Goal: Task Accomplishment & Management: Use online tool/utility

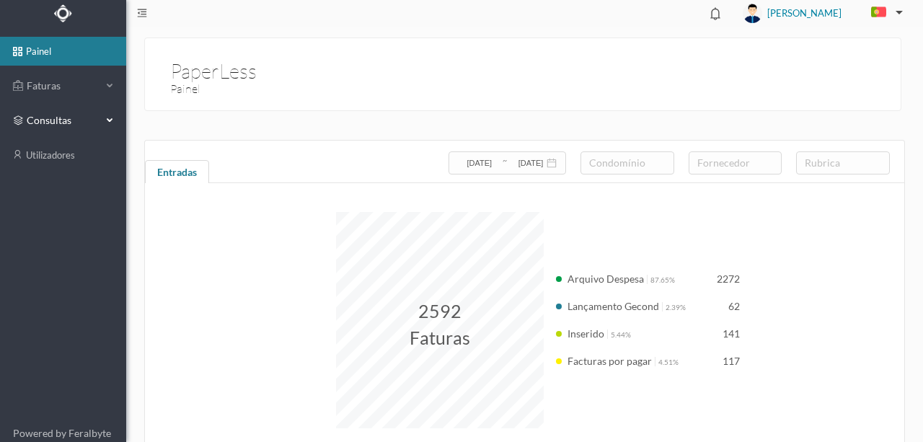
click at [48, 120] on span "consultas" at bounding box center [63, 120] width 72 height 14
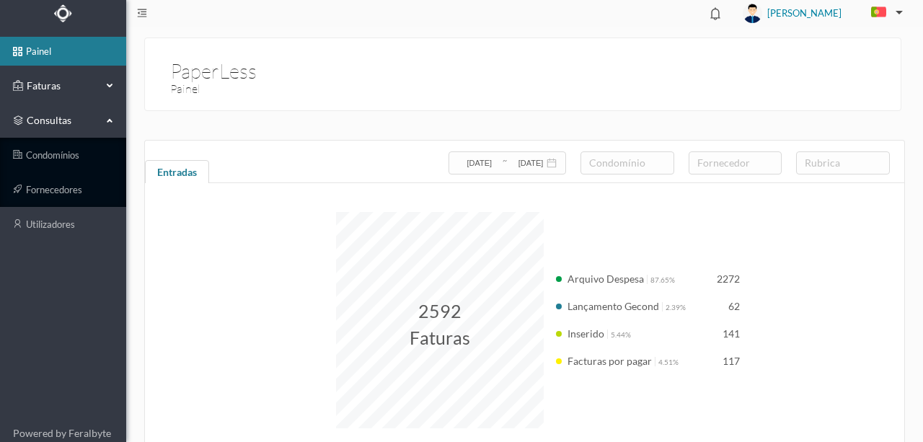
click at [45, 79] on span "Faturas" at bounding box center [62, 86] width 79 height 14
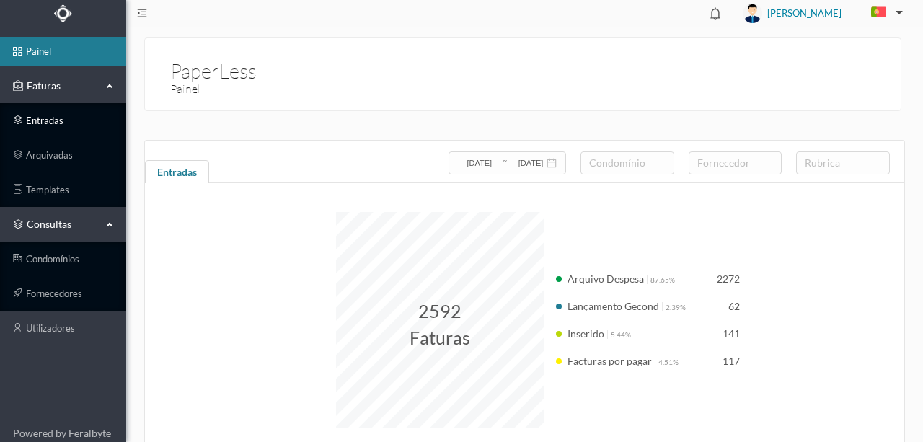
click at [42, 120] on link "entradas" at bounding box center [63, 120] width 126 height 29
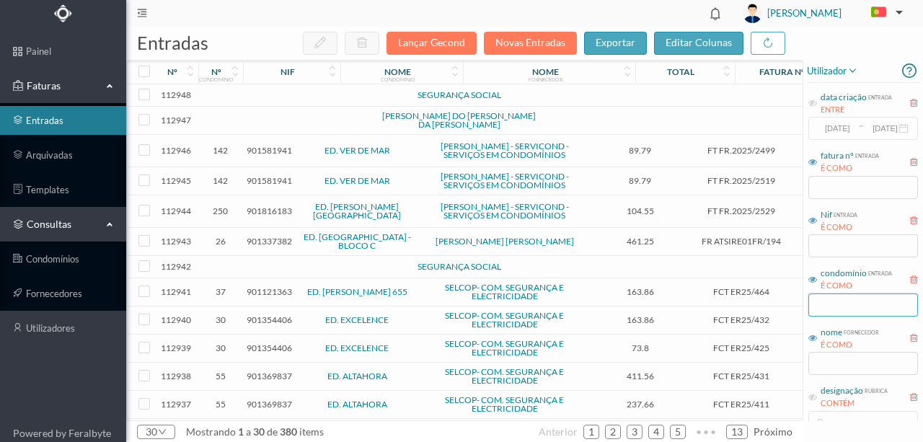
click at [828, 309] on input "text" at bounding box center [863, 304] width 110 height 23
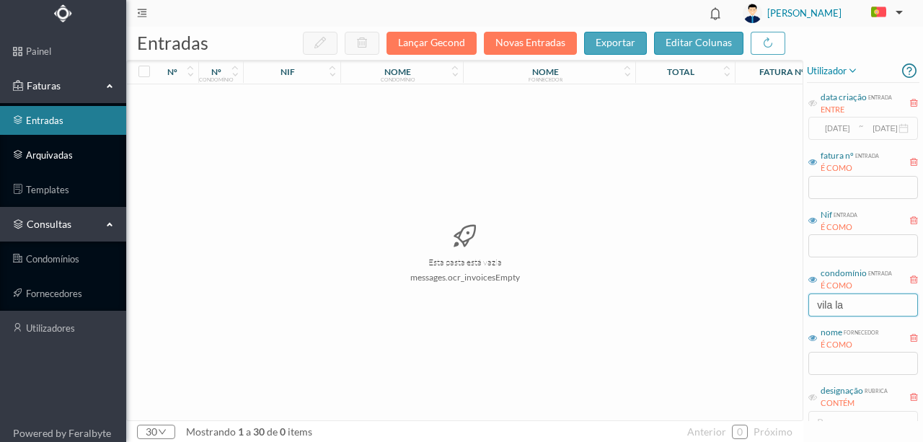
type input "vila la"
click at [48, 160] on link "arquivadas" at bounding box center [63, 155] width 126 height 29
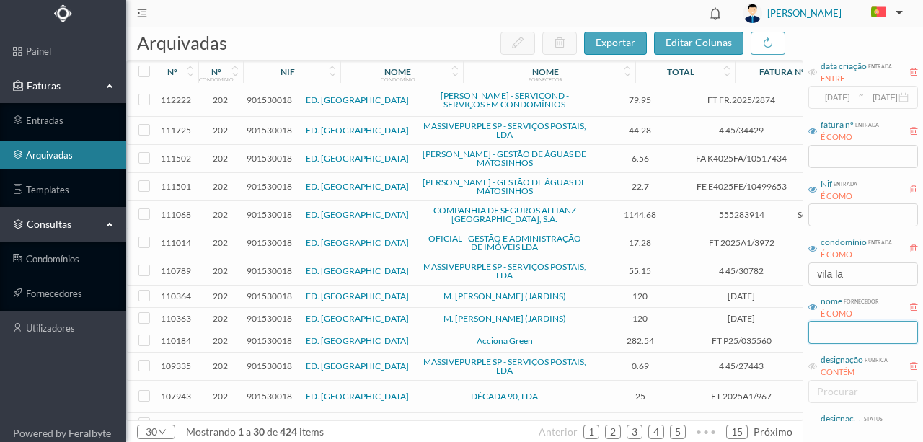
scroll to position [48, 0]
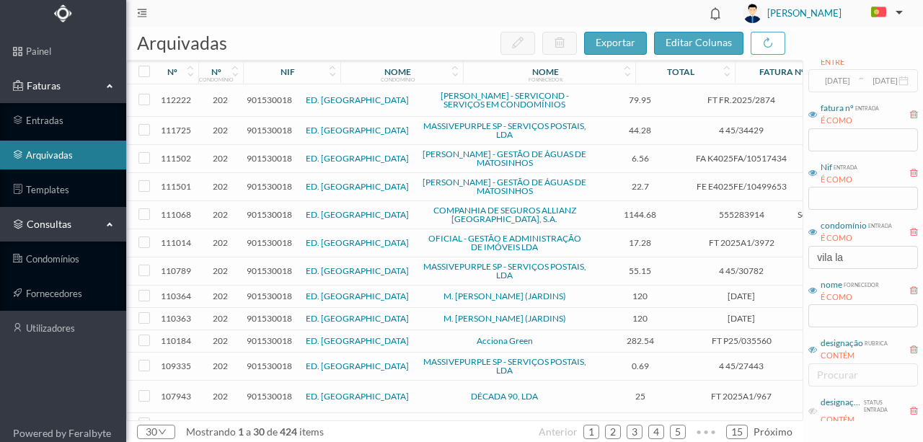
click at [812, 349] on icon at bounding box center [812, 349] width 9 height 9
click at [836, 376] on div "procurar" at bounding box center [860, 375] width 86 height 14
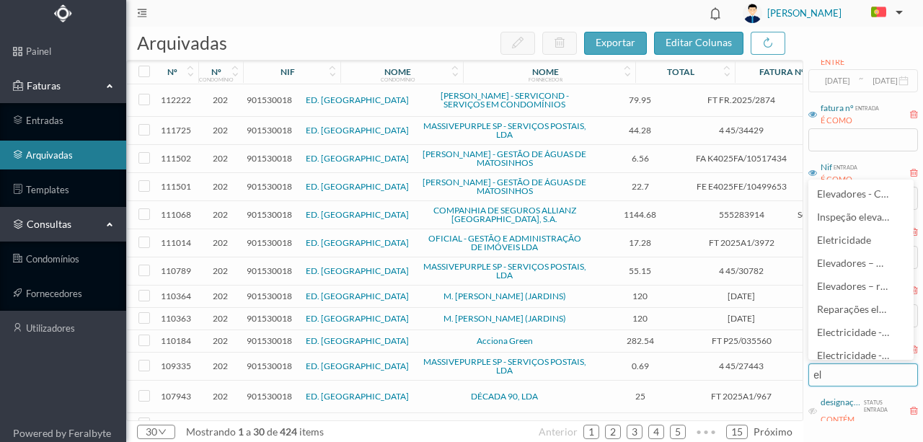
type input "ele"
click at [848, 240] on span "Eletricidade" at bounding box center [845, 240] width 57 height 12
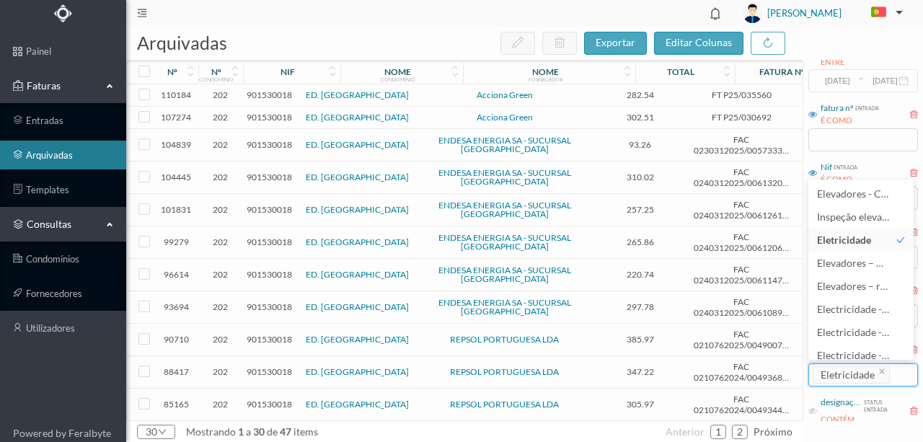
scroll to position [0, 0]
click at [620, 48] on span "exportar" at bounding box center [616, 42] width 40 height 12
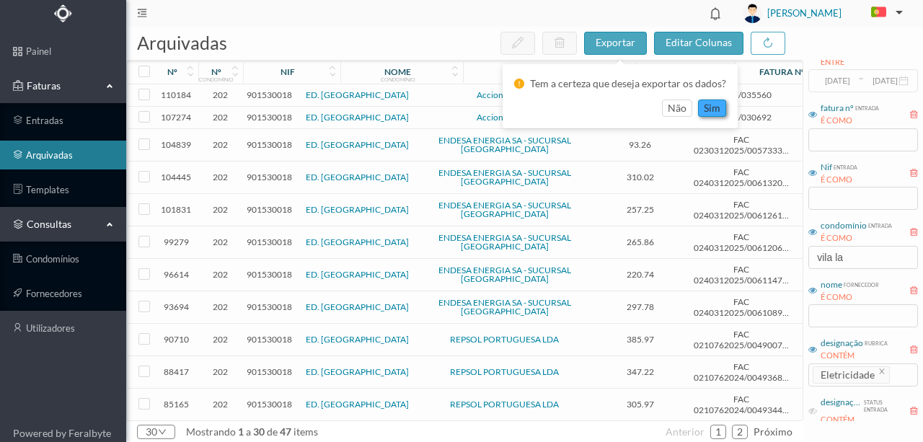
click at [705, 107] on button "sim" at bounding box center [712, 107] width 28 height 17
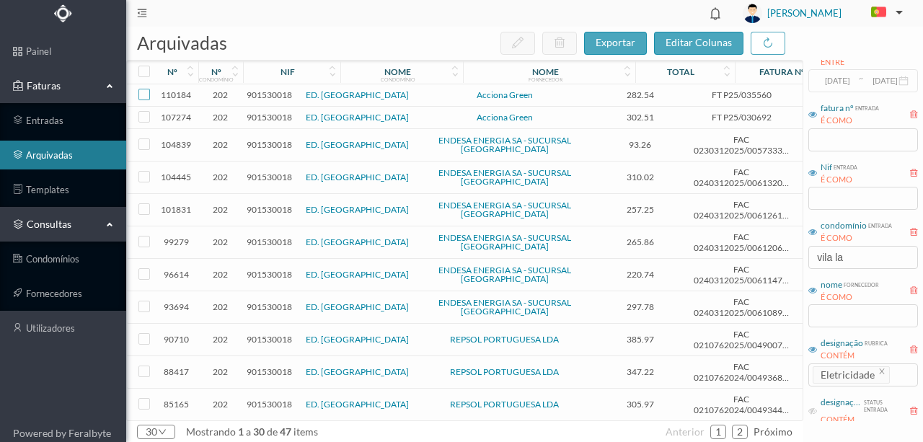
click at [143, 95] on input "checkbox" at bounding box center [144, 95] width 12 height 12
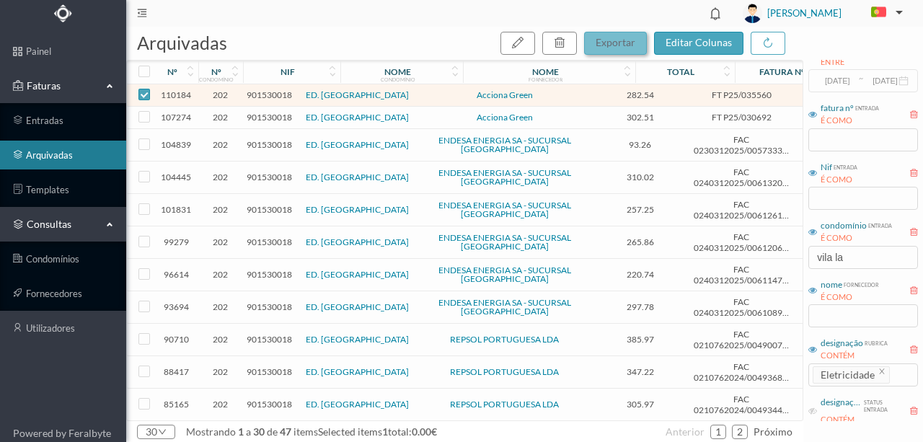
click at [627, 46] on span "exportar" at bounding box center [616, 42] width 40 height 12
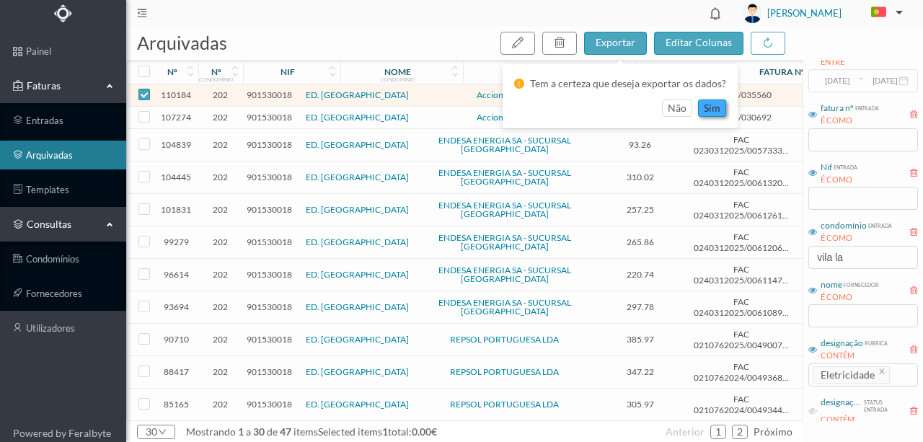
click at [716, 105] on button "sim" at bounding box center [712, 107] width 28 height 17
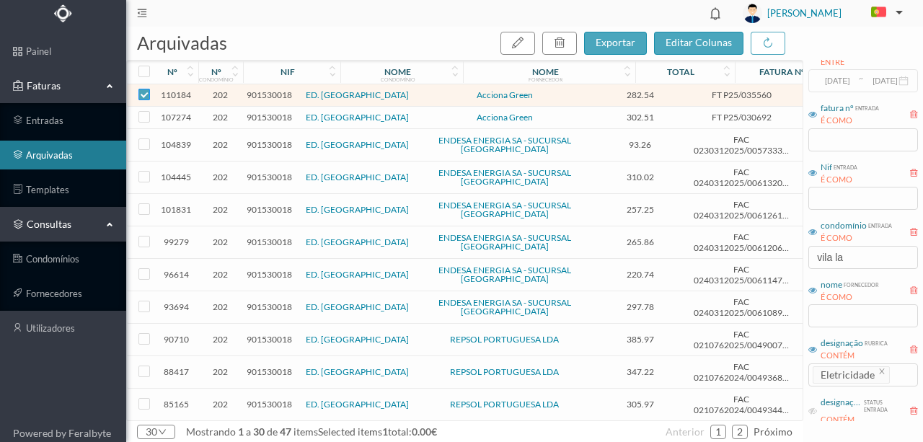
click at [144, 90] on input "checkbox" at bounding box center [144, 95] width 12 height 12
checkbox input "false"
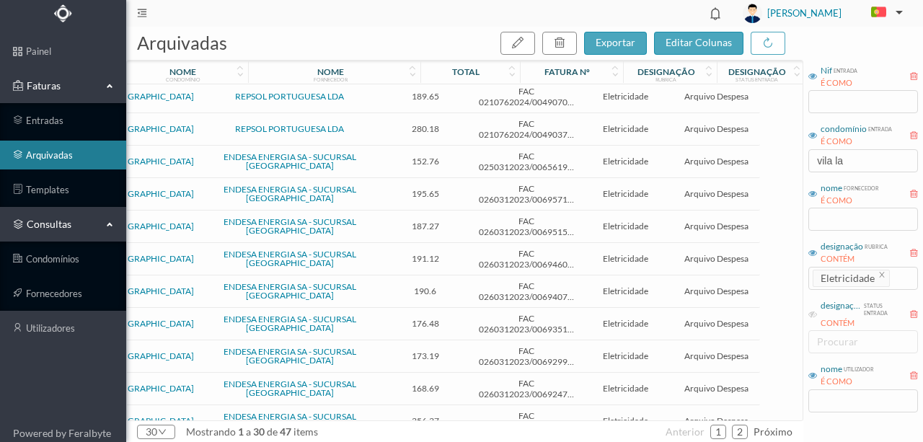
scroll to position [0, 221]
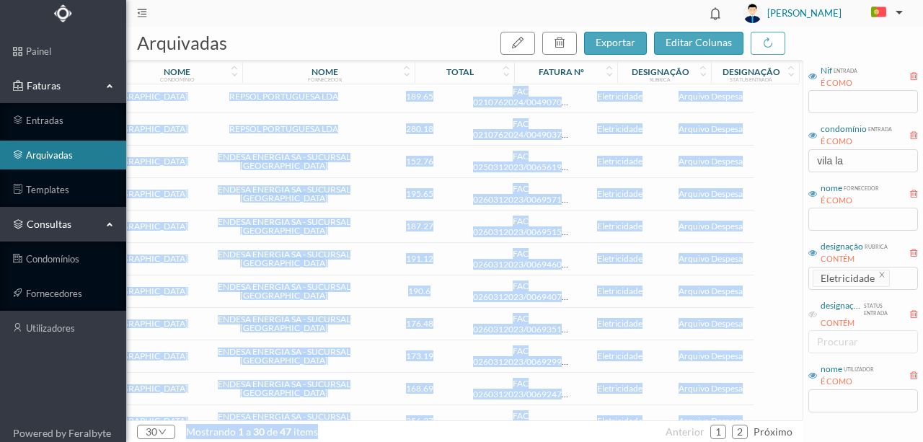
drag, startPoint x: 340, startPoint y: 420, endPoint x: 236, endPoint y: 420, distance: 103.8
click at [236, 420] on div "arquivadas exportar editar colunas nº nº condomínio nif nome condomínio nome fo…" at bounding box center [464, 234] width 677 height 415
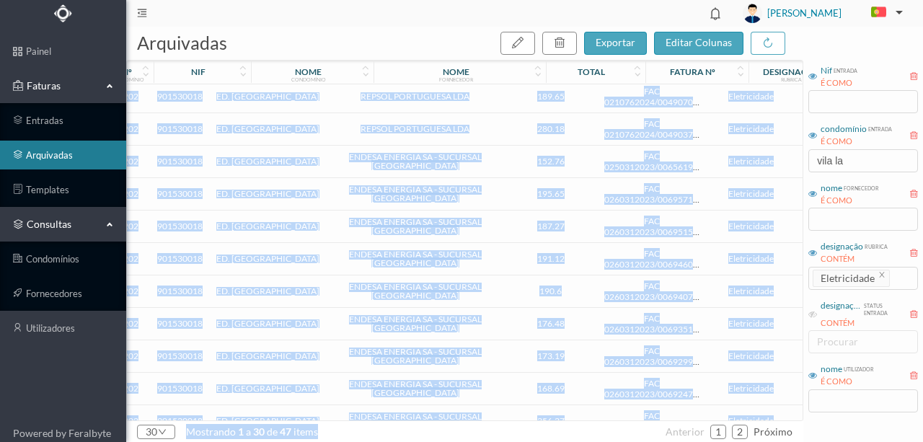
scroll to position [0, 0]
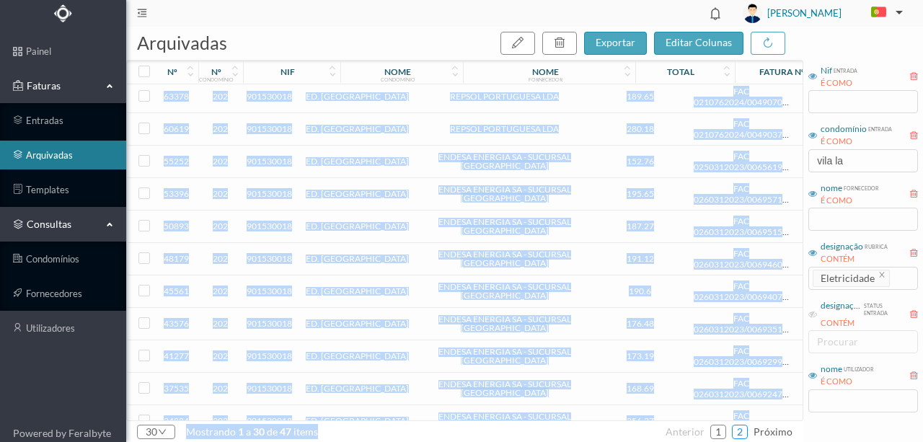
click at [739, 428] on link "2" at bounding box center [740, 432] width 14 height 22
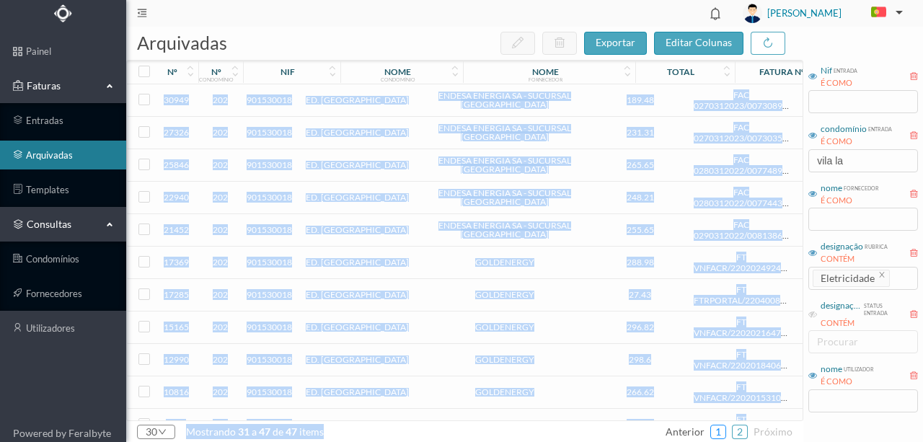
click at [717, 430] on link "1" at bounding box center [718, 432] width 14 height 22
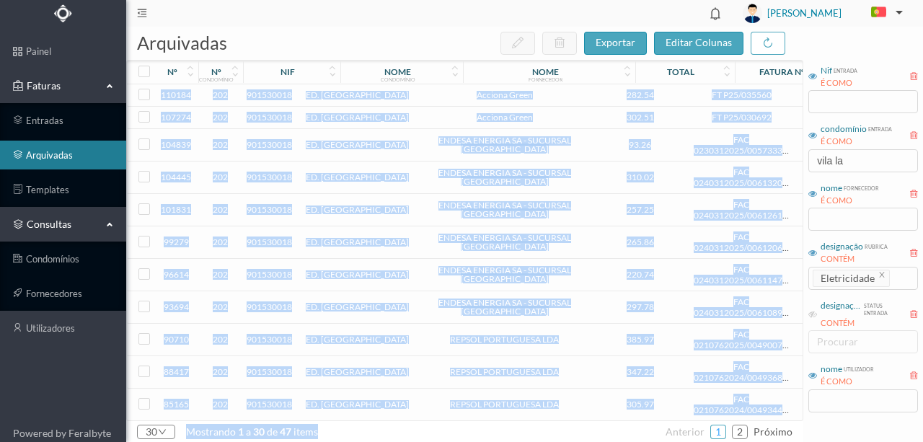
scroll to position [192, 0]
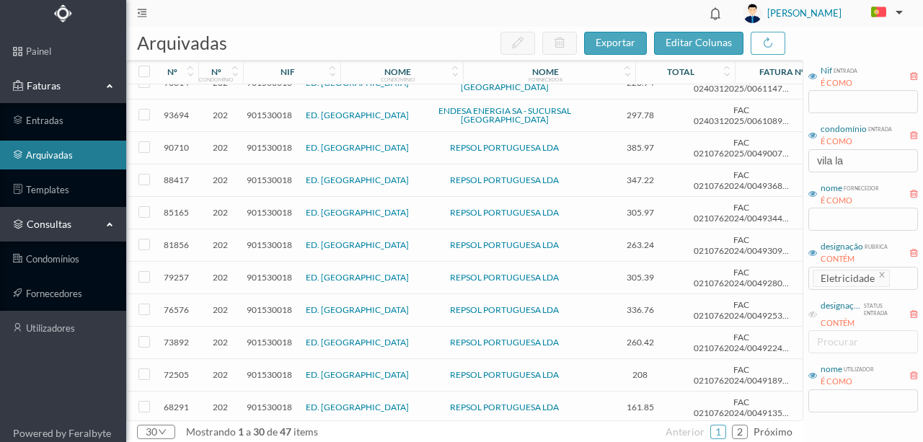
click at [268, 402] on span "901530018" at bounding box center [269, 407] width 45 height 11
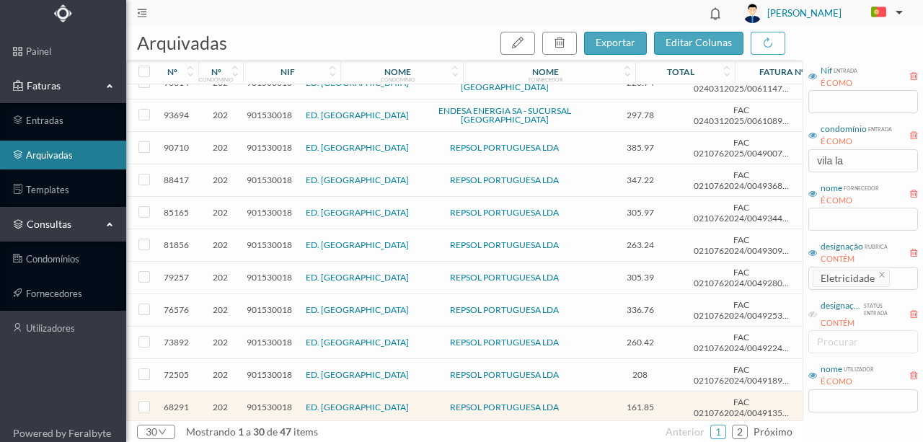
click at [258, 402] on span "901530018" at bounding box center [269, 407] width 45 height 11
click at [261, 402] on span "901530018" at bounding box center [269, 407] width 45 height 11
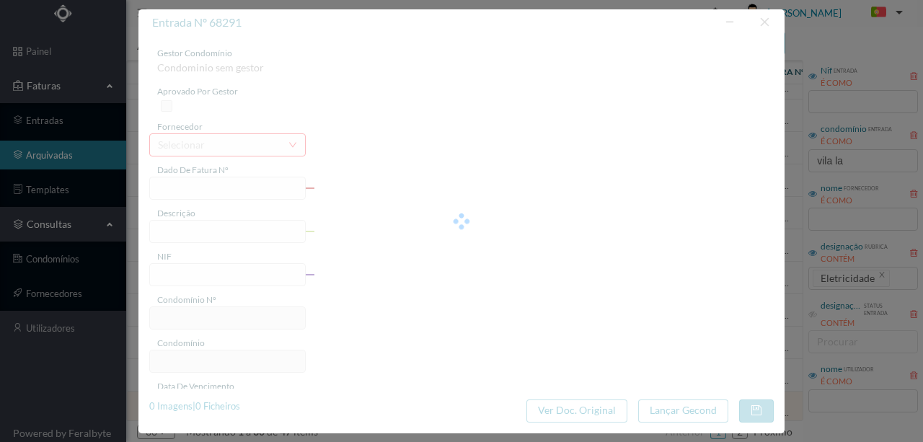
type input "FAC 0210762024/0049135800"
type input "[STREET_ADDRESS][PERSON_NAME]"
type input "901530018"
type input "[DATE]"
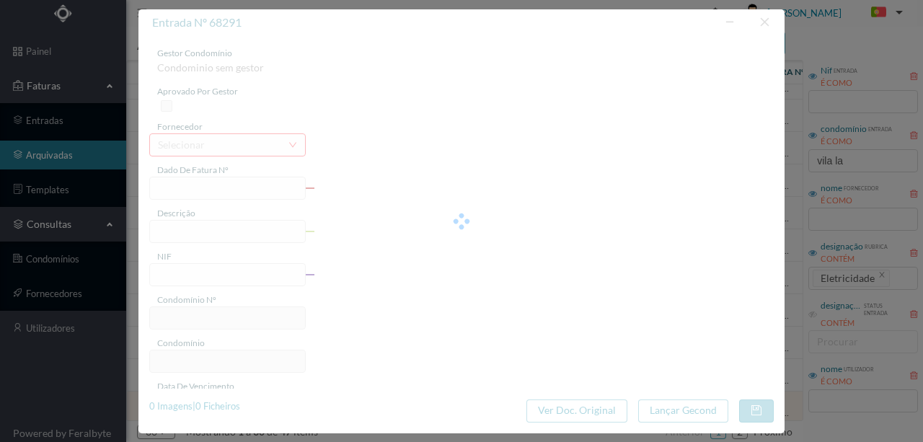
type input "[DATE]"
type input "161.85"
type input "202"
type input "ED. [GEOGRAPHIC_DATA]"
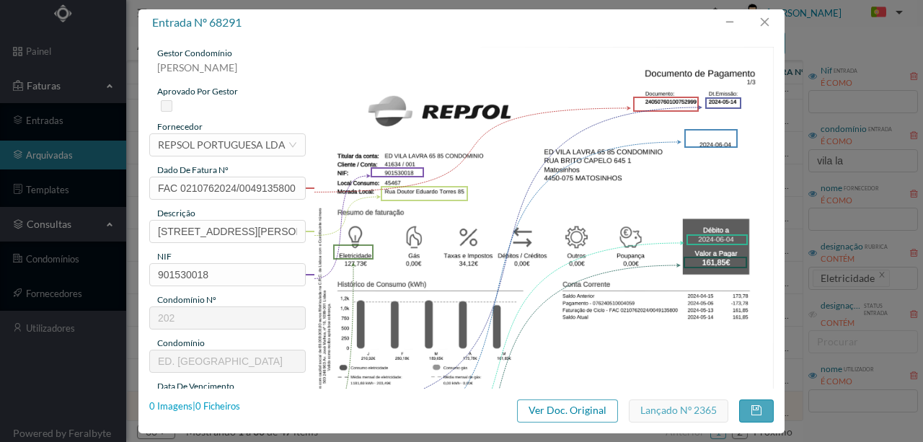
click at [211, 407] on div "0 Imagens | 0 Ficheiros" at bounding box center [194, 406] width 91 height 14
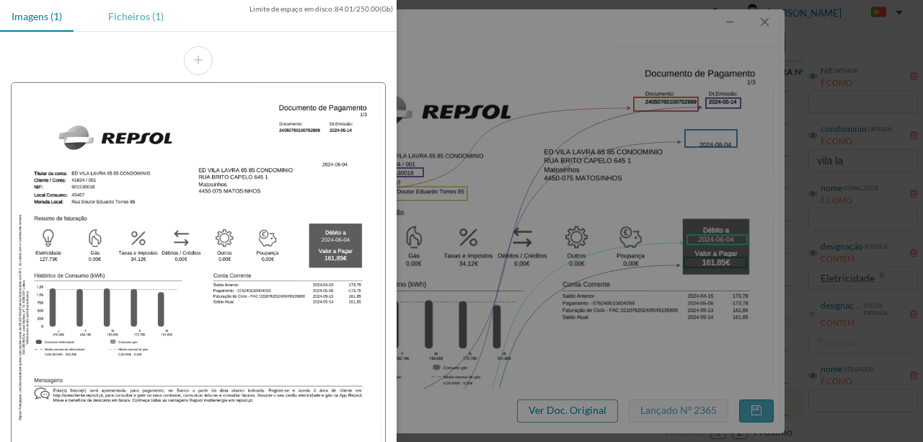
click at [130, 18] on div "Ficheiros (1)" at bounding box center [136, 16] width 79 height 32
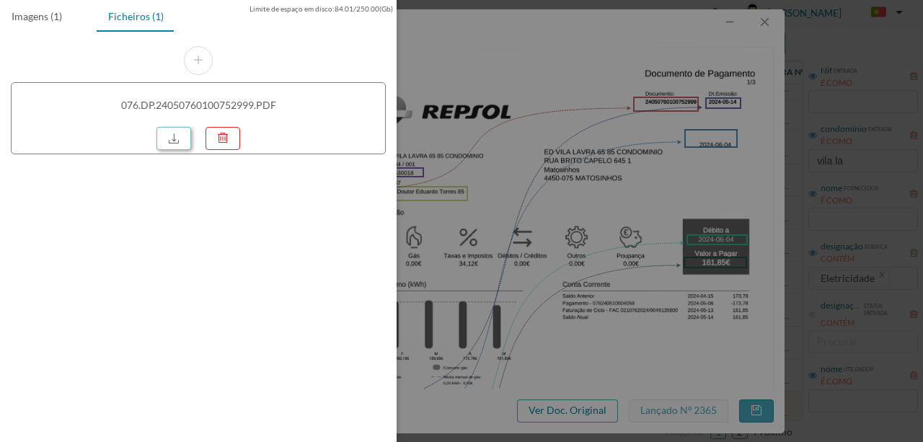
click at [172, 138] on link at bounding box center [173, 138] width 35 height 23
click at [457, 41] on div at bounding box center [461, 221] width 923 height 442
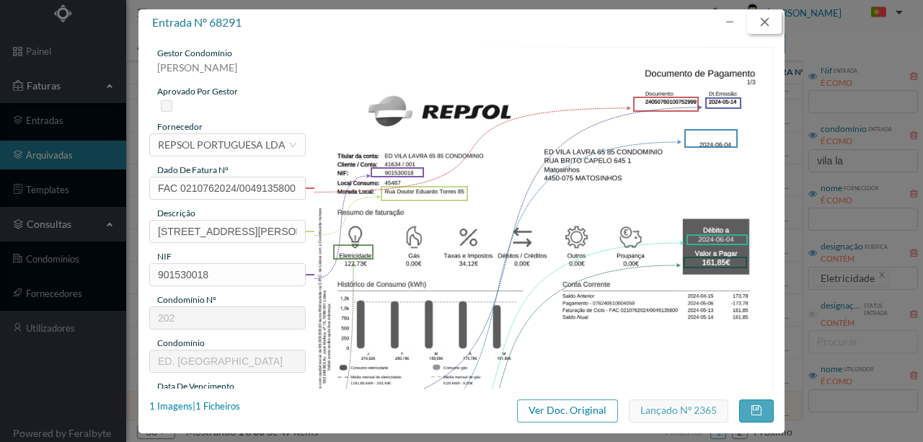
click at [760, 24] on button "button" at bounding box center [764, 22] width 35 height 23
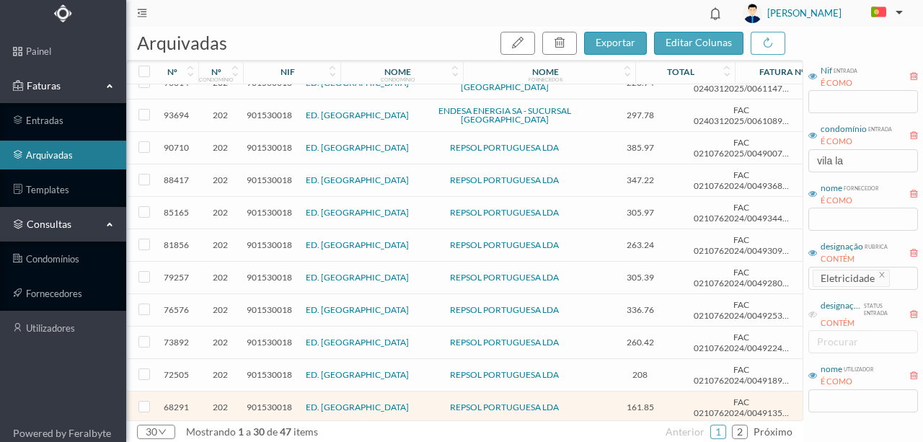
click at [273, 369] on span "901530018" at bounding box center [269, 374] width 45 height 11
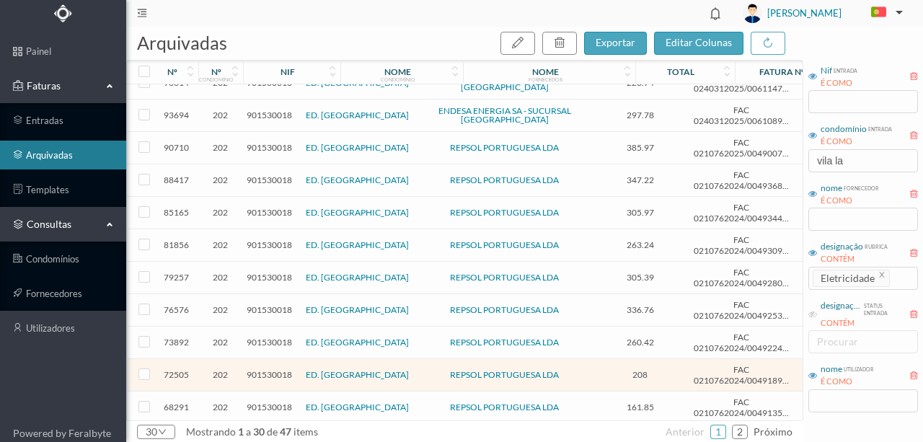
click at [275, 369] on span "901530018" at bounding box center [269, 374] width 45 height 11
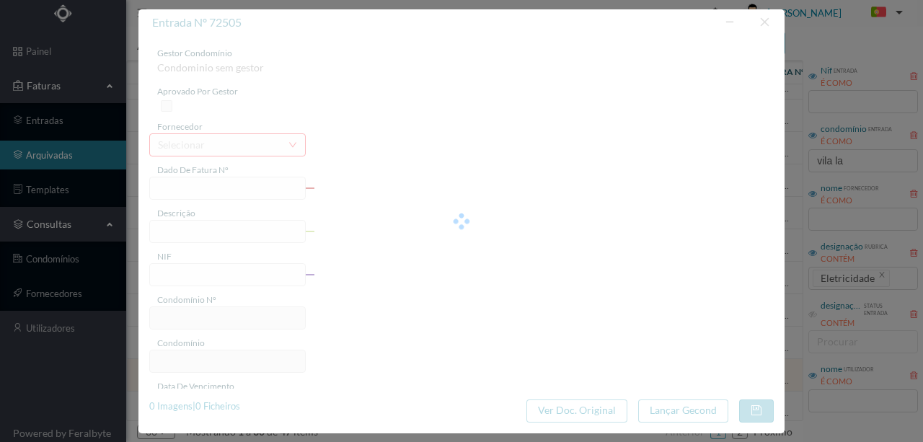
type input "FAC 0210762024/0049189428"
type input "[STREET_ADDRESS][PERSON_NAME]"
type input "901530018"
type input "[DATE]"
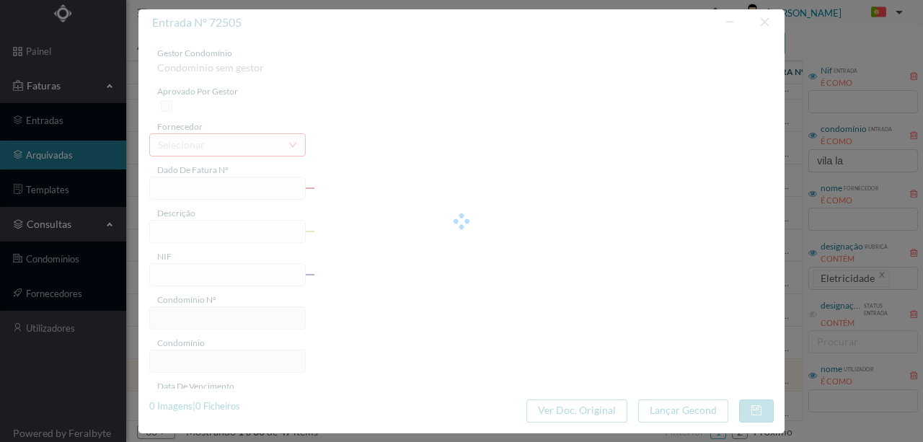
type input "[DATE]"
type input "208.00"
type input "202"
type input "ED. [GEOGRAPHIC_DATA]"
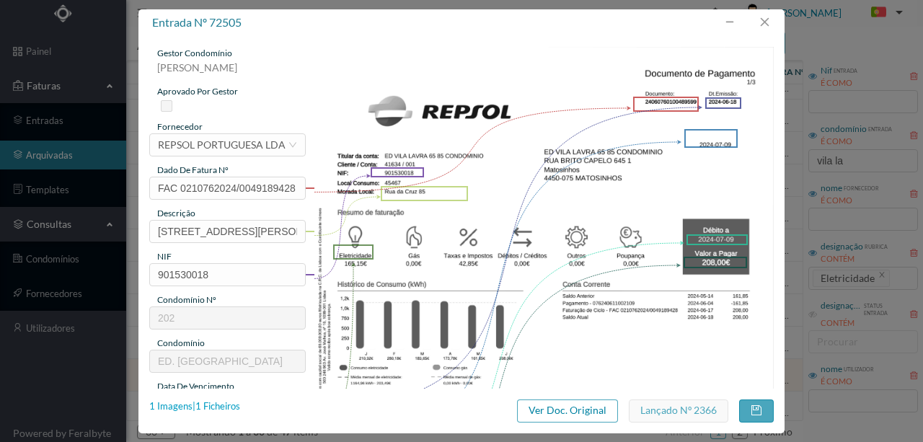
click at [229, 399] on div "1 Imagens | 1 Ficheiros" at bounding box center [194, 406] width 91 height 14
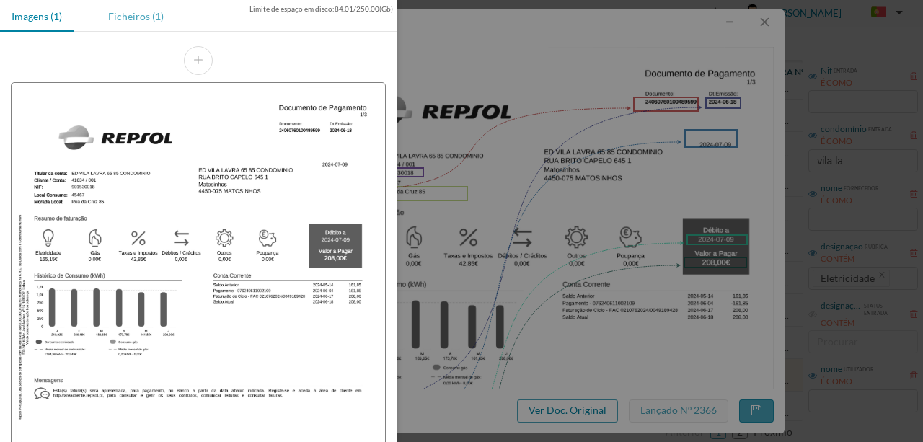
click at [128, 14] on div "Ficheiros (1)" at bounding box center [136, 16] width 79 height 32
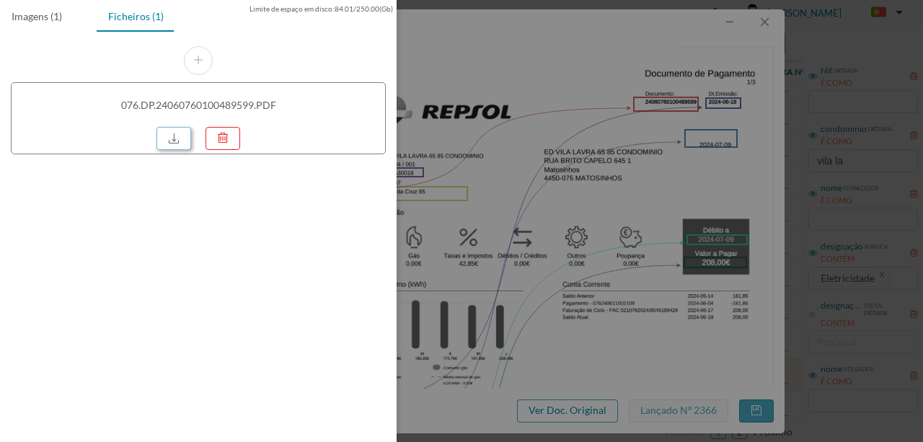
click at [177, 133] on link at bounding box center [173, 138] width 35 height 23
drag, startPoint x: 555, startPoint y: 153, endPoint x: 719, endPoint y: 62, distance: 187.2
click at [556, 153] on div at bounding box center [461, 221] width 923 height 442
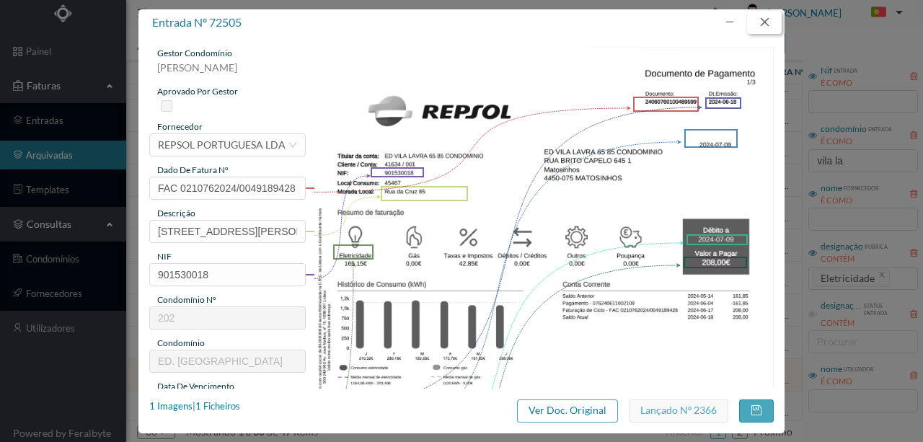
click at [773, 25] on button "button" at bounding box center [764, 22] width 35 height 23
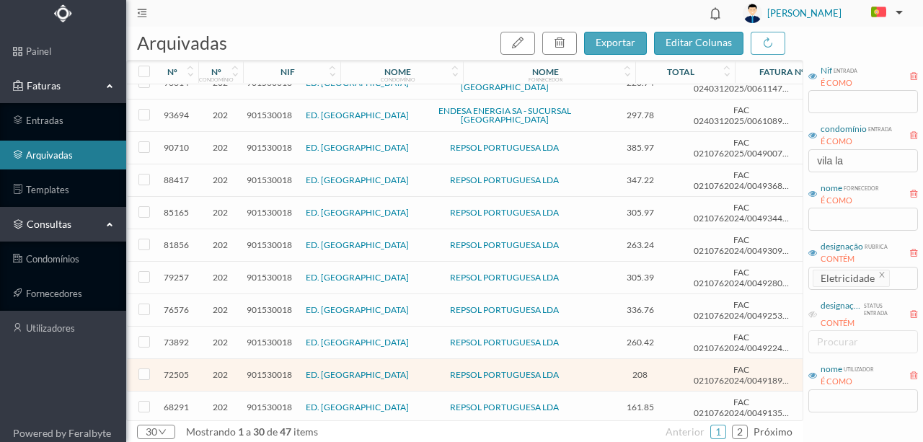
click at [270, 337] on span "901530018" at bounding box center [269, 342] width 45 height 11
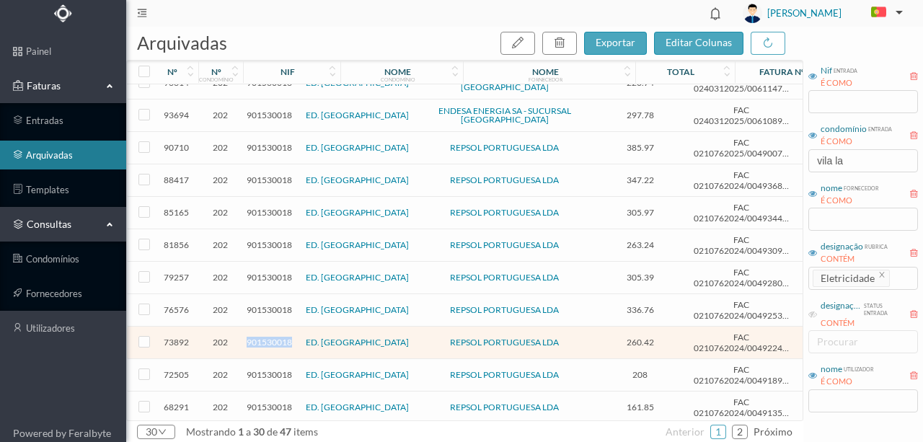
click at [270, 337] on span "901530018" at bounding box center [269, 342] width 45 height 11
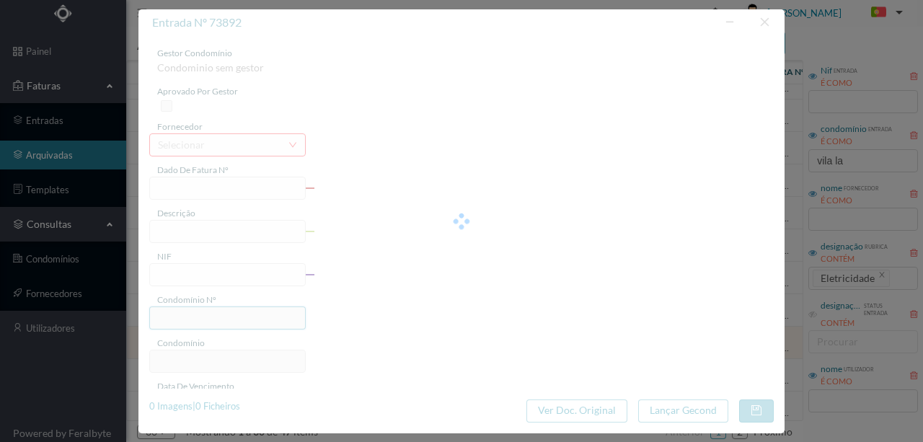
type input "FAC 0210762024/0049224244"
type input "[STREET_ADDRESS][PERSON_NAME]"
type input "901530018"
type input "[DATE]"
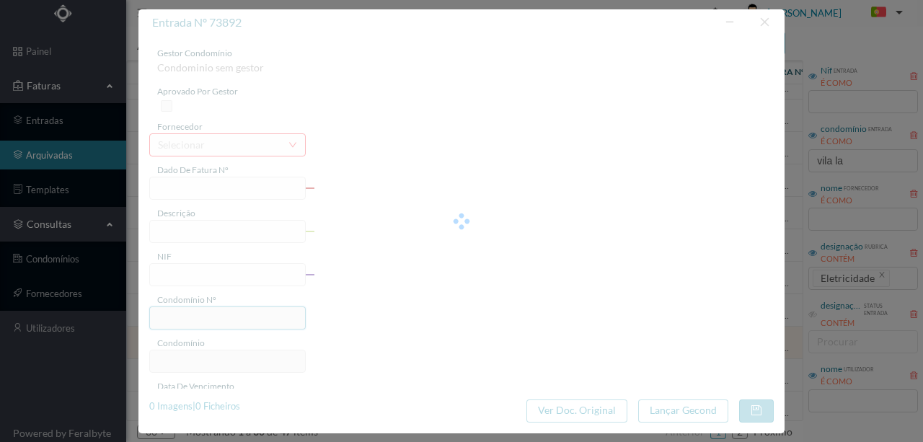
type input "[DATE]"
type input "260.42"
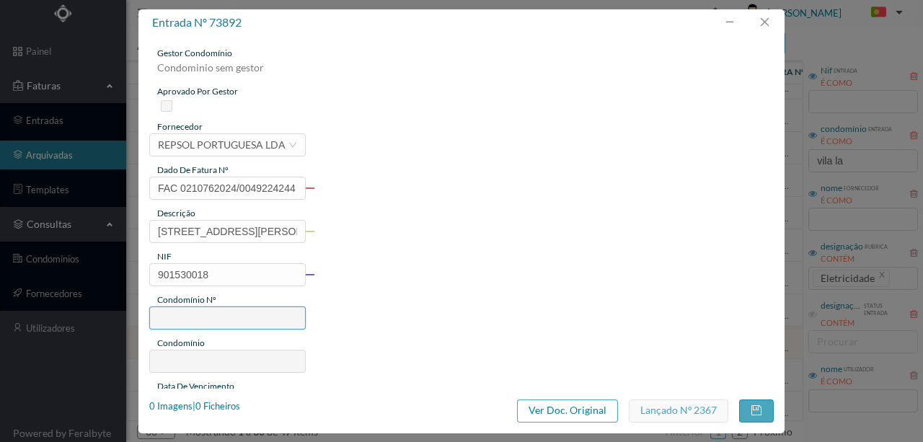
type input "202"
type input "ED. [GEOGRAPHIC_DATA]"
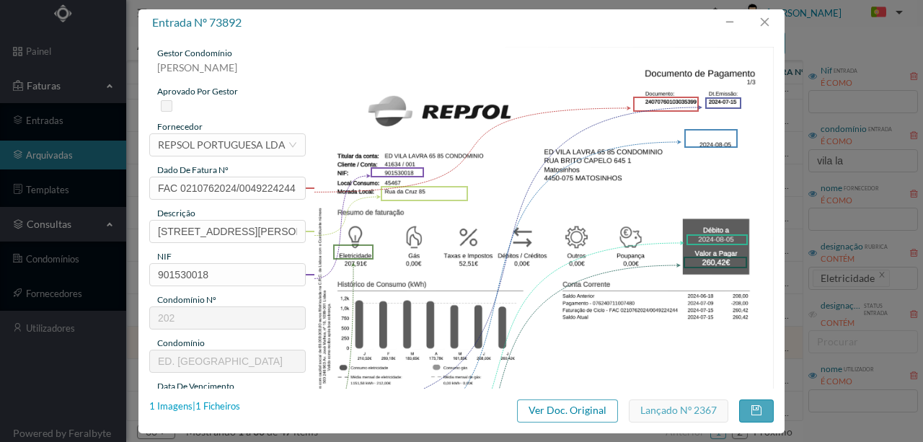
click at [221, 407] on div "1 Imagens | 1 Ficheiros" at bounding box center [194, 406] width 91 height 14
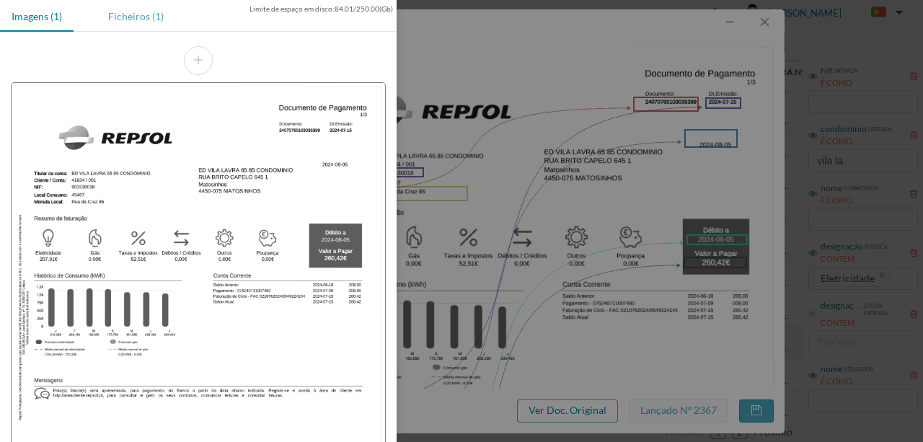
click at [127, 17] on div "Ficheiros (1)" at bounding box center [136, 16] width 79 height 32
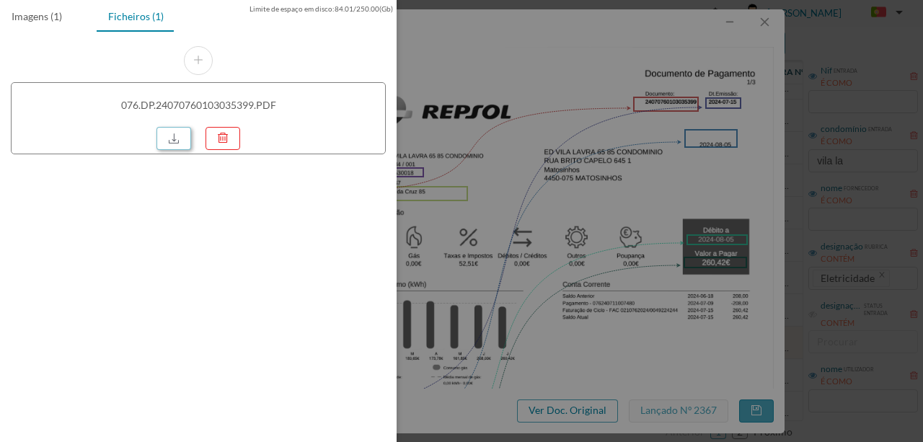
drag, startPoint x: 177, startPoint y: 134, endPoint x: 283, endPoint y: 120, distance: 106.2
click at [177, 134] on link at bounding box center [173, 138] width 35 height 23
drag, startPoint x: 506, startPoint y: 76, endPoint x: 518, endPoint y: 62, distance: 18.9
click at [506, 74] on div at bounding box center [461, 221] width 923 height 442
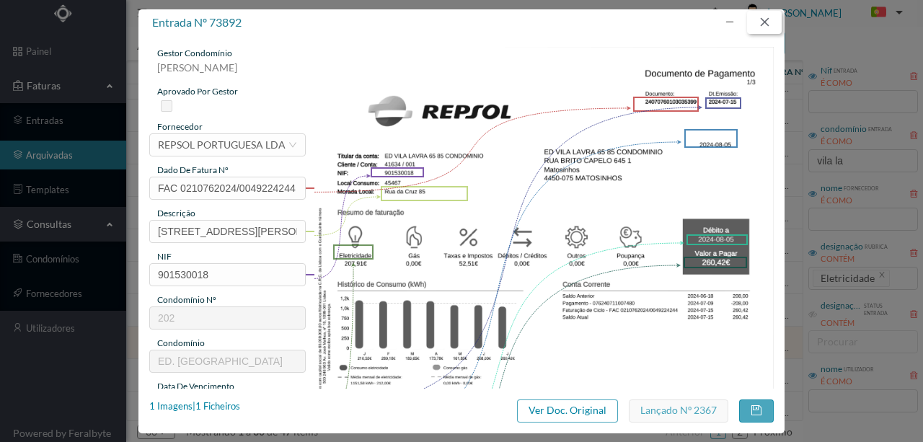
click at [764, 26] on button "button" at bounding box center [764, 22] width 35 height 23
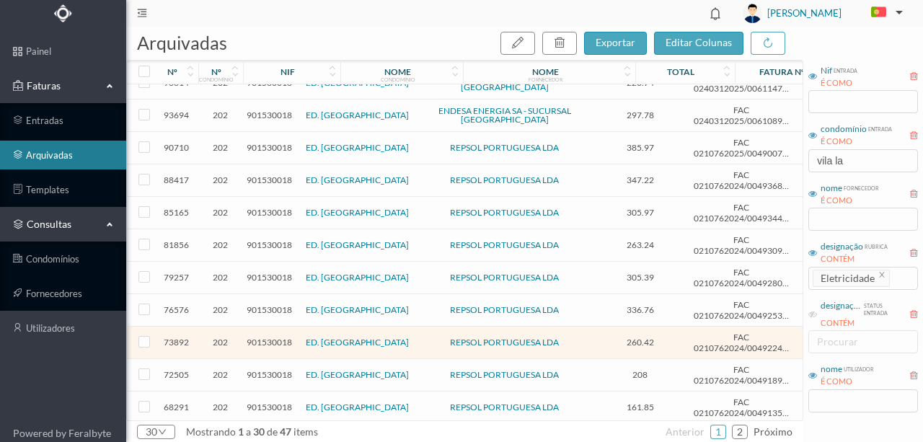
click at [257, 402] on span "901530018" at bounding box center [269, 407] width 45 height 11
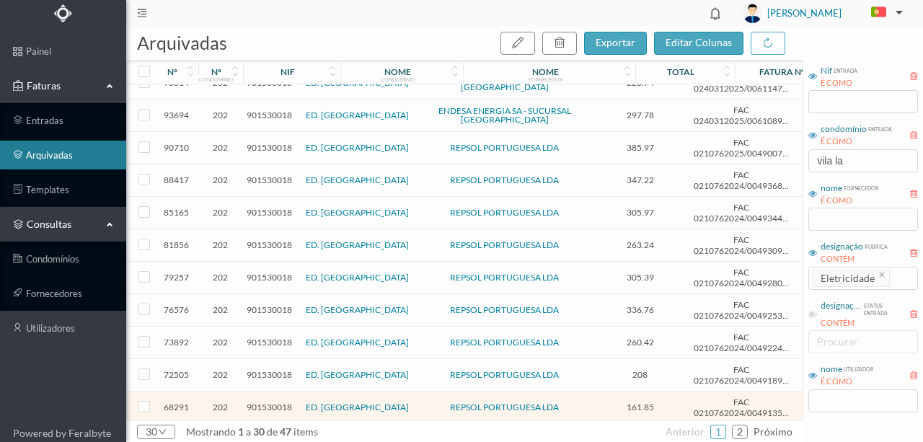
click at [257, 402] on span "901530018" at bounding box center [269, 407] width 45 height 11
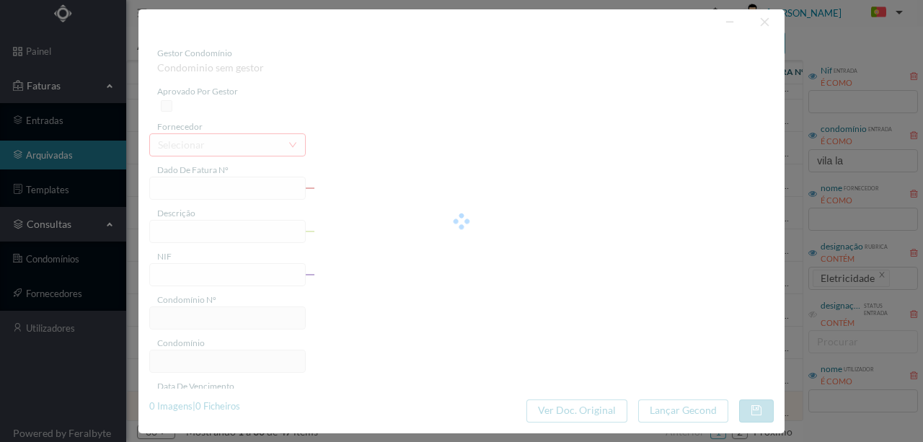
type input "FAC 0210762024/0049135800"
type input "[STREET_ADDRESS][PERSON_NAME]"
type input "901530018"
type input "[DATE]"
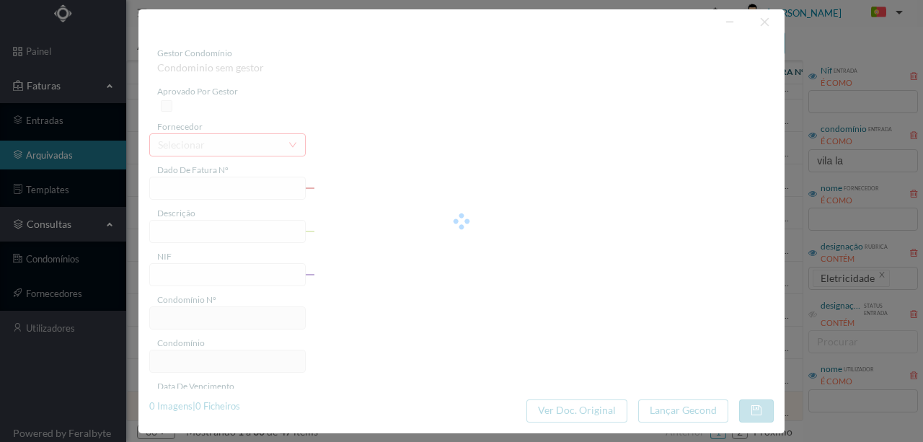
type input "[DATE]"
type input "161.85"
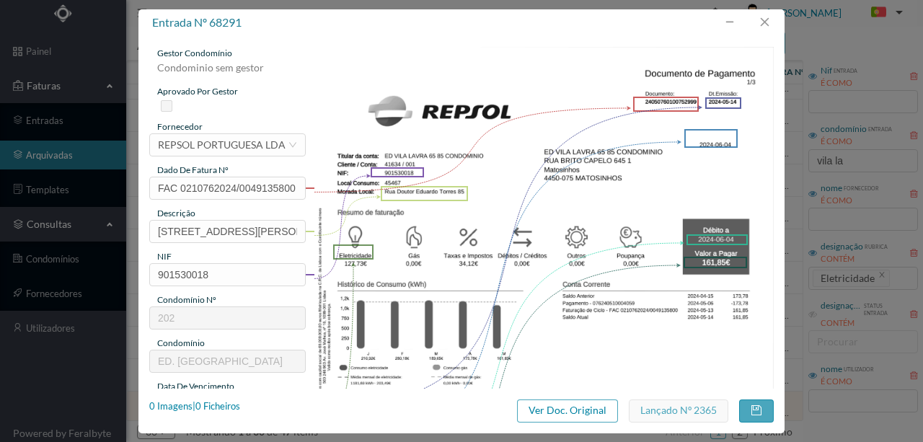
type input "202"
type input "ED. [GEOGRAPHIC_DATA]"
click at [225, 404] on div "1 Imagens | 1 Ficheiros" at bounding box center [194, 406] width 91 height 14
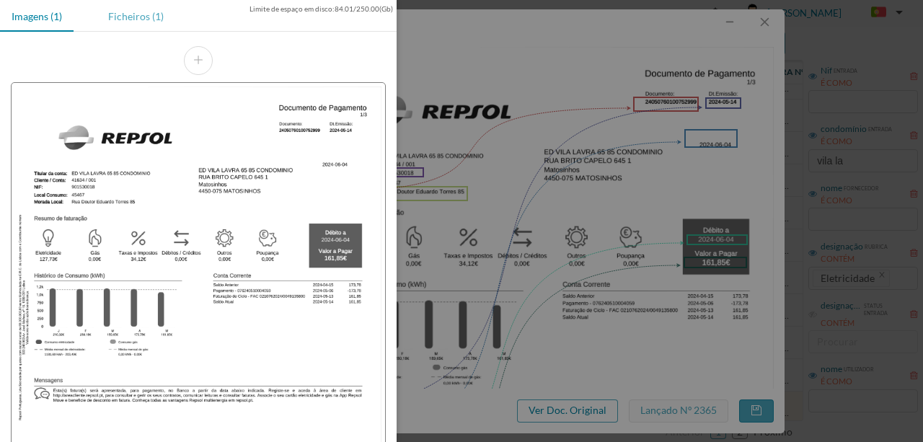
click at [138, 19] on div "Ficheiros (1)" at bounding box center [136, 16] width 79 height 32
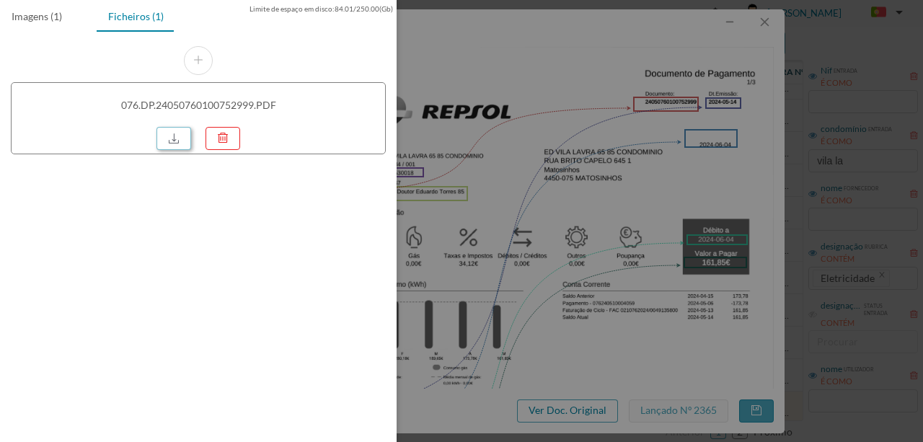
click at [167, 135] on link at bounding box center [173, 138] width 35 height 23
click at [510, 115] on div at bounding box center [461, 221] width 923 height 442
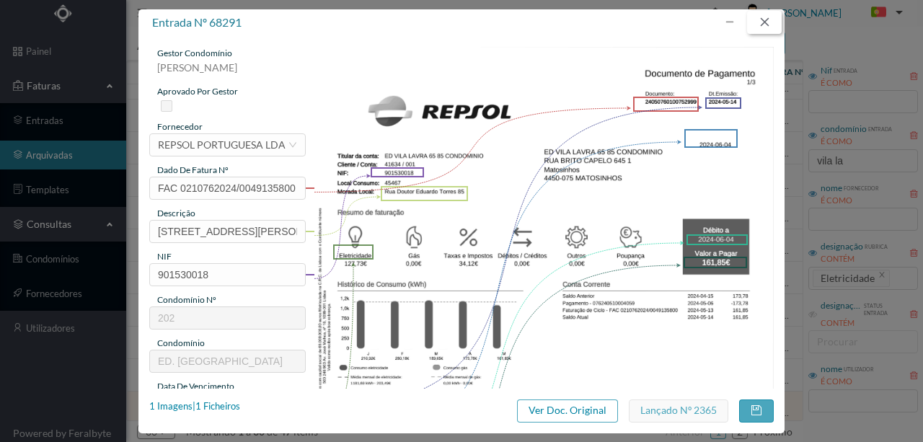
click at [762, 23] on button "button" at bounding box center [764, 22] width 35 height 23
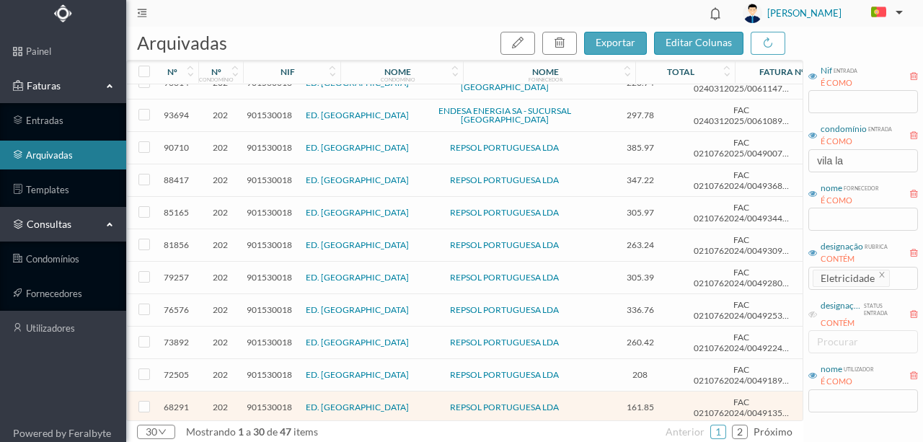
click at [265, 304] on span "901530018" at bounding box center [269, 309] width 45 height 11
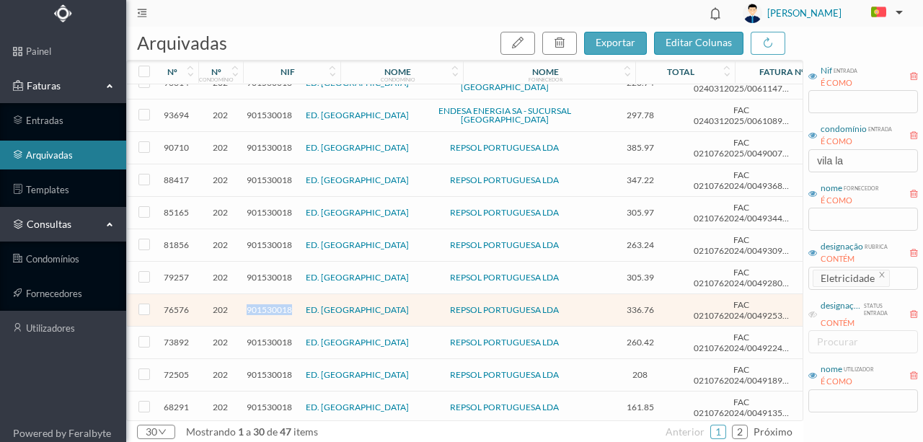
click at [265, 304] on span "901530018" at bounding box center [269, 309] width 45 height 11
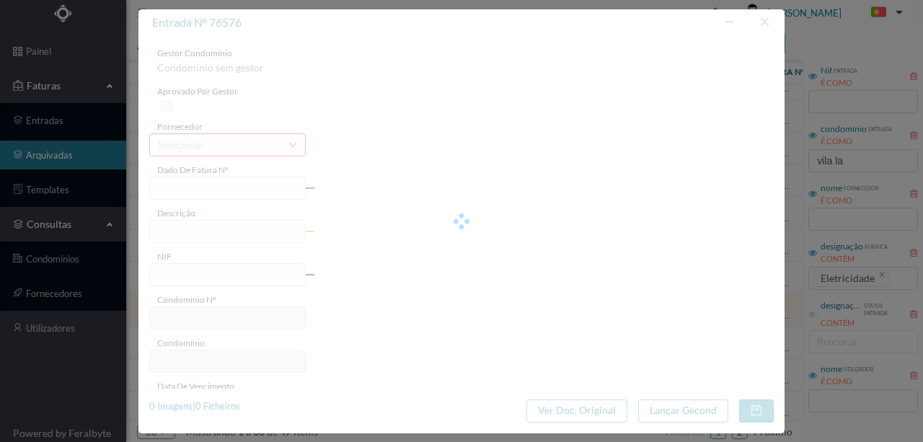
type input "FAC 0210762024/0049253170"
type input "[STREET_ADDRESS][PERSON_NAME] ([DATE] a [DATE])"
type input "901530018"
type input "[DATE]"
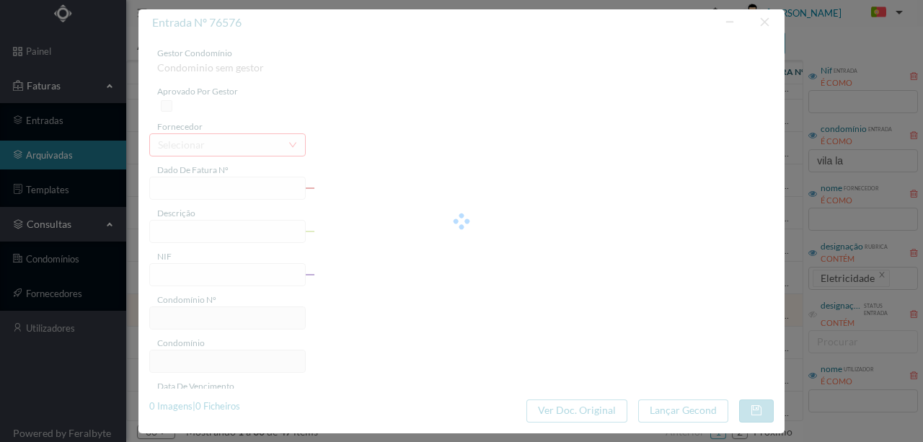
type input "[DATE]"
type input "336.76"
type input "202"
type input "ED. [GEOGRAPHIC_DATA]"
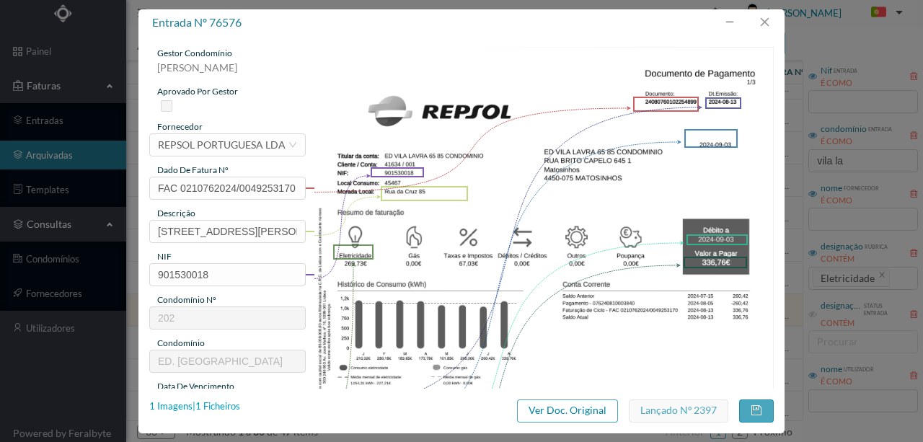
click at [228, 410] on div "1 Imagens | 1 Ficheiros" at bounding box center [194, 406] width 91 height 14
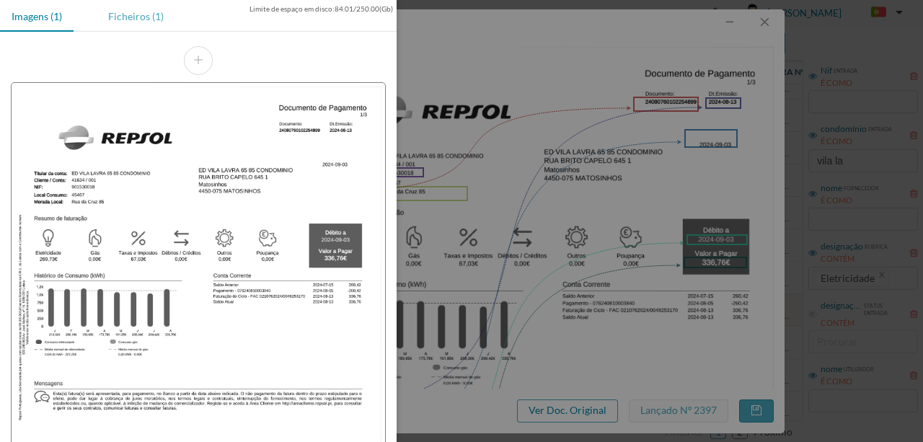
click at [128, 19] on div "Ficheiros (1)" at bounding box center [136, 16] width 79 height 32
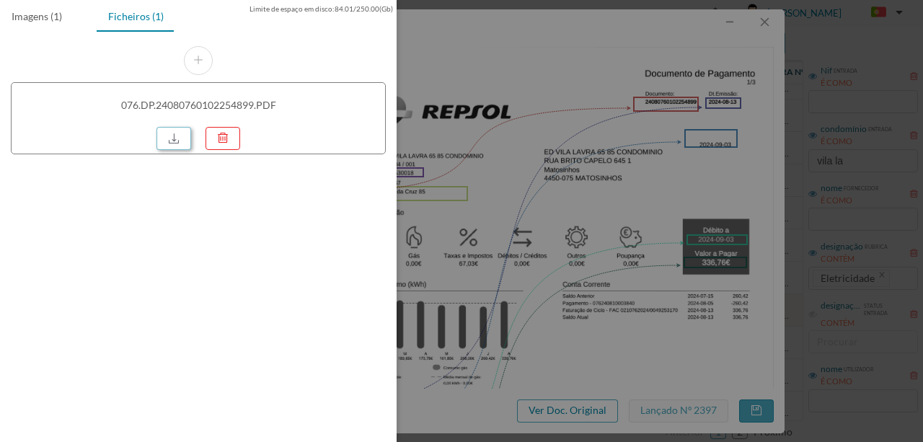
click at [173, 130] on link at bounding box center [173, 138] width 35 height 23
drag, startPoint x: 485, startPoint y: 138, endPoint x: 751, endPoint y: 54, distance: 279.1
click at [485, 138] on div at bounding box center [461, 221] width 923 height 442
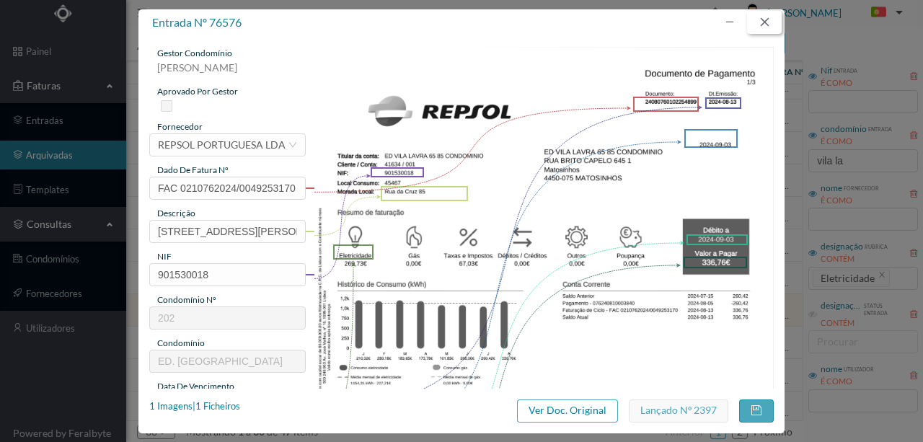
click at [766, 22] on button "button" at bounding box center [764, 22] width 35 height 23
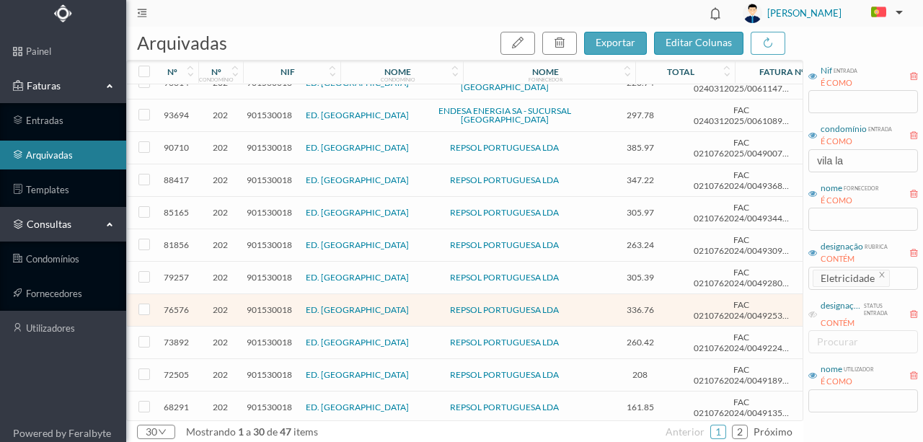
click at [264, 272] on span "901530018" at bounding box center [269, 277] width 45 height 11
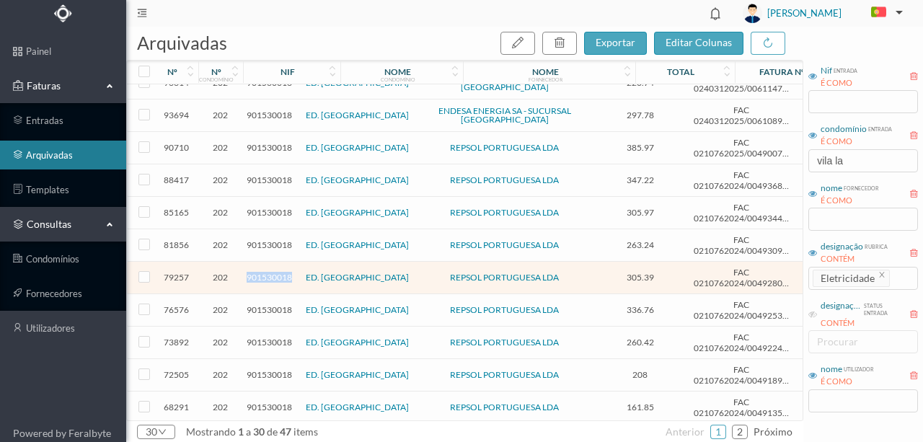
click at [264, 272] on span "901530018" at bounding box center [269, 277] width 45 height 11
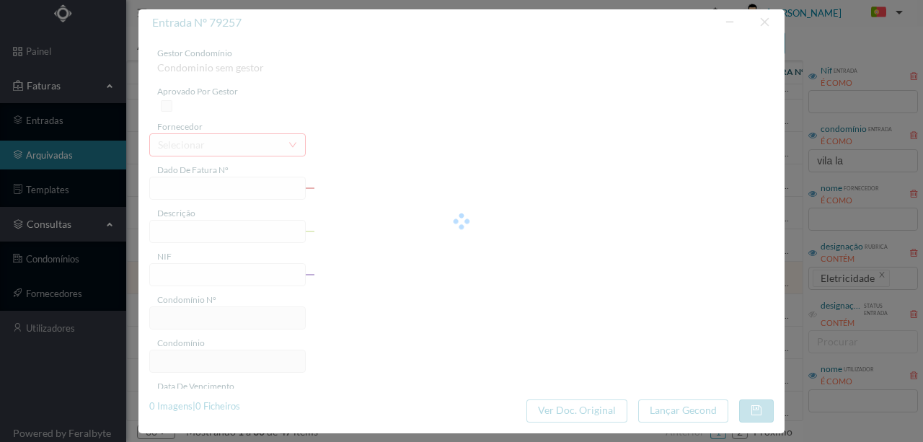
type input "FAC 0210762024/0049280681"
type input "eletricidade"
type input "901530018"
type input "[DATE]"
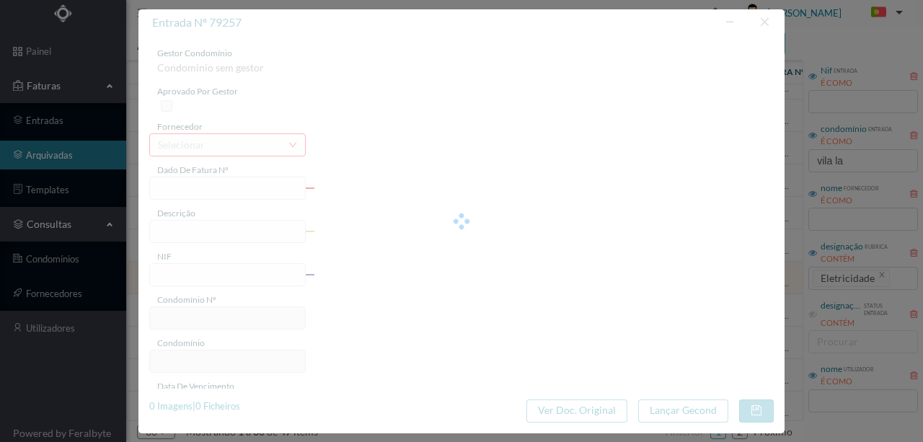
type input "[DATE]"
type input "305.39"
type input "202"
type input "ED. [GEOGRAPHIC_DATA]"
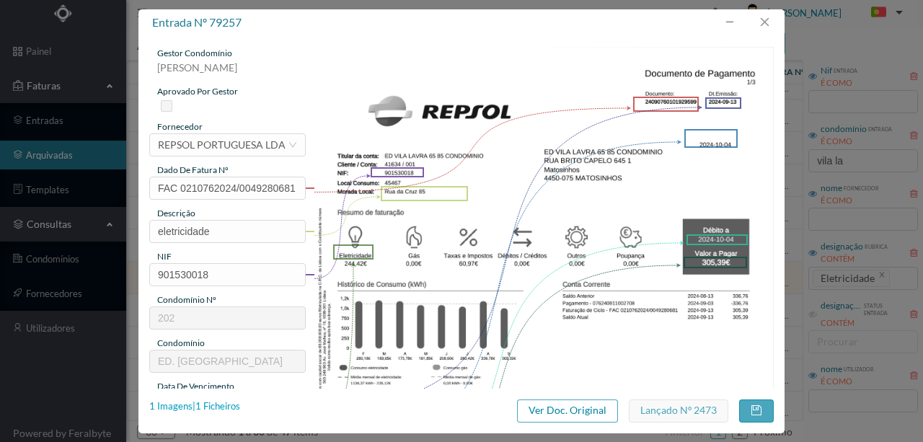
click at [222, 402] on div "1 Imagens | 1 Ficheiros" at bounding box center [194, 406] width 91 height 14
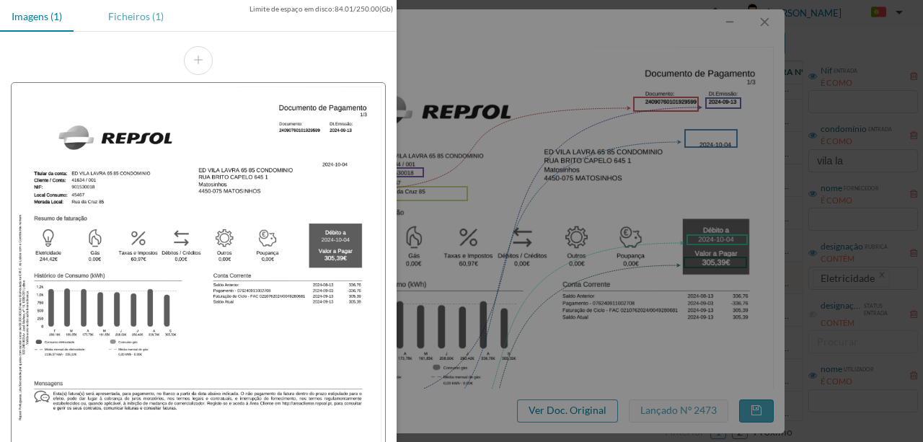
click at [131, 19] on div "Ficheiros (1)" at bounding box center [136, 16] width 79 height 32
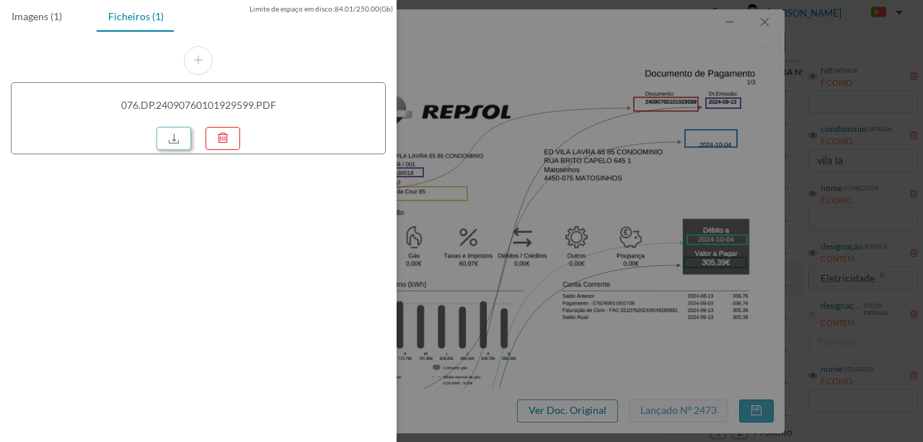
click at [174, 138] on link at bounding box center [173, 138] width 35 height 23
click at [439, 92] on div at bounding box center [461, 221] width 923 height 442
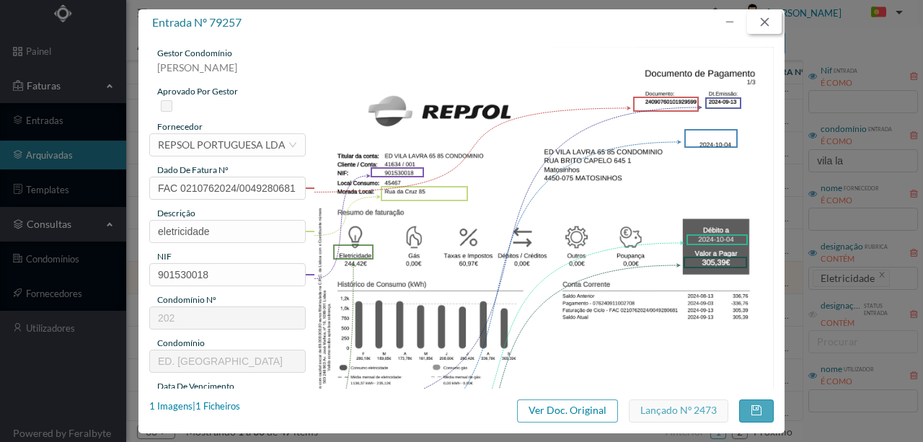
click at [763, 16] on button "button" at bounding box center [764, 22] width 35 height 23
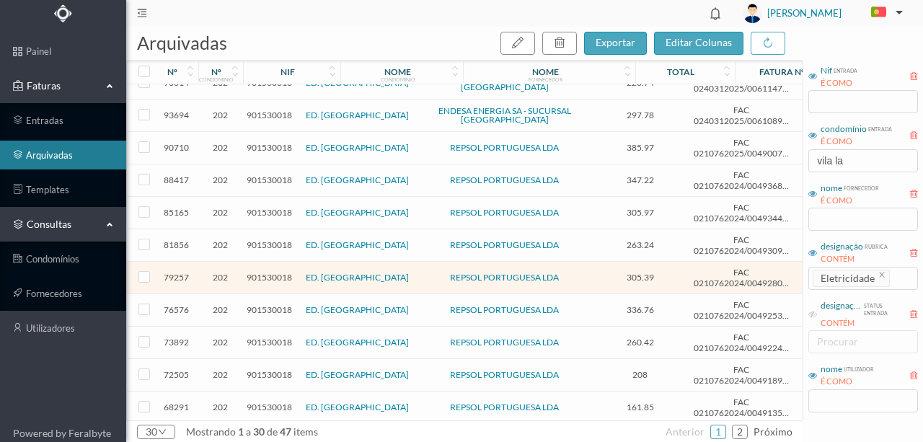
click at [268, 239] on span "901530018" at bounding box center [269, 244] width 45 height 11
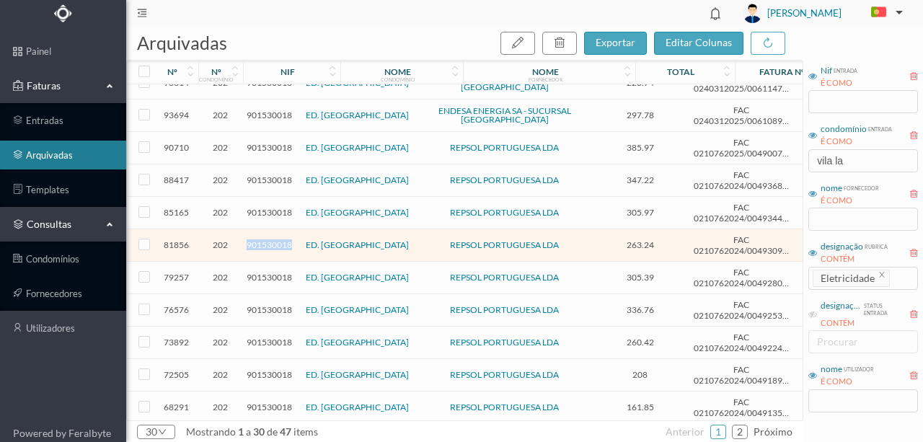
click at [268, 239] on span "901530018" at bounding box center [269, 244] width 45 height 11
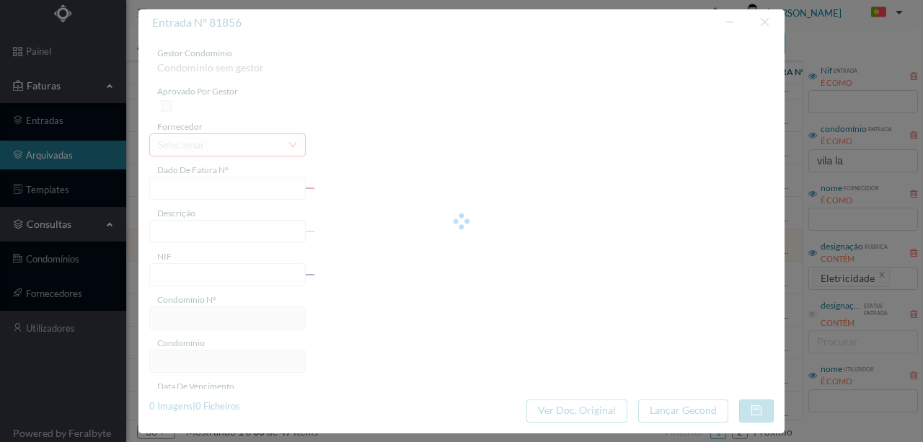
type input "FAC 0210762024/0049309312"
type input "eletricidade"
type input "901530018"
type input "[DATE]"
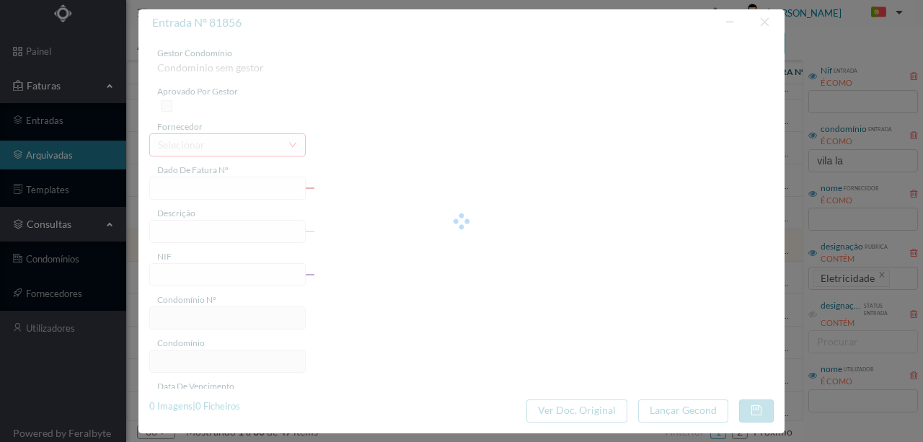
type input "[DATE]"
type input "263.24"
type input "202"
type input "ED. [GEOGRAPHIC_DATA]"
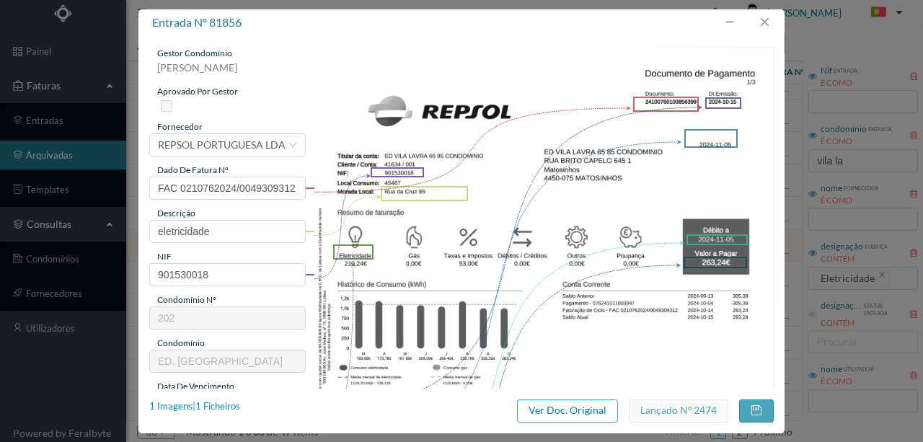
click at [232, 404] on div "1 Imagens | 1 Ficheiros" at bounding box center [194, 406] width 91 height 14
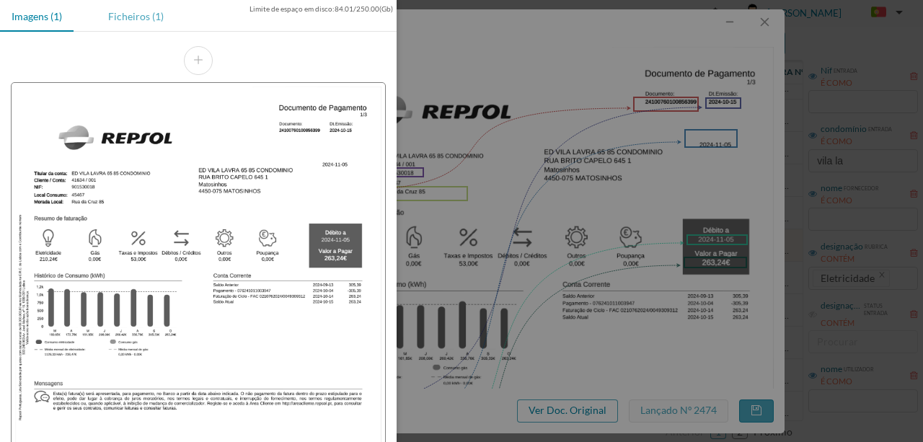
click at [134, 13] on div "Ficheiros (1)" at bounding box center [136, 16] width 79 height 32
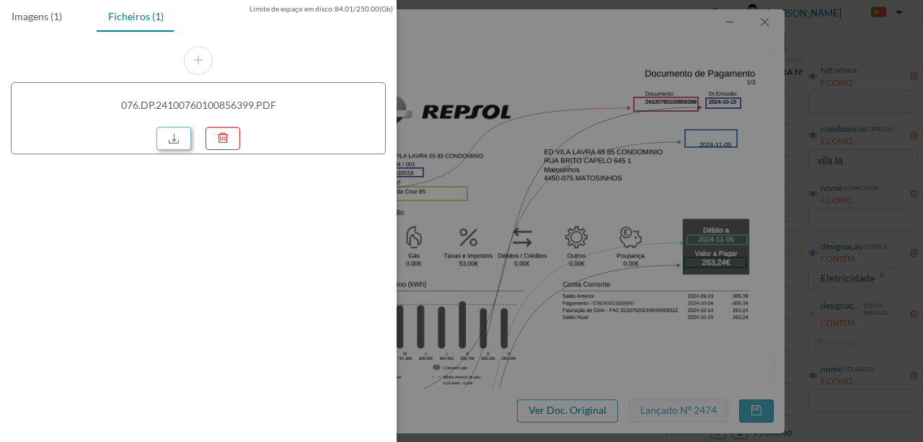
click at [177, 134] on link at bounding box center [173, 138] width 35 height 23
click at [486, 141] on div at bounding box center [461, 221] width 923 height 442
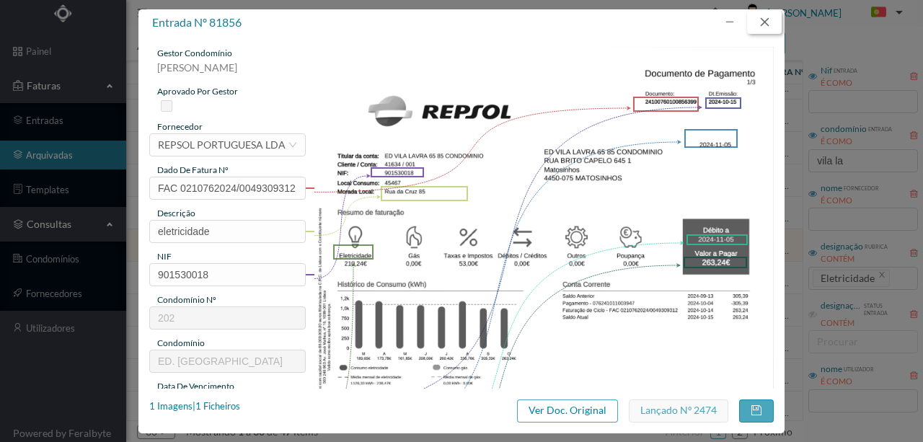
click at [771, 18] on button "button" at bounding box center [764, 22] width 35 height 23
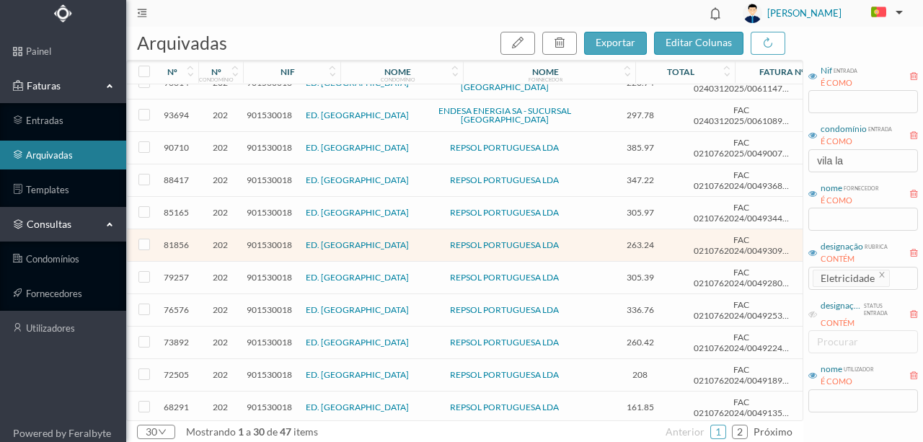
click at [273, 207] on span "901530018" at bounding box center [269, 212] width 45 height 11
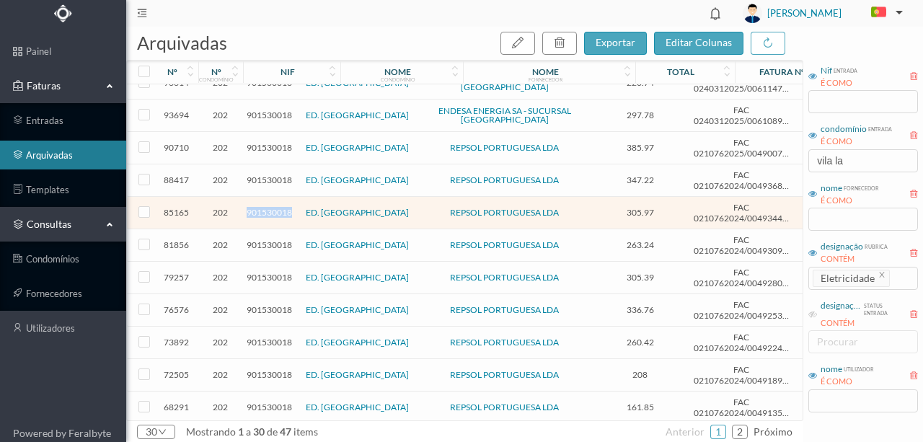
click at [273, 207] on span "901530018" at bounding box center [269, 212] width 45 height 11
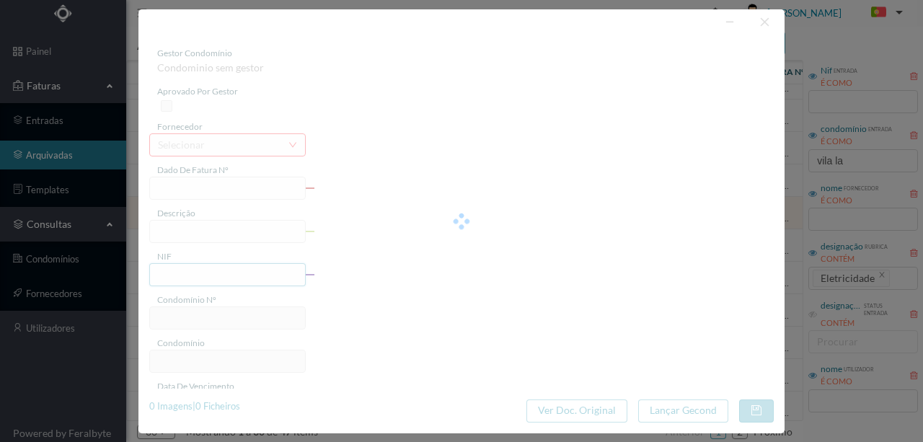
type input "FAC 0210762024/0049344687"
type input "eletricidade"
type input "901530018"
type input "[DATE]"
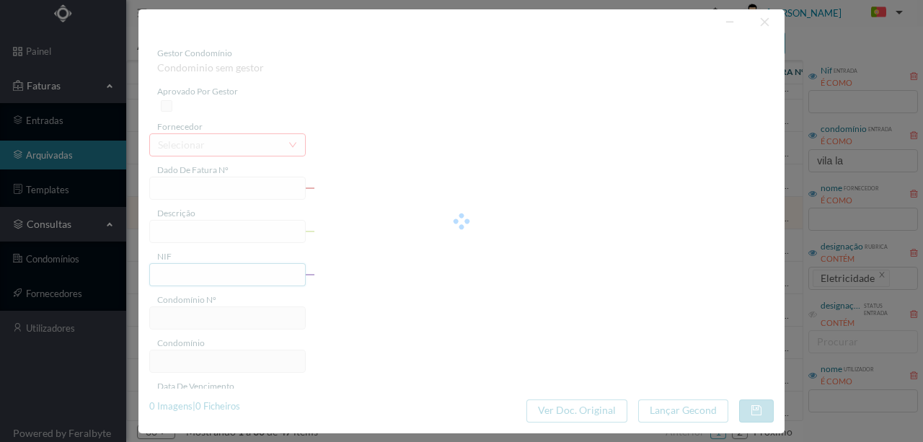
type input "[DATE]"
type input "305.97"
type input "202"
type input "ED. [GEOGRAPHIC_DATA]"
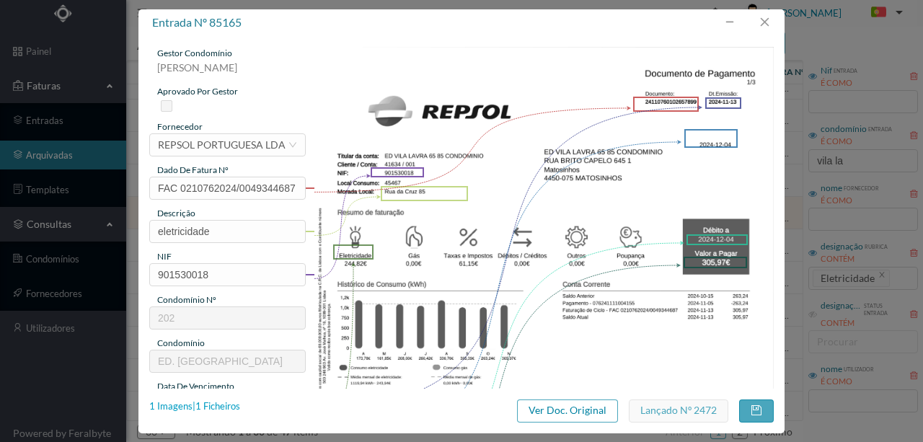
click at [213, 406] on div "1 Imagens | 1 Ficheiros" at bounding box center [194, 406] width 91 height 14
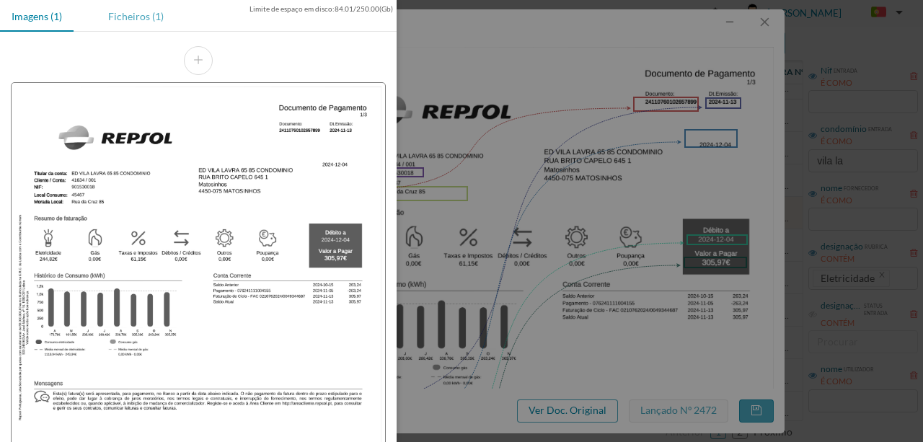
click at [130, 10] on div "Ficheiros (1)" at bounding box center [136, 16] width 79 height 32
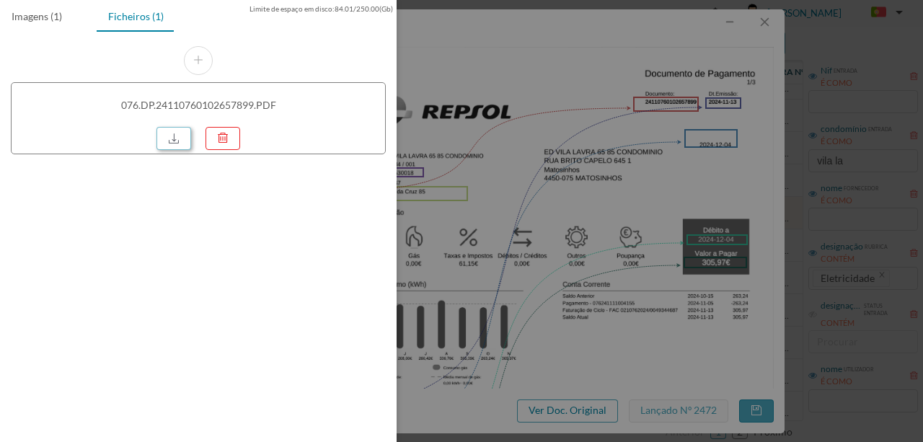
click at [182, 138] on link at bounding box center [173, 138] width 35 height 23
click at [514, 173] on div at bounding box center [461, 221] width 923 height 442
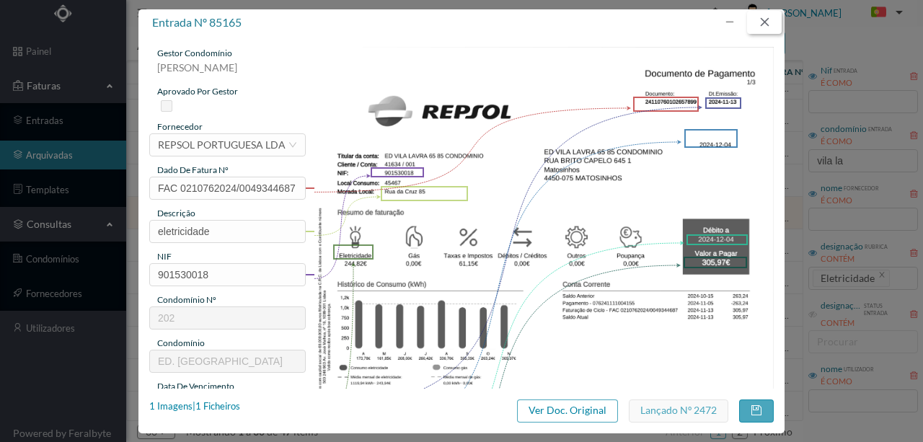
click at [766, 19] on button "button" at bounding box center [764, 22] width 35 height 23
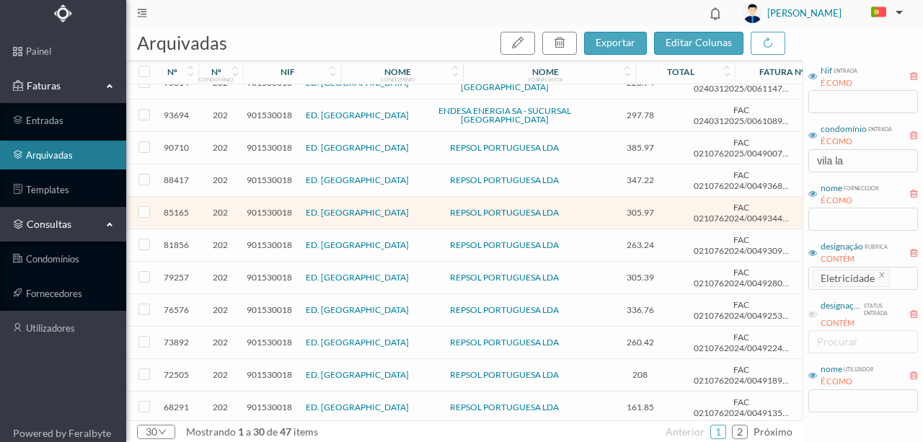
click at [265, 175] on span "901530018" at bounding box center [269, 179] width 45 height 11
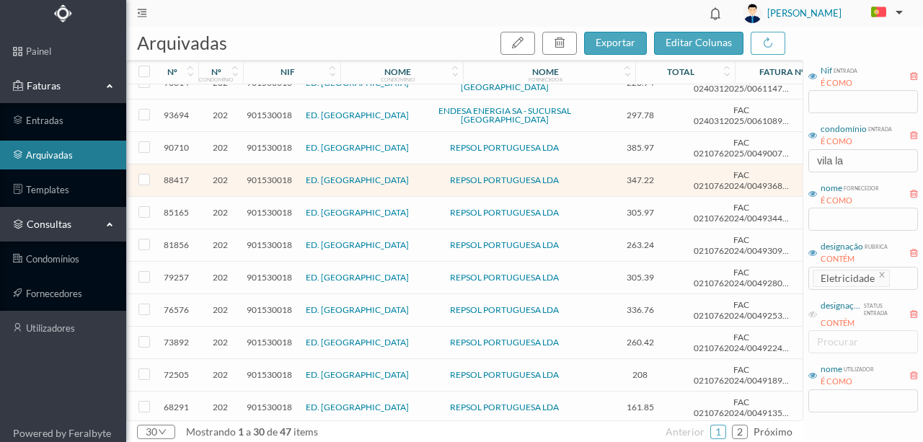
click at [260, 174] on span "901530018" at bounding box center [269, 179] width 45 height 11
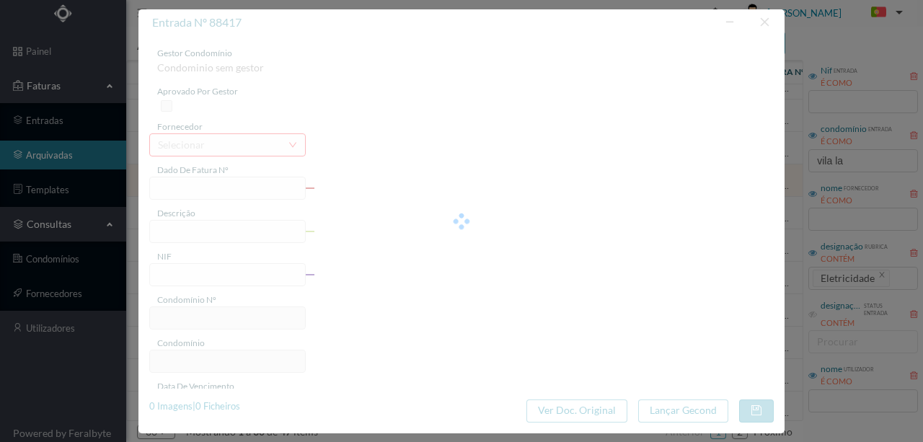
type input "FAC 0210762024/0049368949"
type input "Eletricidade [DATE] a [DATE]"
type input "901530018"
type input "[DATE]"
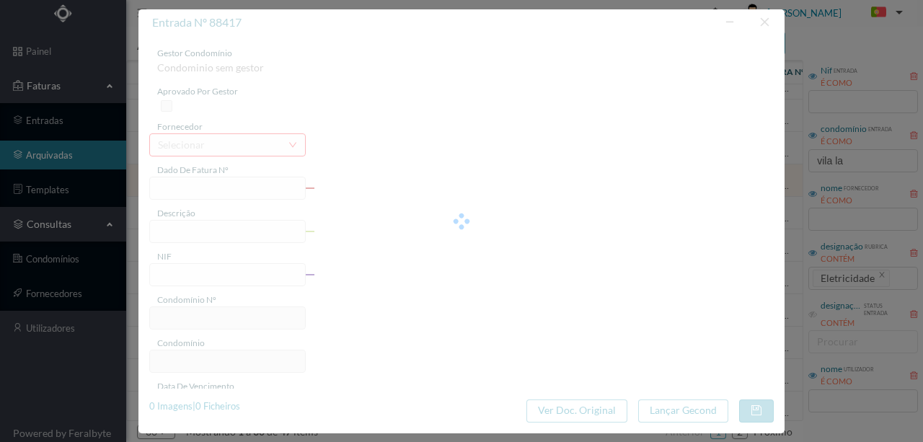
type input "[DATE]"
type input "347.22"
type input "202"
type input "ED. [GEOGRAPHIC_DATA]"
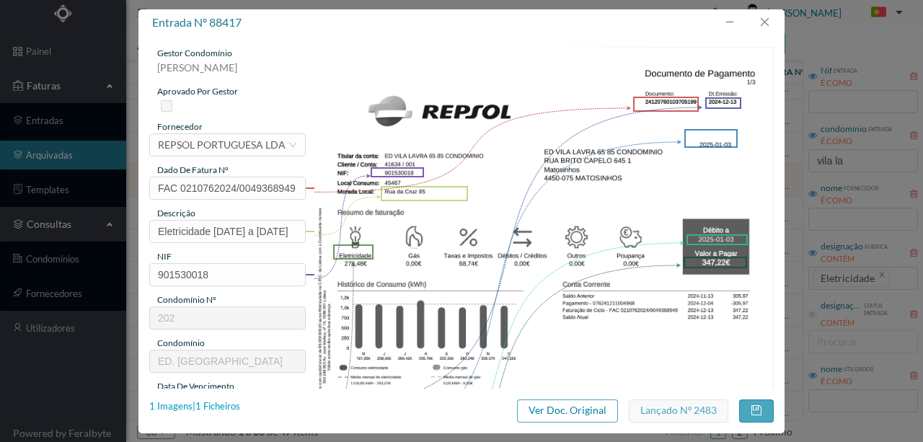
click at [224, 402] on div "1 Imagens | 1 Ficheiros" at bounding box center [194, 406] width 91 height 14
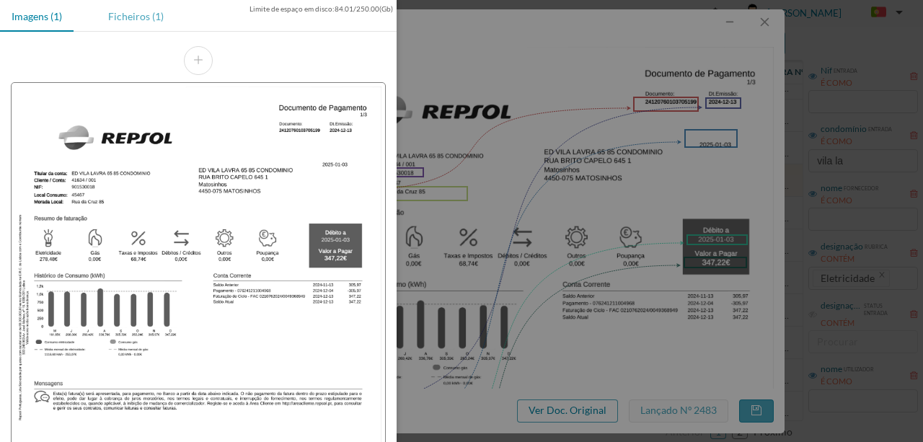
click at [123, 12] on div "Ficheiros (1)" at bounding box center [136, 16] width 79 height 32
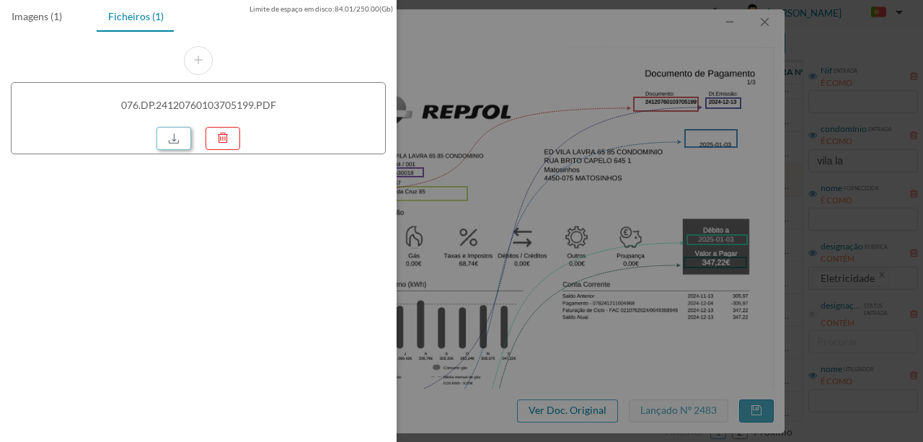
click at [162, 142] on link at bounding box center [173, 138] width 35 height 23
drag, startPoint x: 494, startPoint y: 79, endPoint x: 790, endPoint y: 9, distance: 304.5
click at [495, 79] on div at bounding box center [461, 221] width 923 height 442
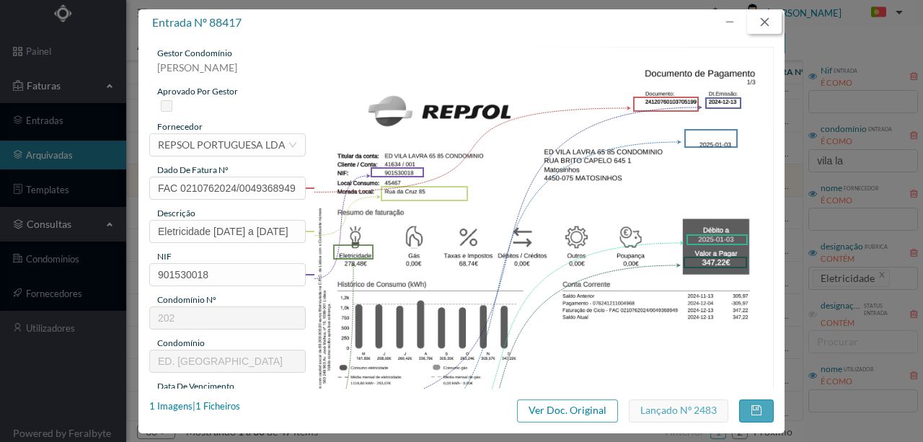
click at [766, 29] on button "button" at bounding box center [764, 22] width 35 height 23
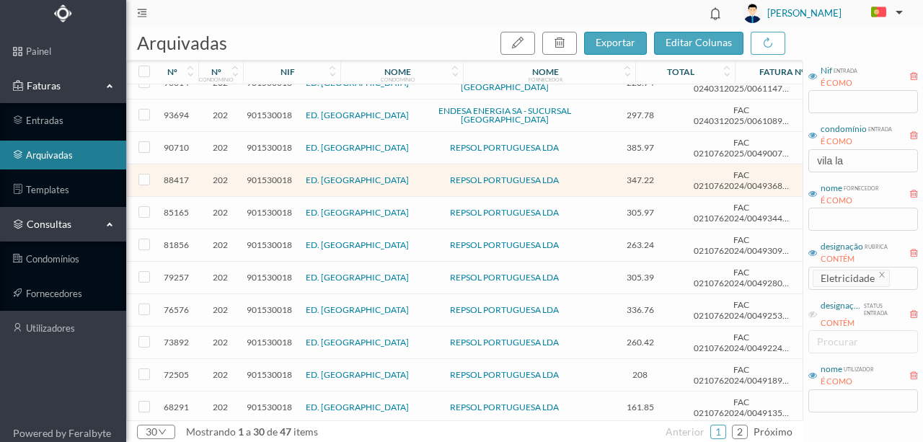
click at [270, 142] on span "901530018" at bounding box center [269, 147] width 45 height 11
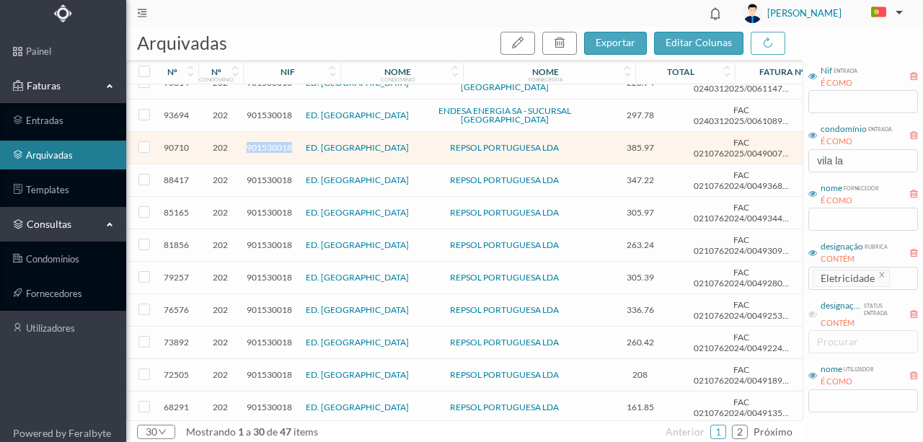
click at [270, 142] on span "901530018" at bounding box center [269, 147] width 45 height 11
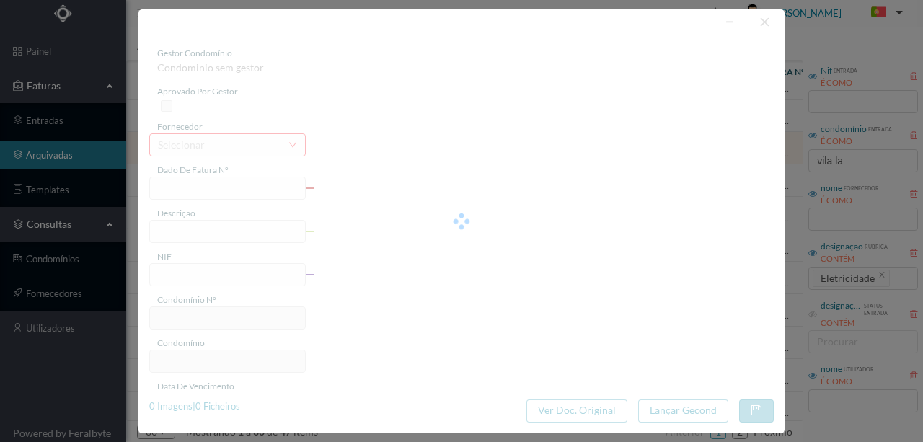
type input "FAC 0210762025/0049007642"
type input "85 ([DATE] A [DATE])"
type input "901530018"
type input "[DATE]"
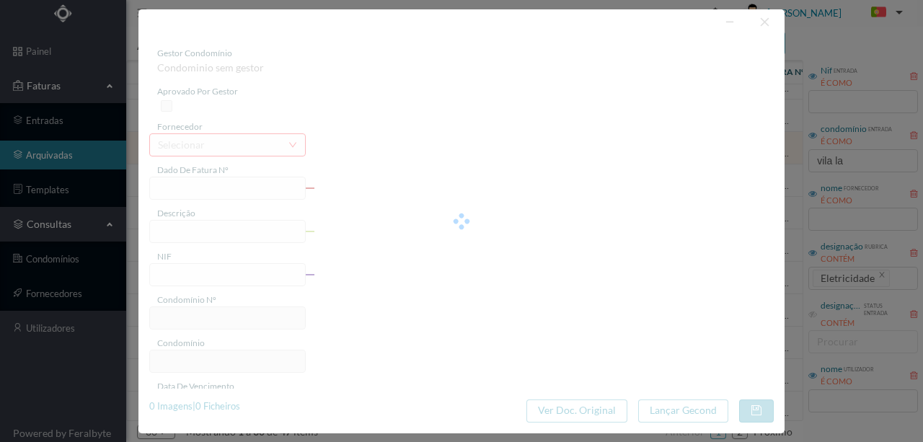
type input "[DATE]"
type input "385.97"
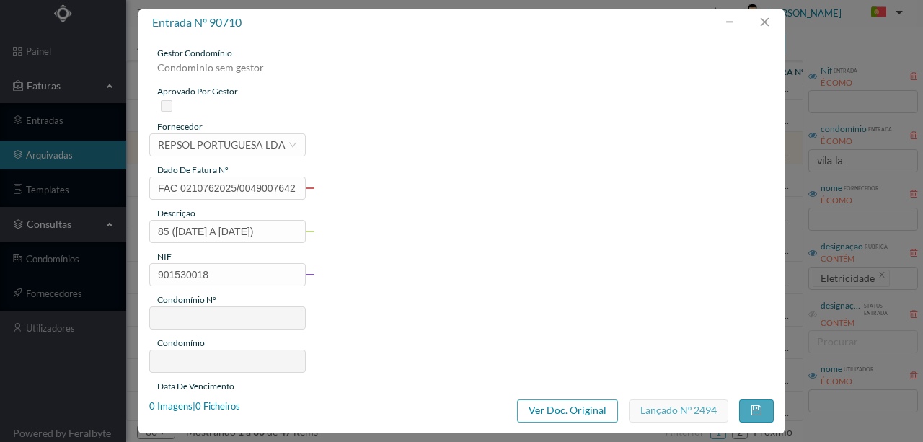
type input "202"
type input "ED. [GEOGRAPHIC_DATA]"
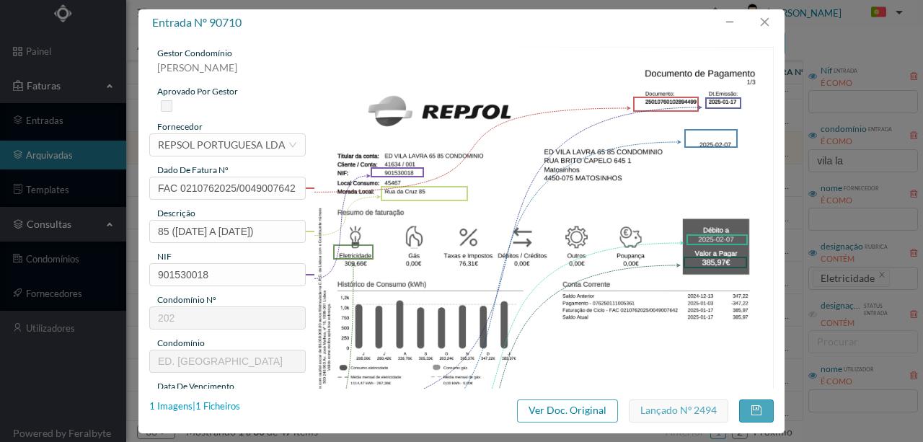
click at [224, 408] on div "1 Imagens | 1 Ficheiros" at bounding box center [194, 406] width 91 height 14
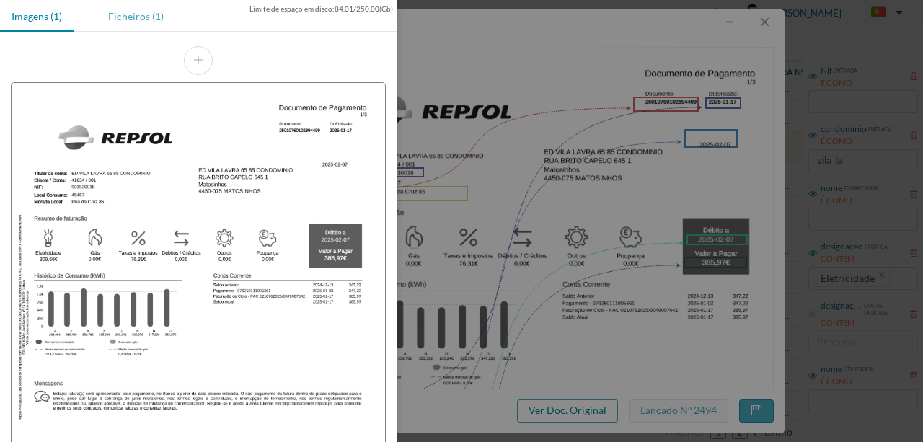
click at [141, 21] on div "Ficheiros (1)" at bounding box center [136, 16] width 79 height 32
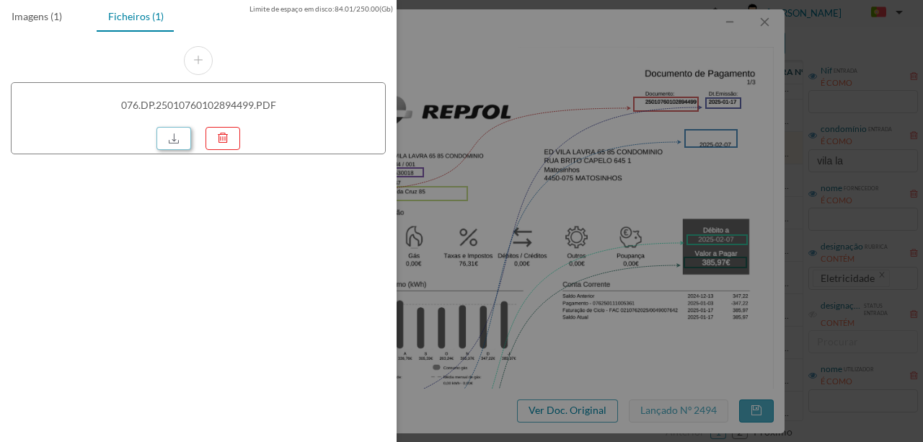
click at [169, 136] on link at bounding box center [173, 138] width 35 height 23
click at [549, 28] on div at bounding box center [461, 221] width 923 height 442
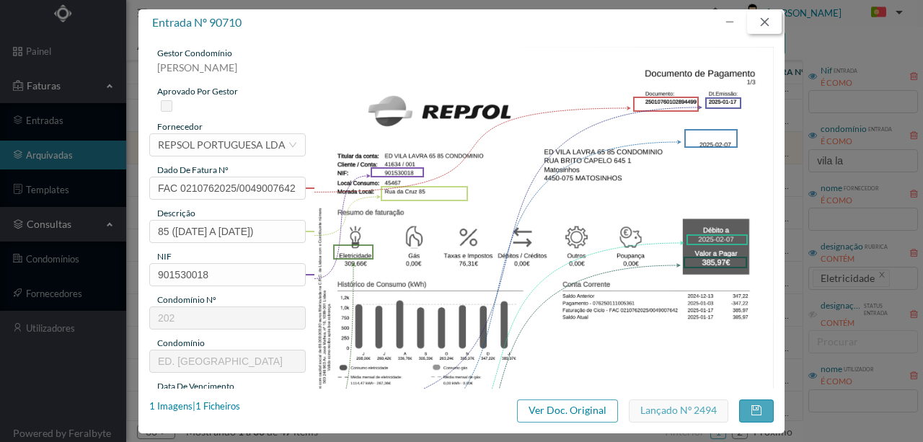
click at [770, 17] on button "button" at bounding box center [764, 22] width 35 height 23
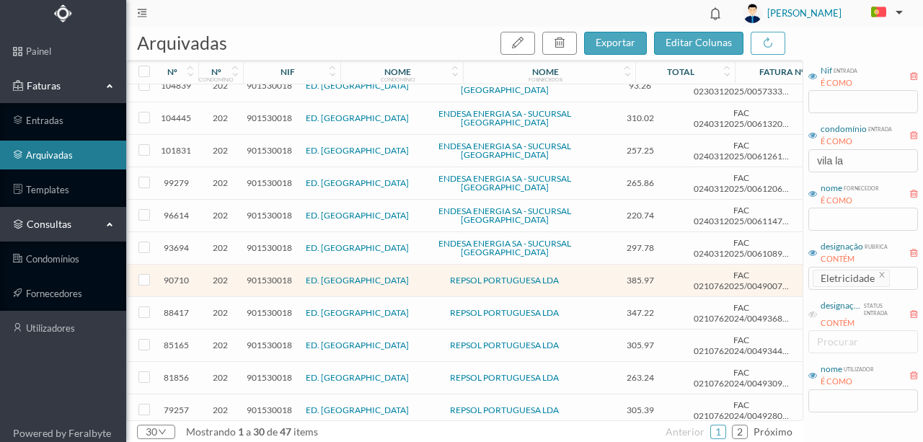
scroll to position [48, 0]
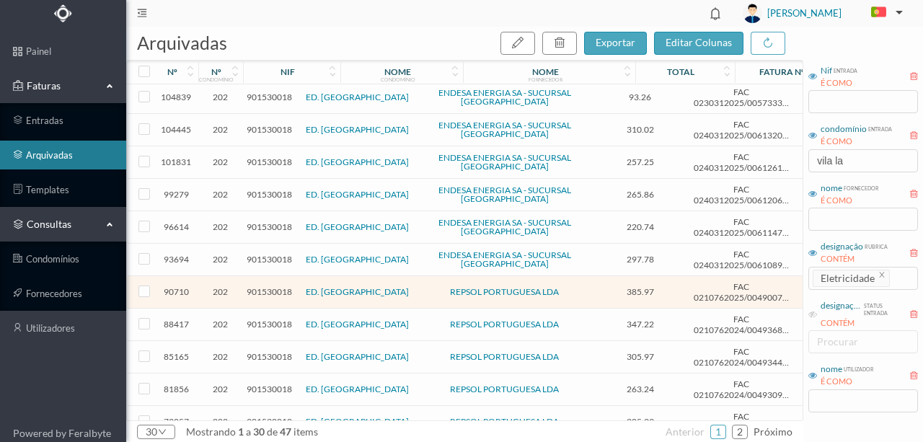
click at [281, 254] on span "901530018" at bounding box center [269, 259] width 45 height 11
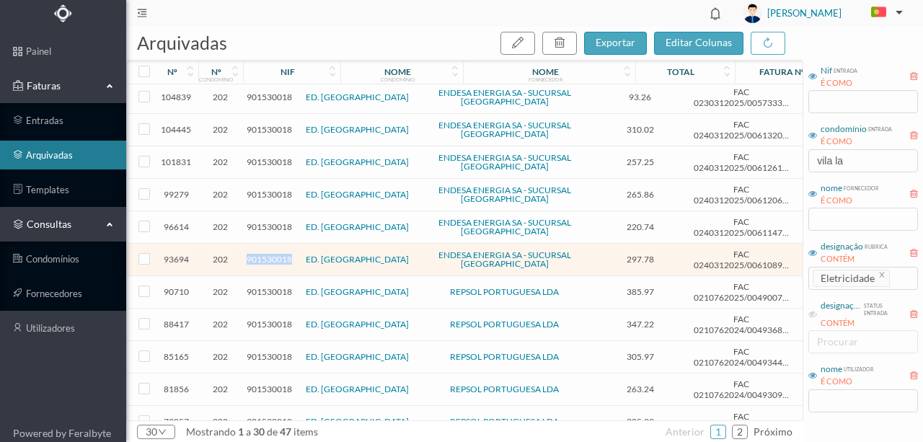
click at [281, 254] on span "901530018" at bounding box center [269, 259] width 45 height 11
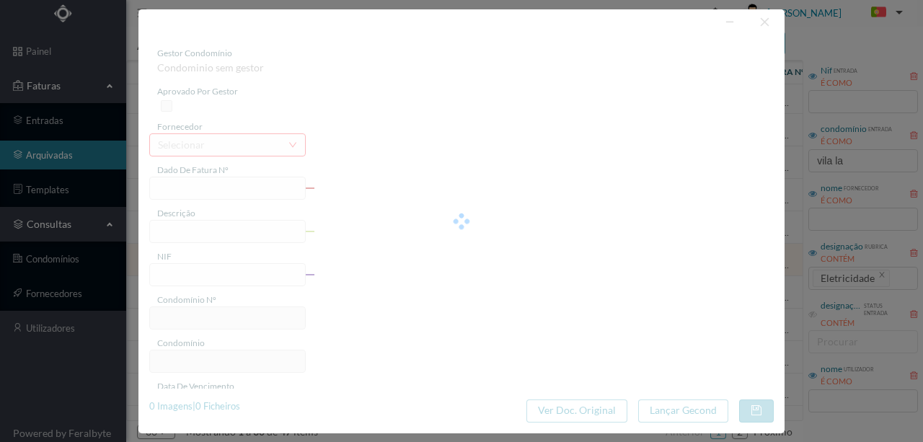
type input "FAC 0240312025/0061089762"
type input "[STREET_ADDRESS][PERSON_NAME] ([DATE] a 10 fev 2025)"
type input "901530018"
type input "[DATE]"
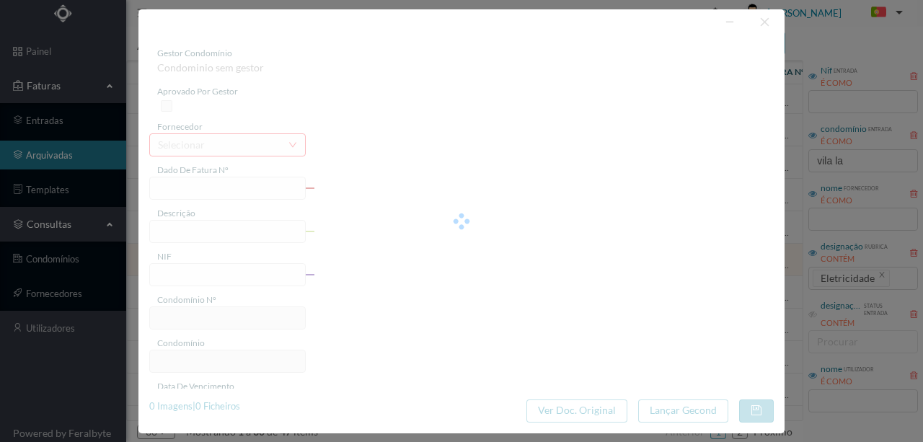
type input "[DATE]"
type input "297.78"
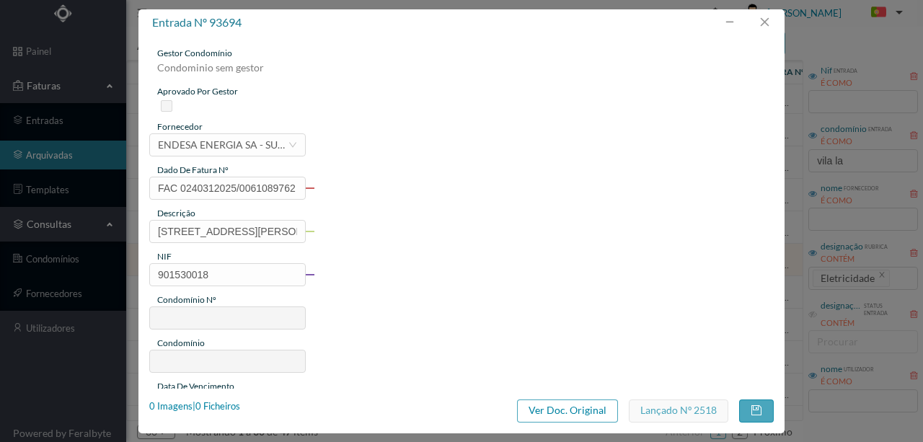
type input "202"
type input "ED. [GEOGRAPHIC_DATA]"
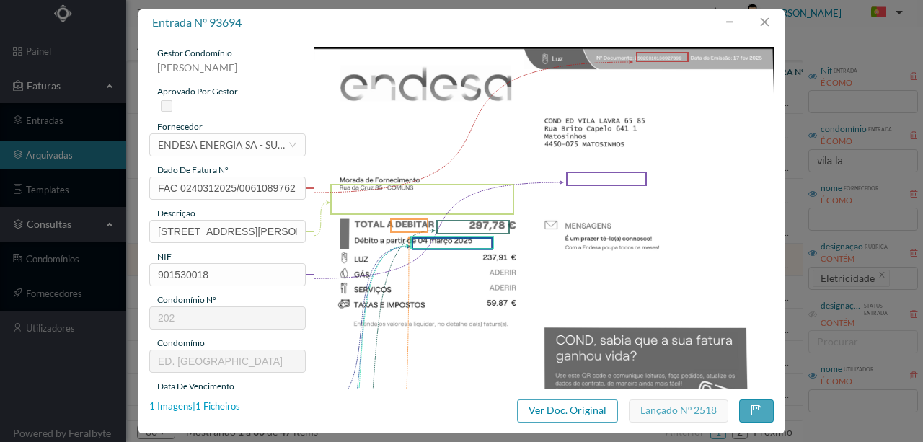
click at [224, 408] on div "1 Imagens | 1 Ficheiros" at bounding box center [194, 406] width 91 height 14
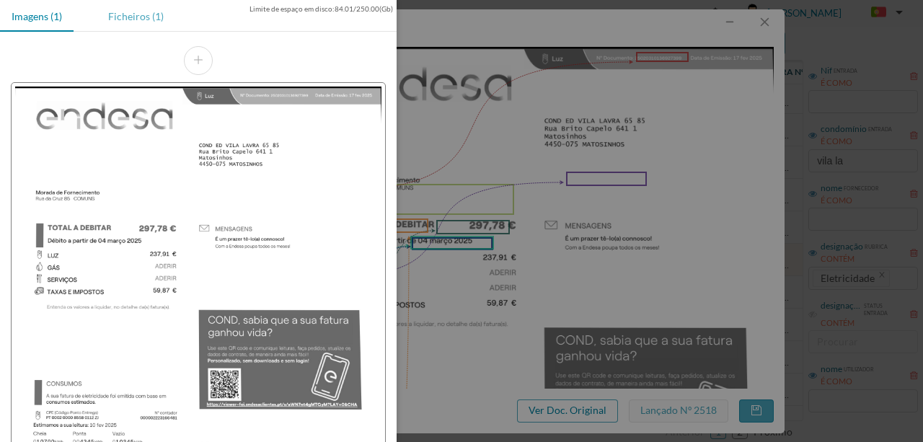
click at [134, 17] on div "Ficheiros (1)" at bounding box center [136, 16] width 79 height 32
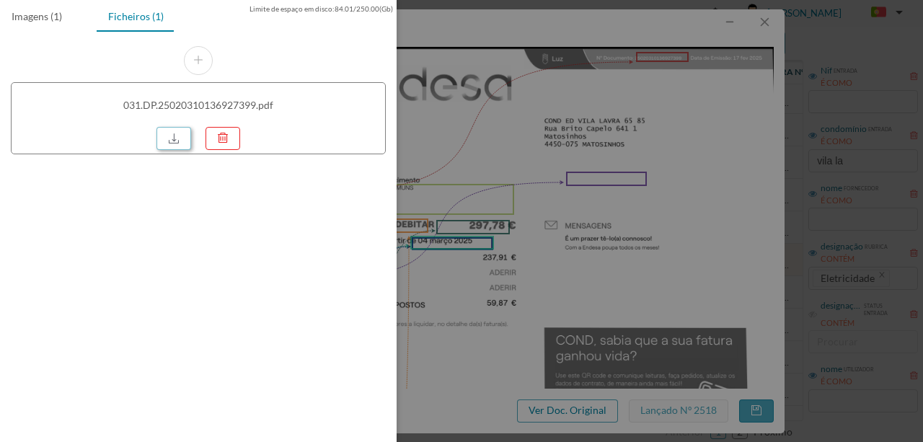
click at [172, 128] on link at bounding box center [173, 138] width 35 height 23
click at [561, 128] on div at bounding box center [461, 221] width 923 height 442
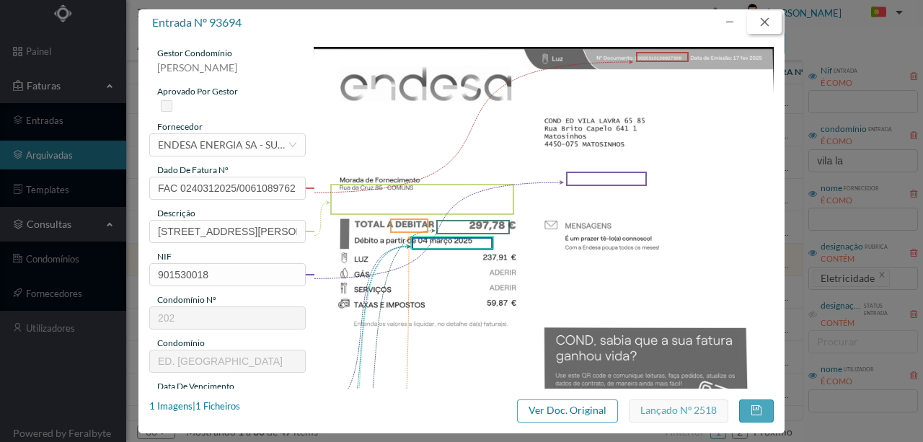
click at [761, 25] on button "button" at bounding box center [764, 22] width 35 height 23
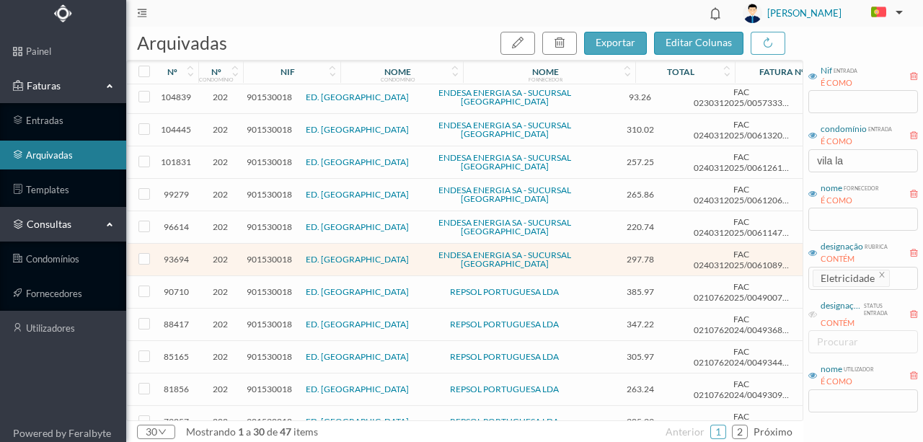
click at [273, 254] on span "901530018" at bounding box center [269, 259] width 45 height 11
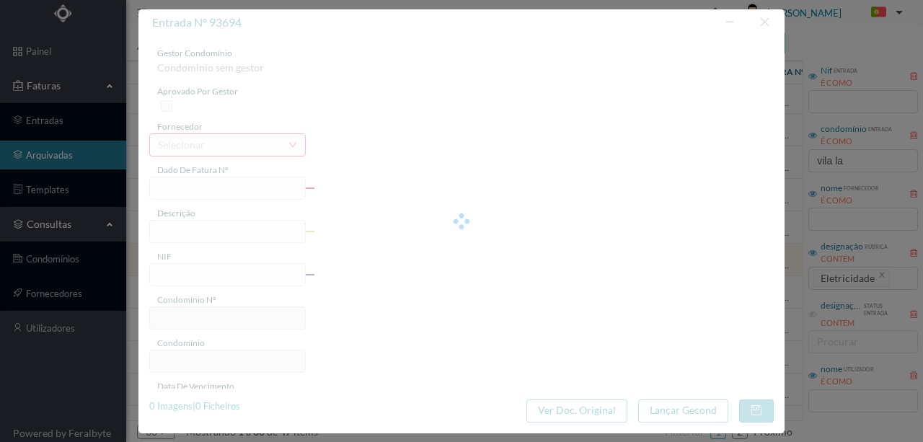
type input "FAC 0240312025/0061089762"
type input "[STREET_ADDRESS][PERSON_NAME] ([DATE] a 10 fev 2025)"
type input "901530018"
type input "[DATE]"
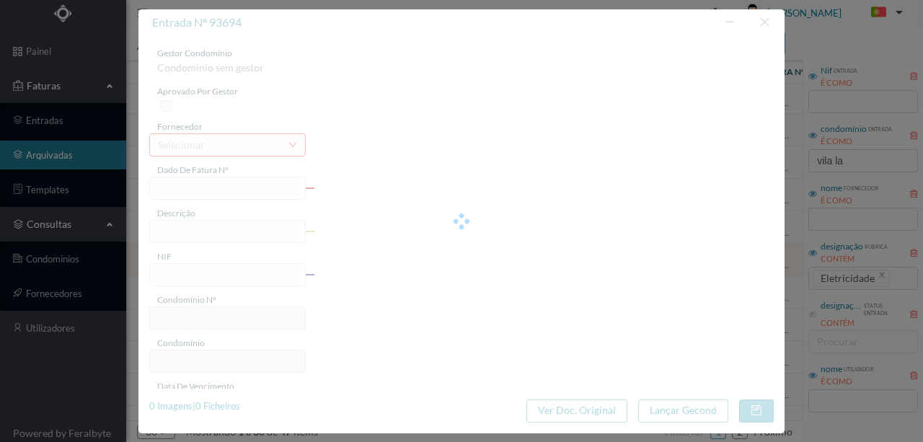
type input "[DATE]"
type input "297.78"
type input "202"
type input "ED. [GEOGRAPHIC_DATA]"
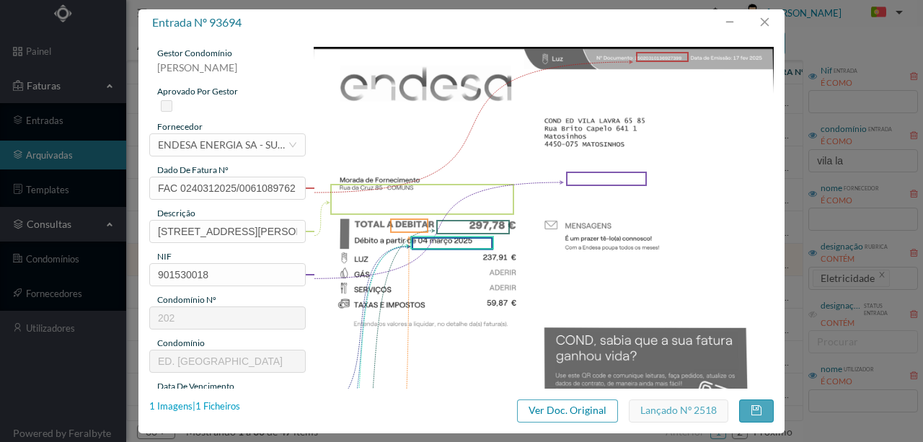
click at [225, 407] on div "1 Imagens | 1 Ficheiros" at bounding box center [194, 406] width 91 height 14
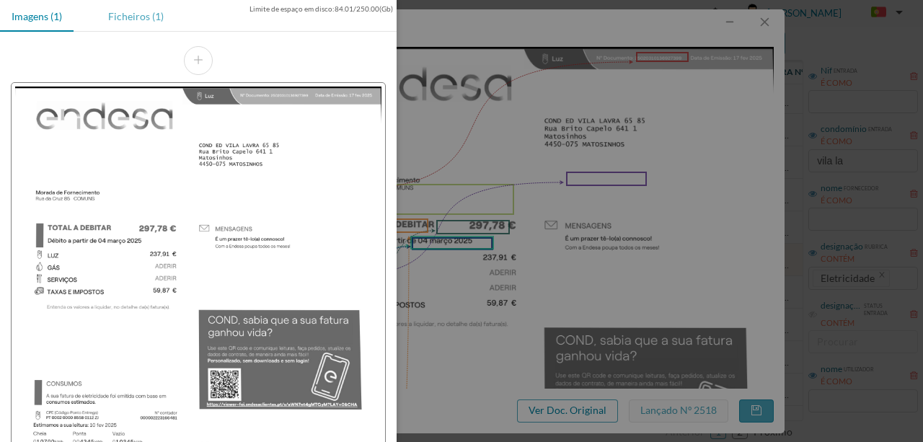
click at [128, 14] on div "Ficheiros (1)" at bounding box center [136, 16] width 79 height 32
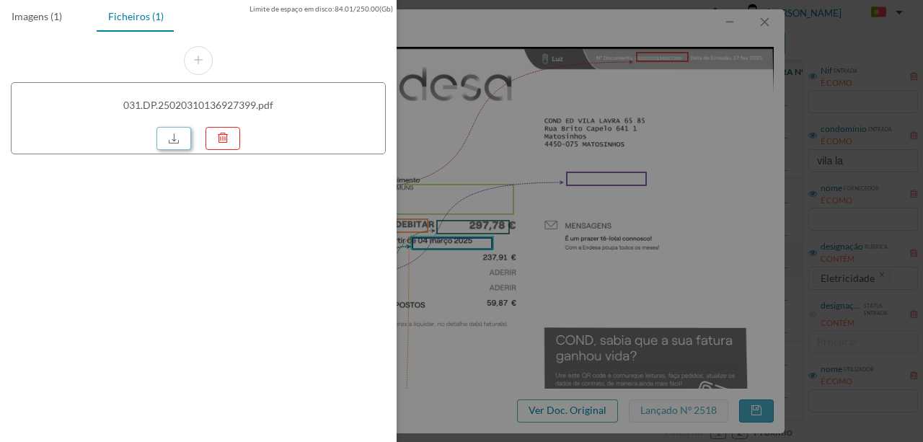
click at [182, 137] on link at bounding box center [173, 138] width 35 height 23
click at [693, 81] on div at bounding box center [461, 221] width 923 height 442
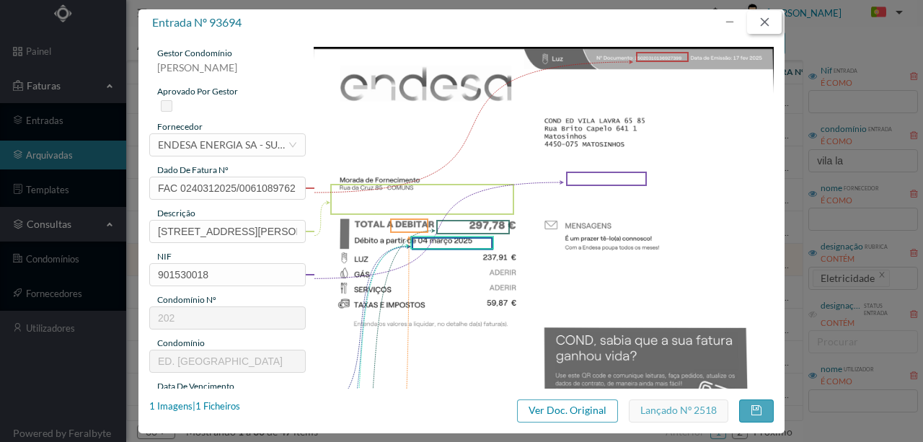
click at [763, 27] on button "button" at bounding box center [764, 22] width 35 height 23
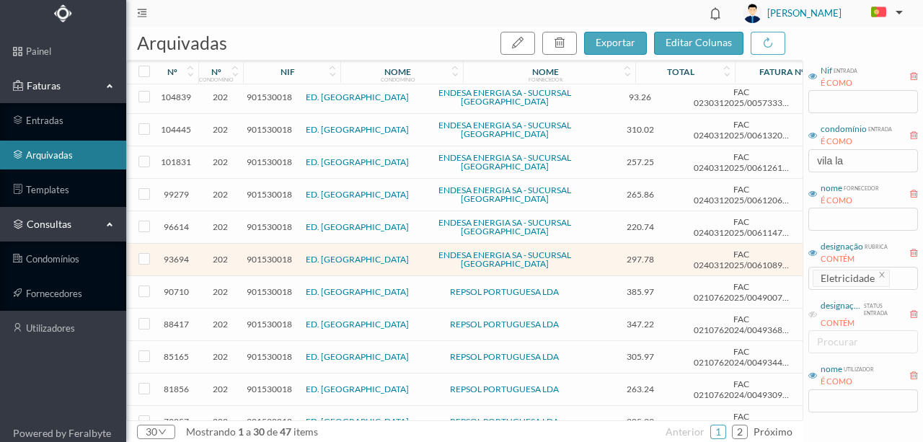
click at [280, 221] on span "901530018" at bounding box center [269, 226] width 45 height 11
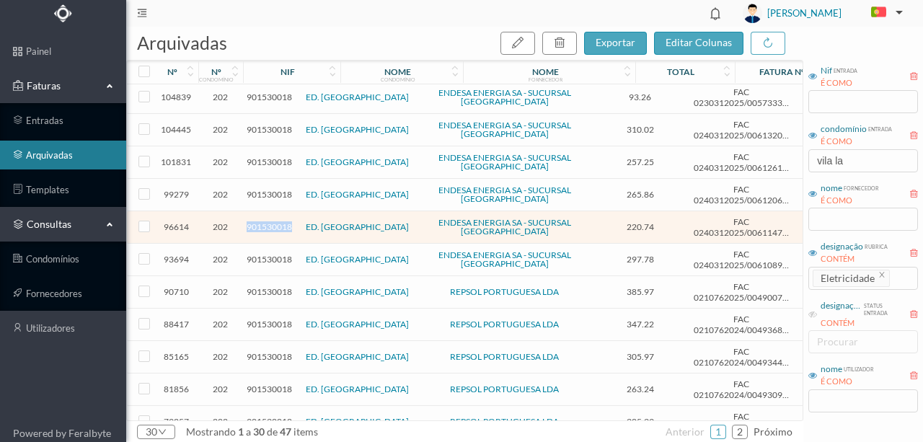
click at [280, 221] on span "901530018" at bounding box center [269, 226] width 45 height 11
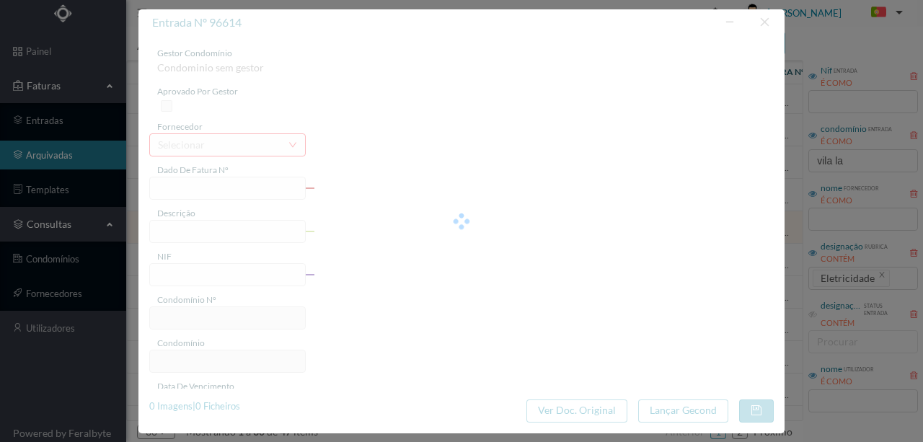
type input "FAC 0240312025/0061147169"
type input "[STREET_ADDRESS][PERSON_NAME] ( 12 fev 2025 a [DATE])"
type input "901530018"
type input "[DATE]"
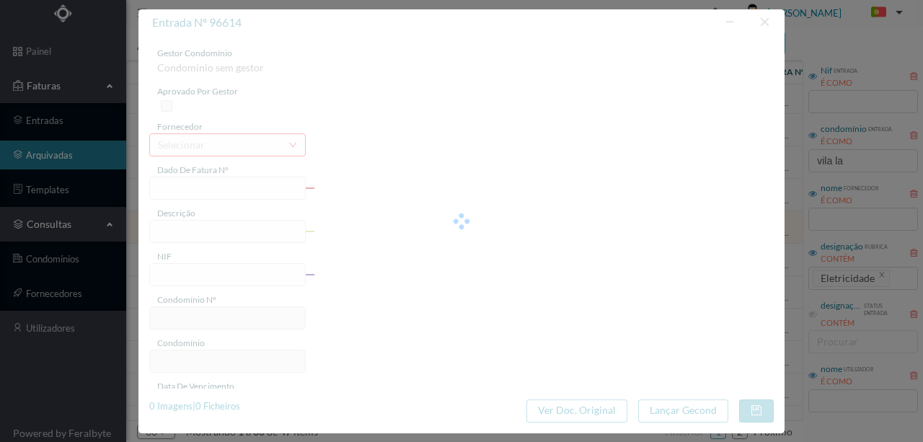
type input "[DATE]"
type input "220.74"
type input "202"
type input "ED. [GEOGRAPHIC_DATA]"
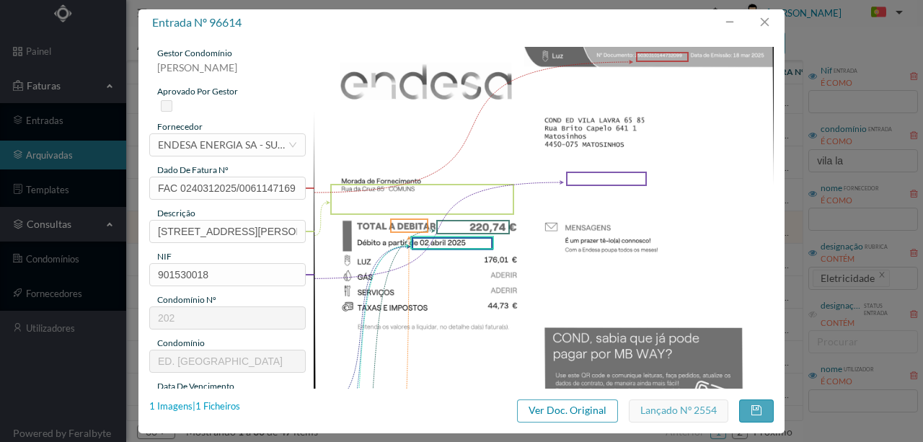
click at [226, 407] on div "1 Imagens | 1 Ficheiros" at bounding box center [194, 406] width 91 height 14
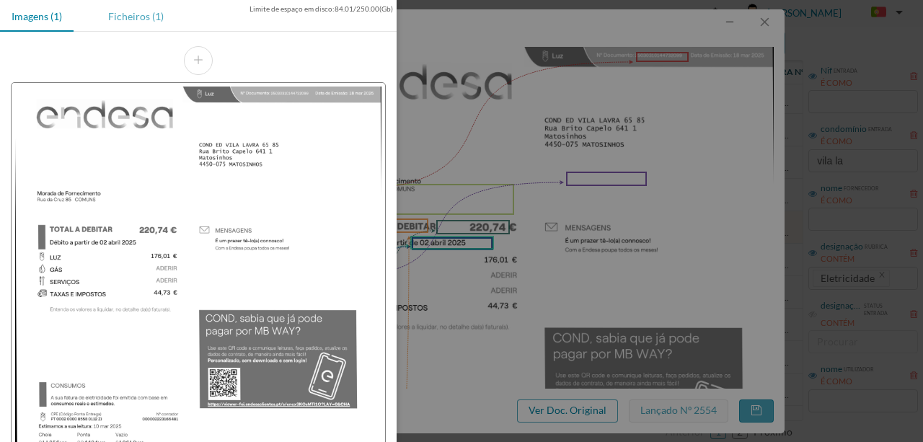
click at [139, 20] on div "Ficheiros (1)" at bounding box center [136, 16] width 79 height 32
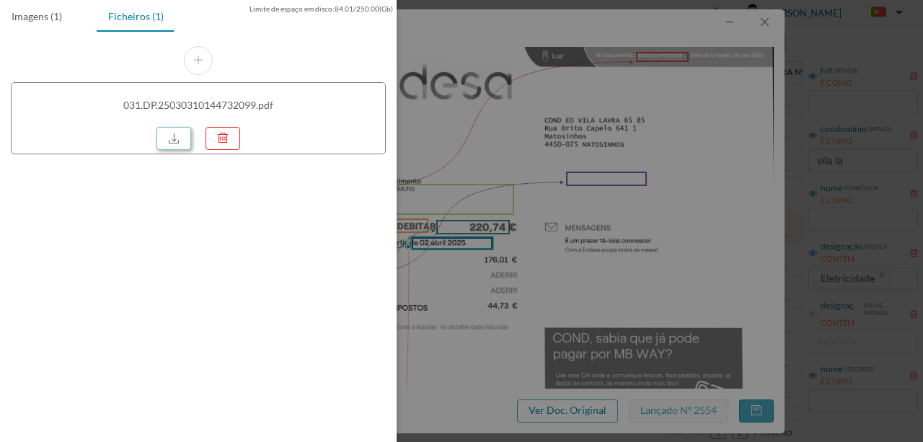
click at [170, 136] on link at bounding box center [173, 138] width 35 height 23
drag, startPoint x: 600, startPoint y: 97, endPoint x: 753, endPoint y: 14, distance: 173.5
click at [600, 97] on div at bounding box center [461, 221] width 923 height 442
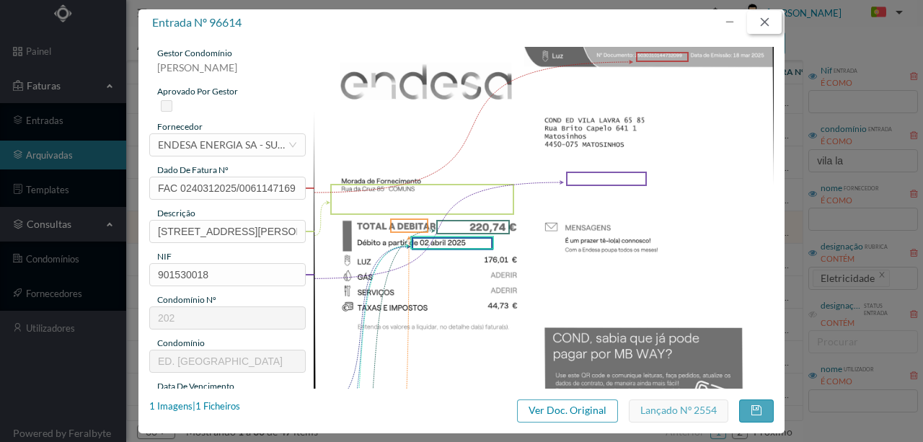
click at [766, 19] on button "button" at bounding box center [764, 22] width 35 height 23
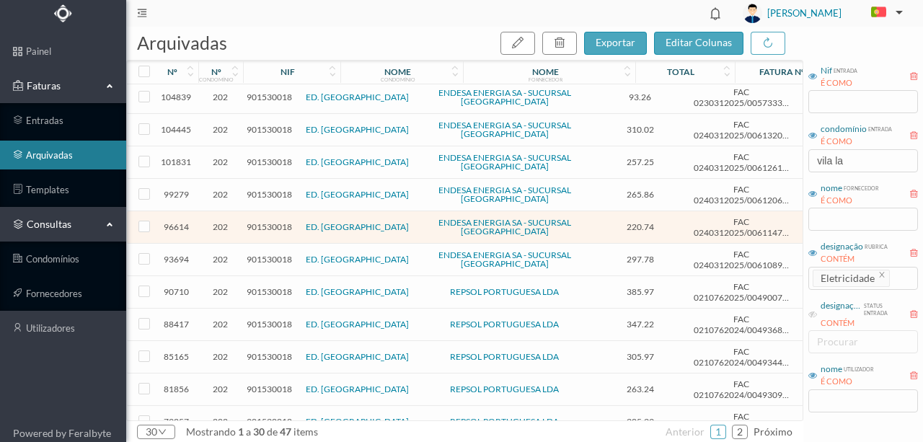
click at [278, 194] on span "901530018" at bounding box center [269, 194] width 45 height 11
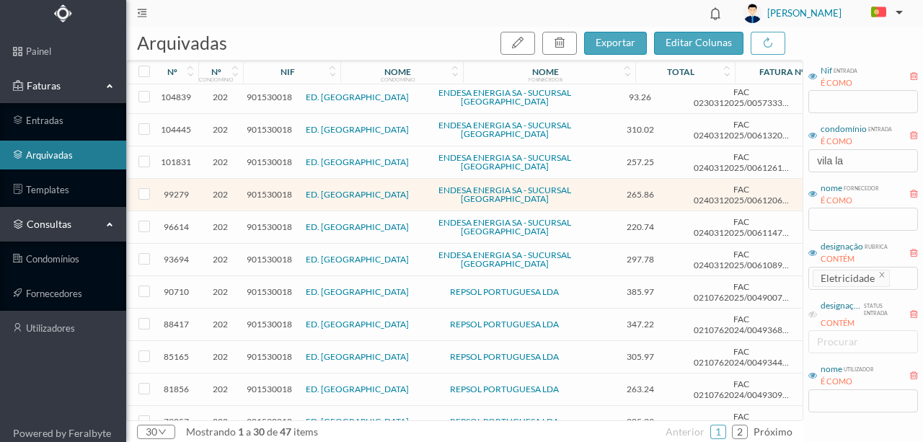
click at [281, 191] on span "901530018" at bounding box center [269, 194] width 45 height 11
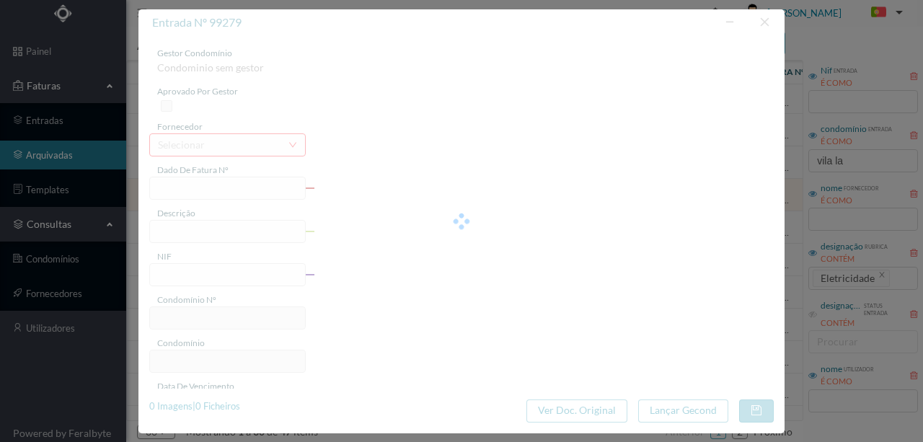
type input "FAC 0240312025/0061206140"
type input "[STREET_ADDRESS][PERSON_NAME] ([DATE] a 08 abr 2025)"
type input "901530018"
type input "[DATE]"
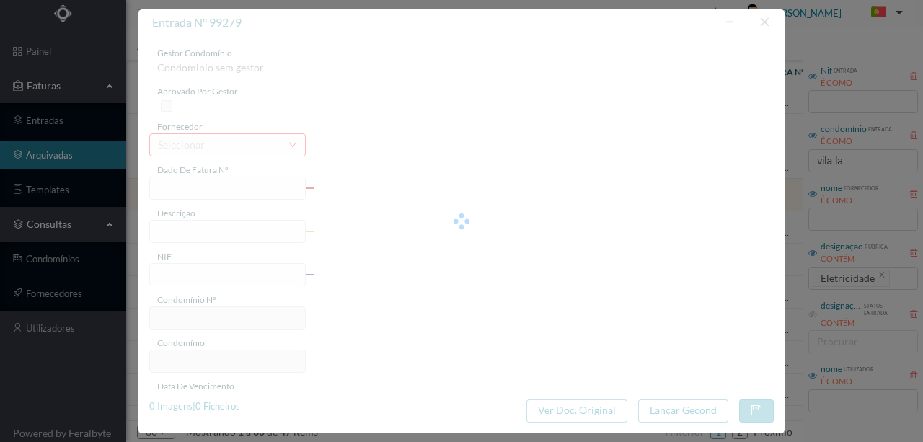
type input "[DATE]"
type input "265.86"
type input "202"
type input "ED. [GEOGRAPHIC_DATA]"
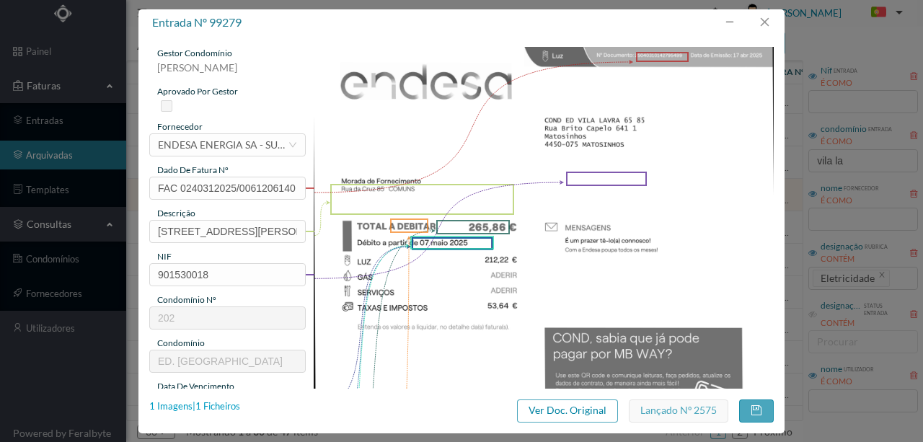
click at [229, 409] on div "1 Imagens | 1 Ficheiros" at bounding box center [194, 406] width 91 height 14
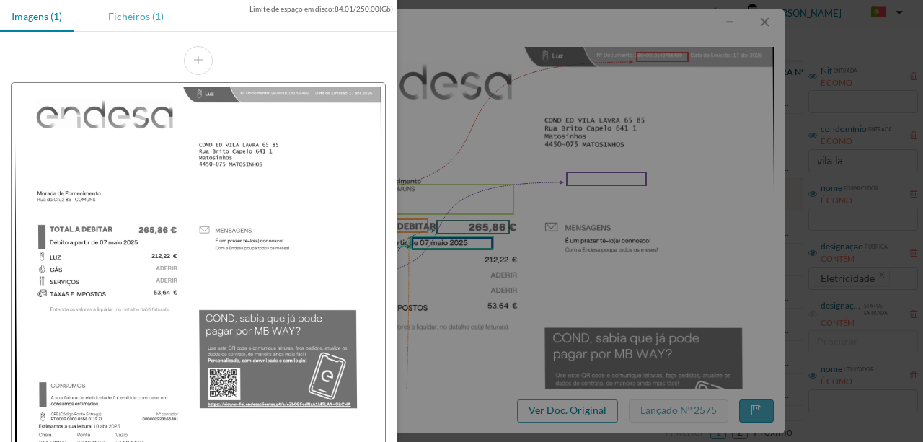
click at [139, 17] on div "Ficheiros (1)" at bounding box center [136, 16] width 79 height 32
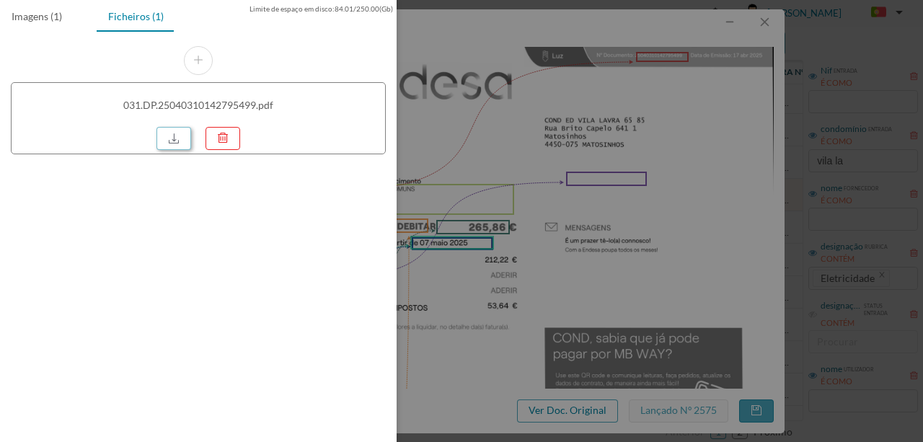
click at [163, 136] on link at bounding box center [173, 138] width 35 height 23
click at [515, 45] on div at bounding box center [461, 221] width 923 height 442
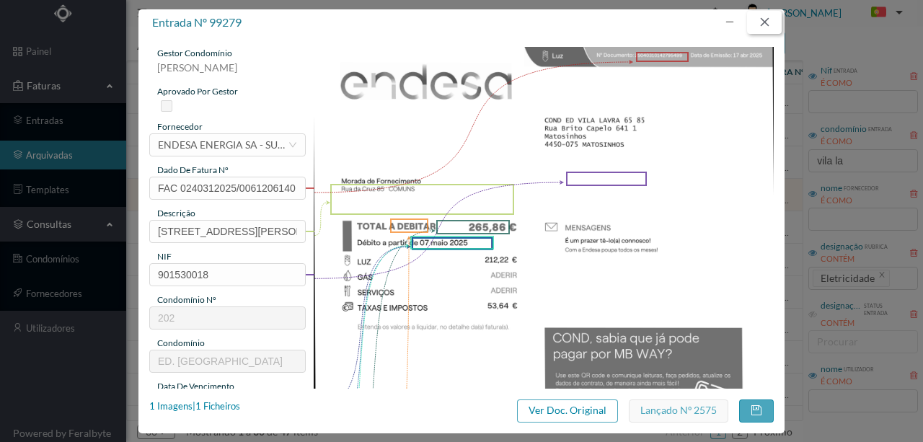
click at [765, 21] on button "button" at bounding box center [764, 22] width 35 height 23
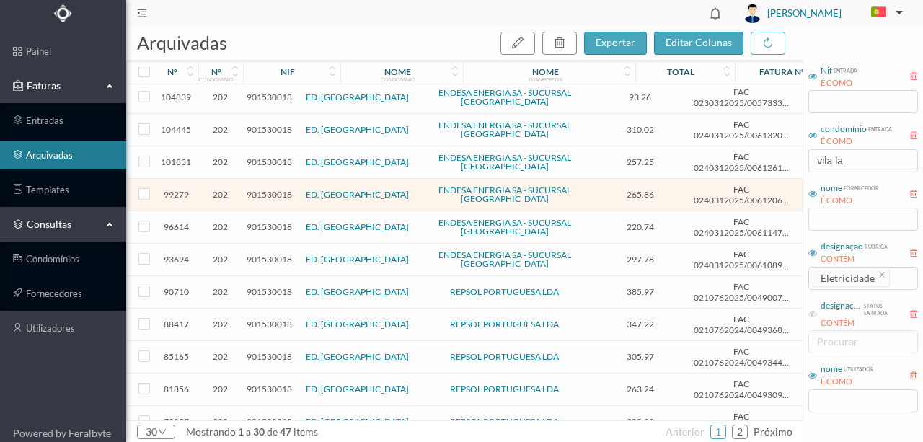
click at [279, 157] on span "901530018" at bounding box center [269, 161] width 45 height 11
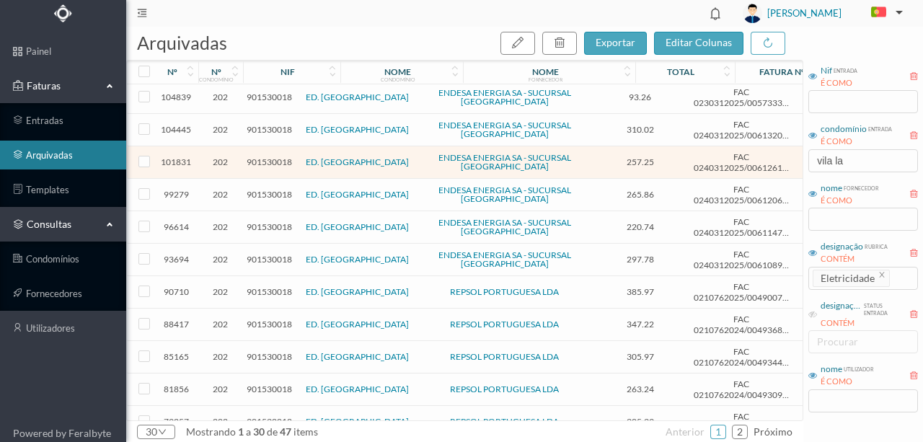
click at [274, 160] on span "901530018" at bounding box center [269, 161] width 45 height 11
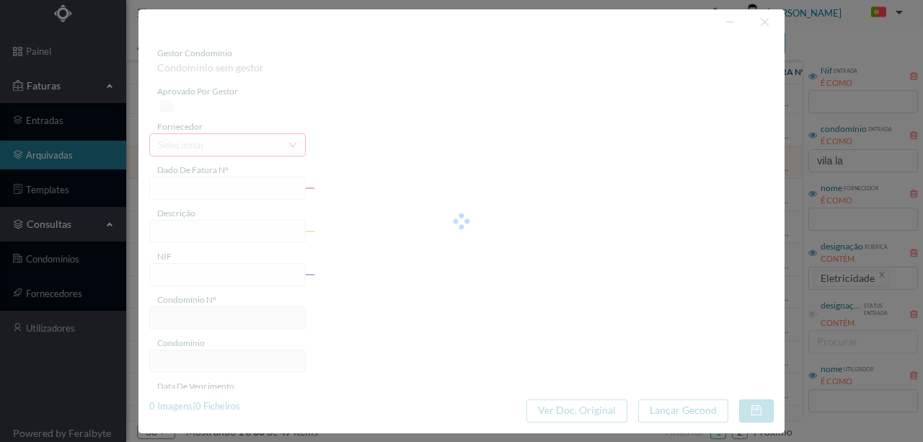
type input "FAC 0240312025/0061261380"
type input "[STREET_ADDRESS][PERSON_NAME] (11 abr 2025 a 10 mai 2025)"
type input "901530018"
type input "[DATE]"
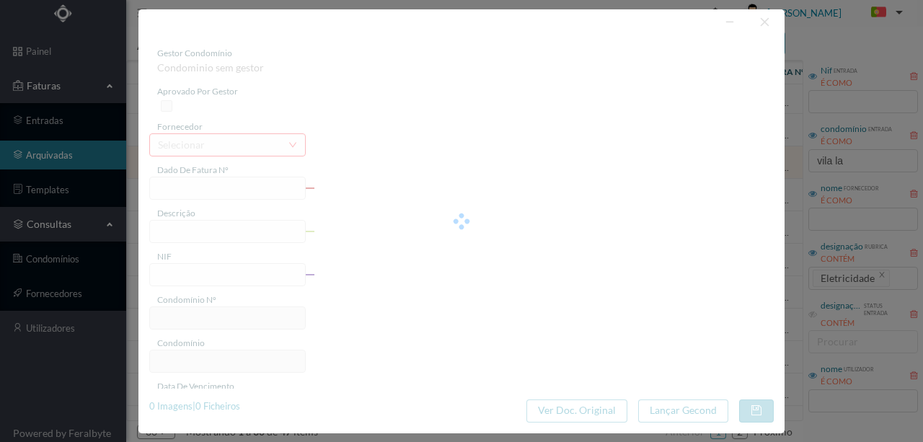
type input "[DATE]"
type input "257.25"
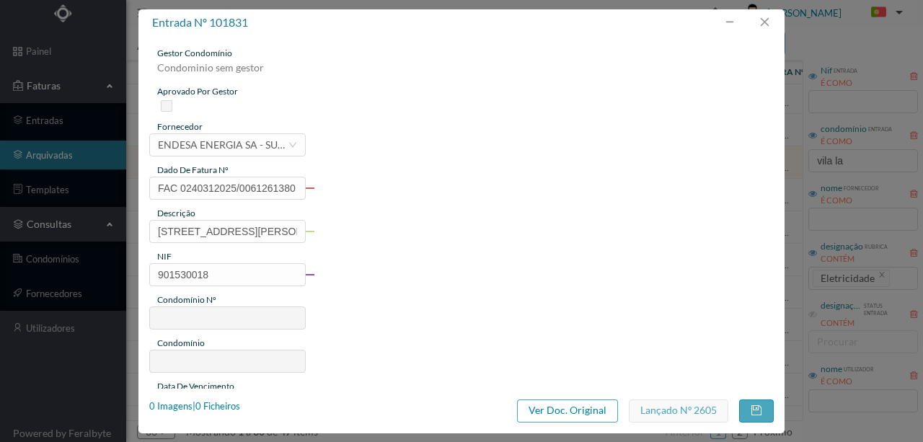
type input "202"
type input "ED. [GEOGRAPHIC_DATA]"
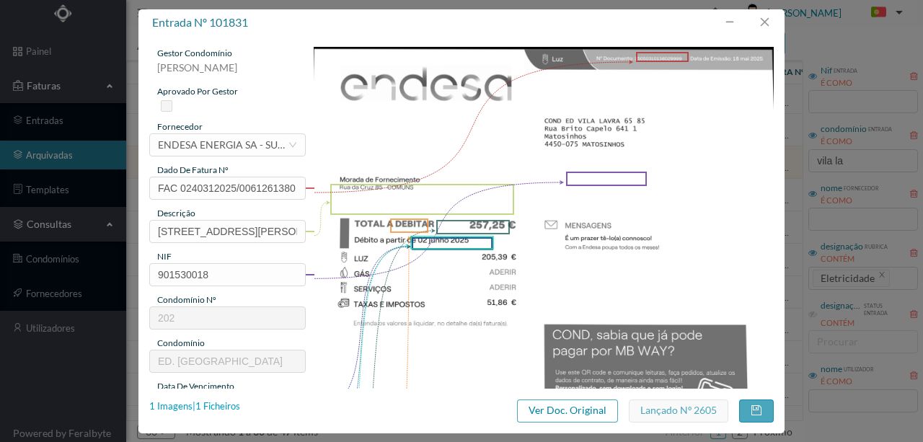
click at [231, 409] on div "1 Imagens | 1 Ficheiros" at bounding box center [194, 406] width 91 height 14
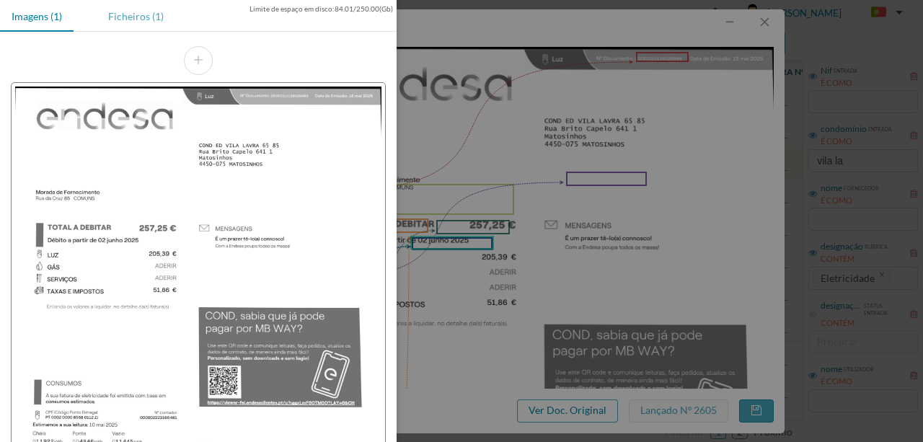
click at [130, 19] on div "Ficheiros (1)" at bounding box center [136, 16] width 79 height 32
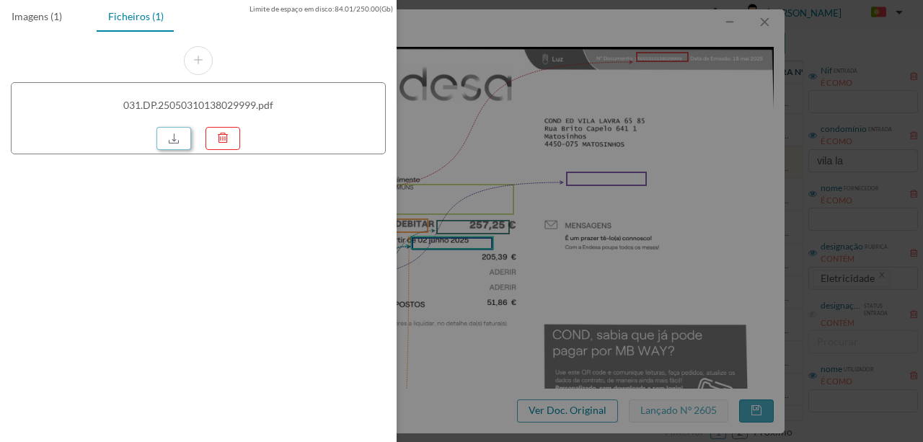
click at [165, 140] on link at bounding box center [173, 138] width 35 height 23
drag, startPoint x: 552, startPoint y: 120, endPoint x: 563, endPoint y: 79, distance: 42.5
click at [552, 117] on div at bounding box center [461, 221] width 923 height 442
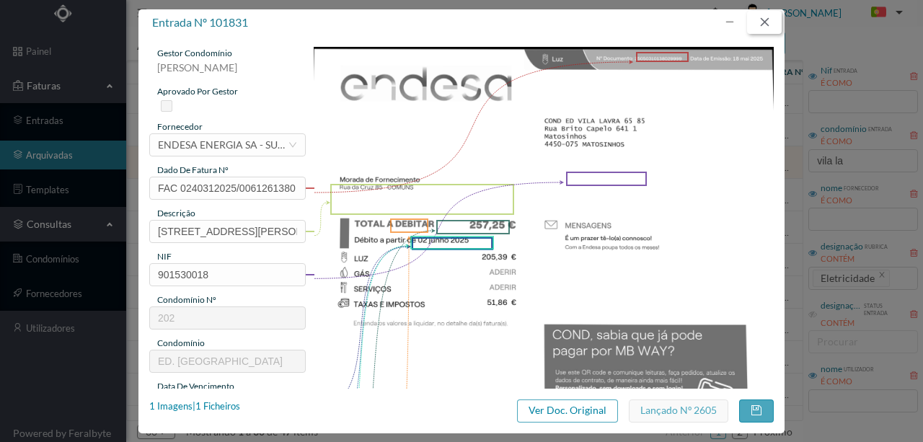
click at [766, 16] on button "button" at bounding box center [764, 22] width 35 height 23
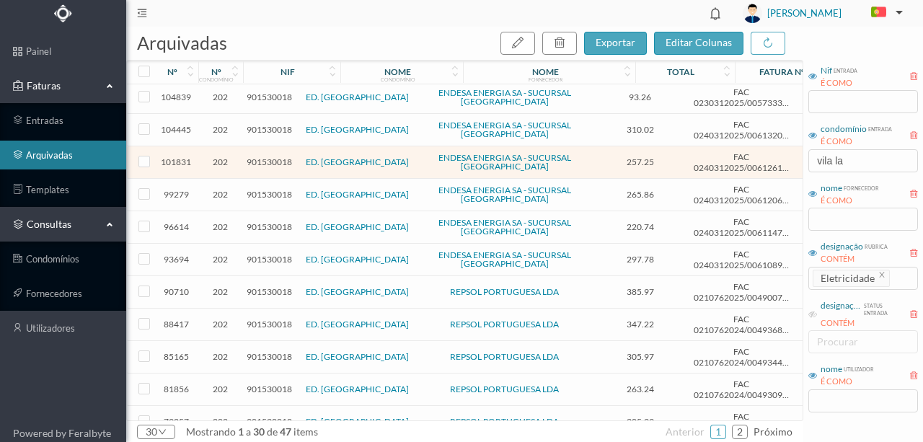
click at [278, 128] on span "901530018" at bounding box center [269, 129] width 45 height 11
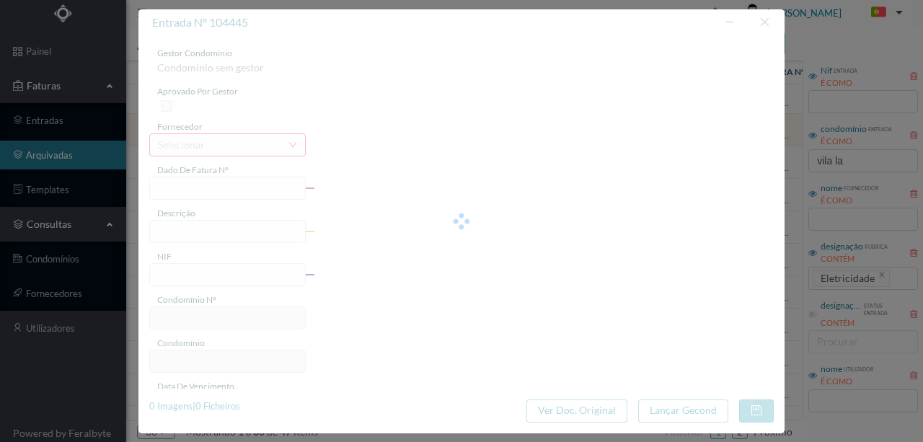
type input "FAC 0240312025/0061320345"
type input "[STREET_ADDRESS][PERSON_NAME] (28 mai 2025 a [DATE])"
type input "901530018"
type input "[DATE]"
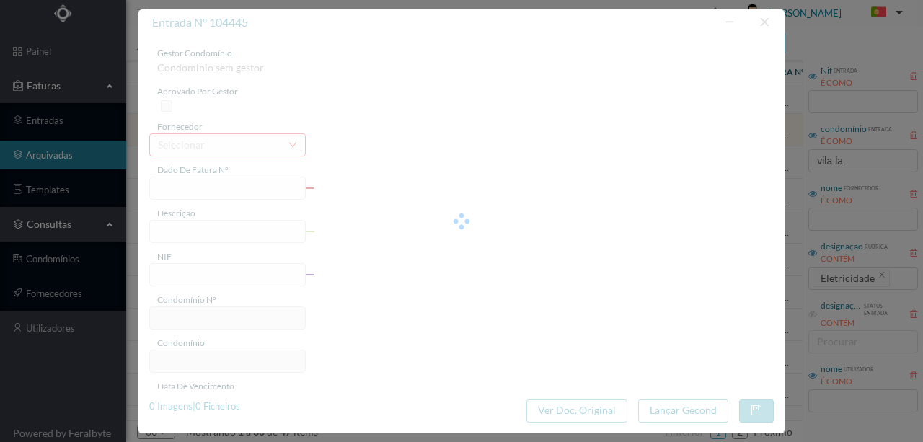
type input "[DATE]"
type input "310.02"
type input "202"
type input "ED. [GEOGRAPHIC_DATA]"
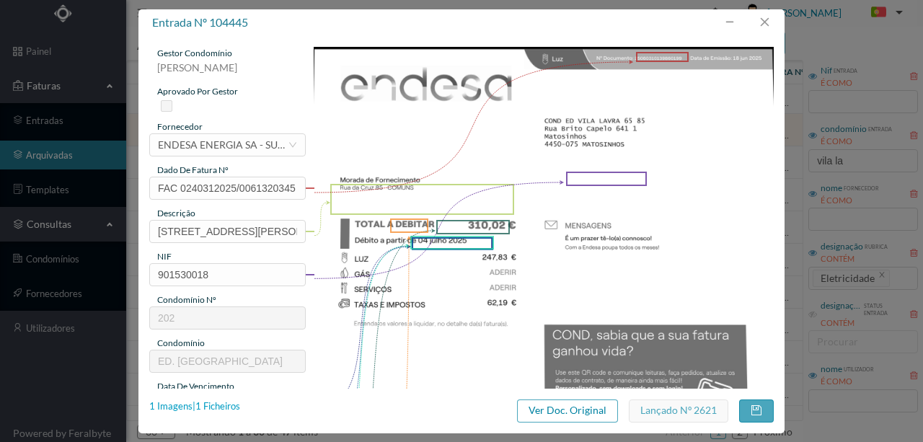
click at [227, 406] on div "1 Imagens | 1 Ficheiros" at bounding box center [194, 406] width 91 height 14
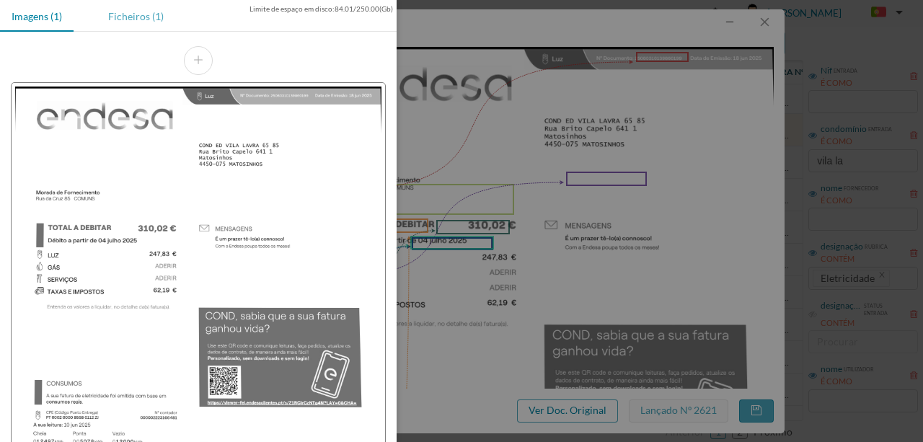
click at [140, 14] on div "Ficheiros (1)" at bounding box center [136, 16] width 79 height 32
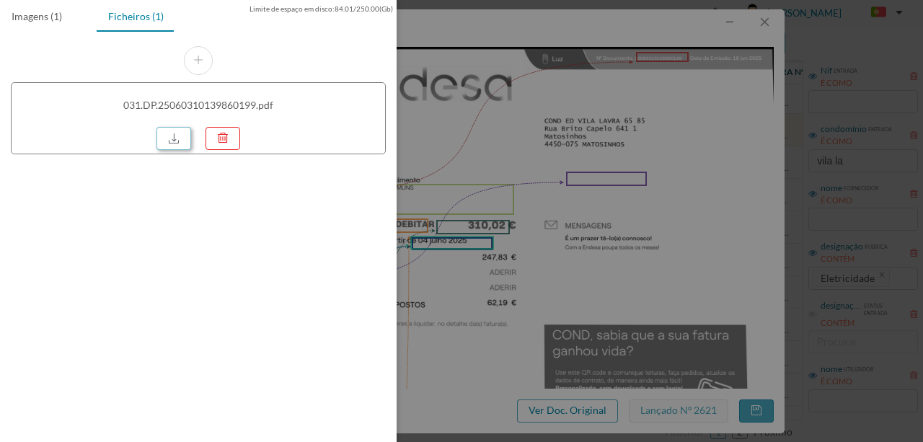
click at [178, 140] on link at bounding box center [173, 138] width 35 height 23
drag, startPoint x: 485, startPoint y: 74, endPoint x: 837, endPoint y: 8, distance: 358.6
click at [485, 74] on div at bounding box center [461, 221] width 923 height 442
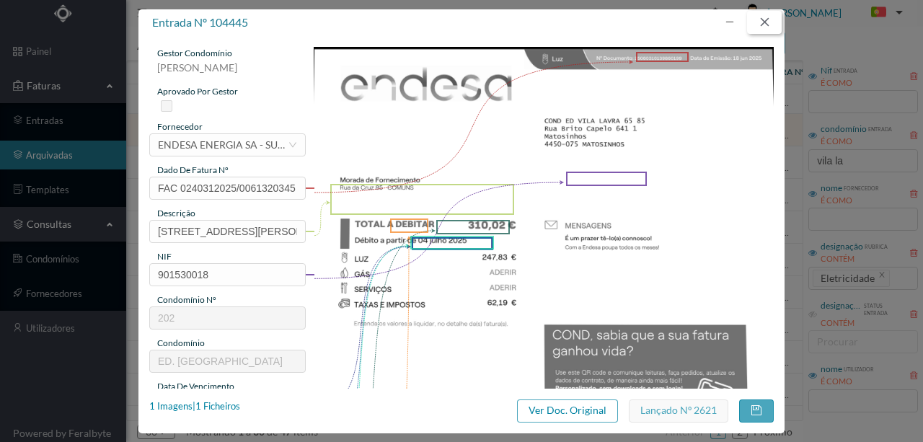
click at [765, 22] on button "button" at bounding box center [764, 22] width 35 height 23
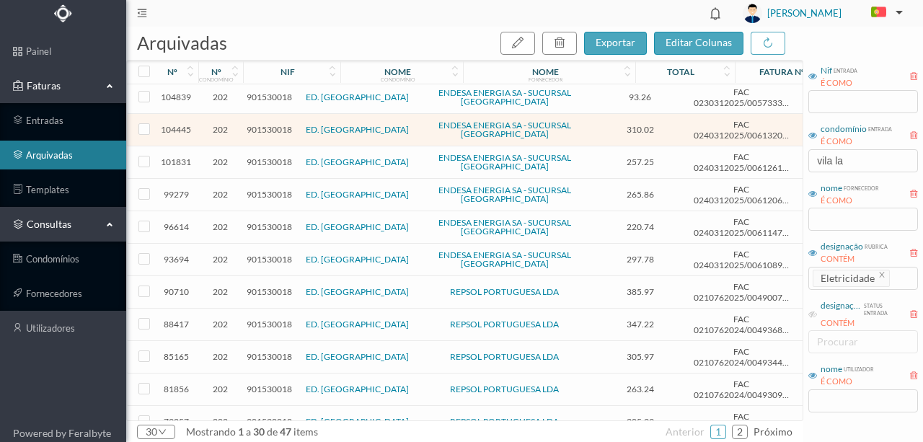
click at [279, 92] on span "901530018" at bounding box center [269, 97] width 45 height 11
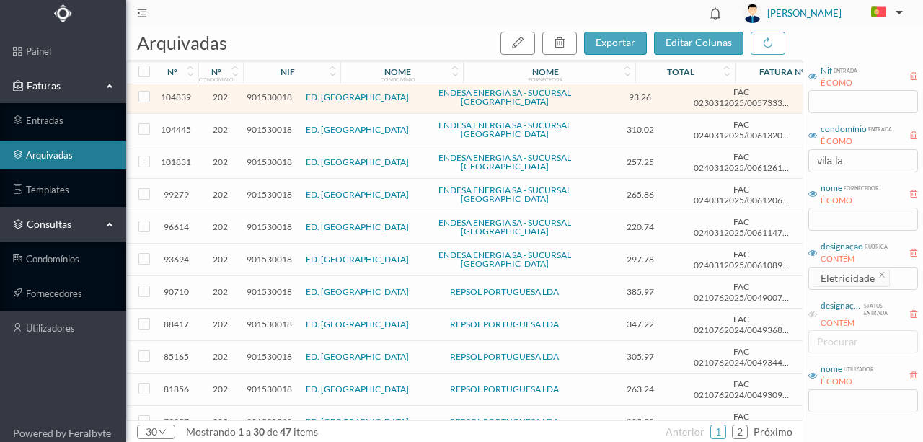
click at [289, 97] on span "901530018" at bounding box center [269, 97] width 45 height 11
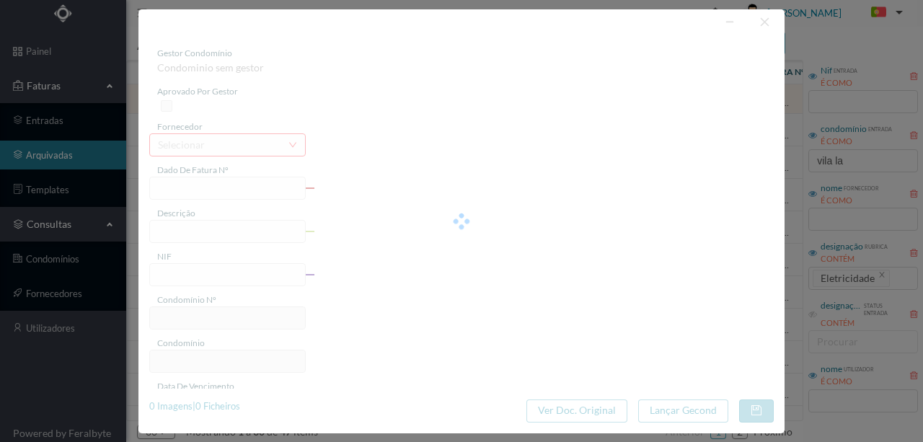
type input "FAC 0230312025/0057333174"
type input "[STREET_ADDRESS][PERSON_NAME] (28 mai 2025 a [DATE])"
type input "901530018"
type input "Invalid date"
type input "[DATE]"
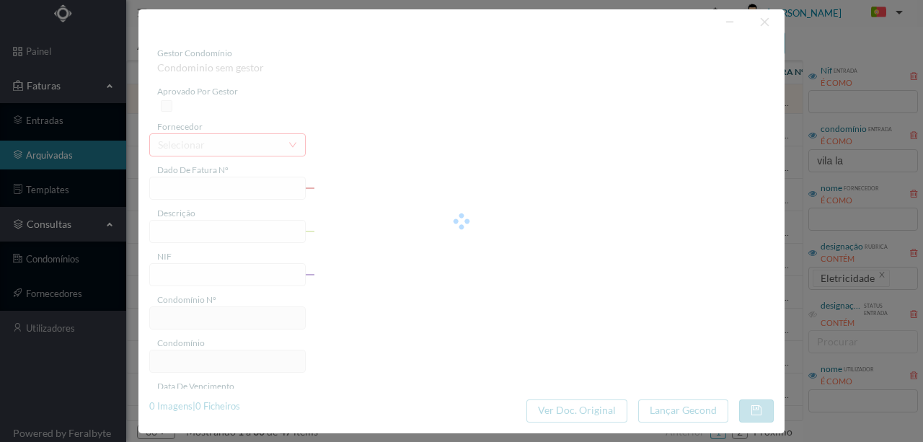
type input "[DATE]"
type input "93.26"
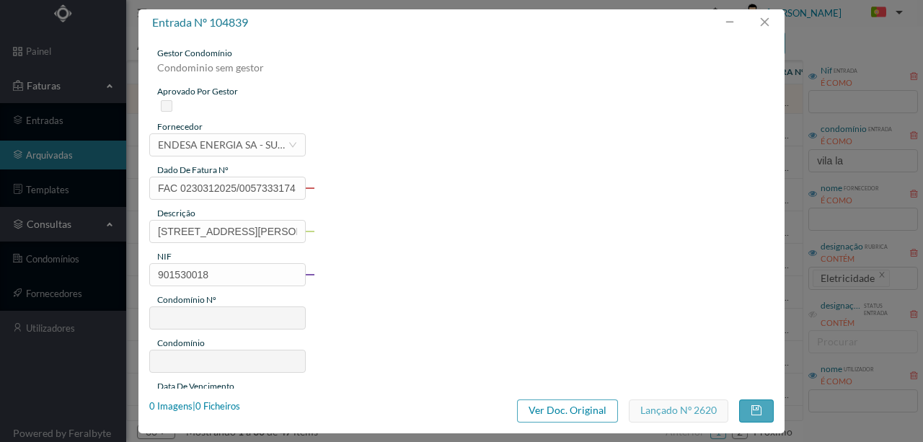
type input "202"
type input "ED. [GEOGRAPHIC_DATA]"
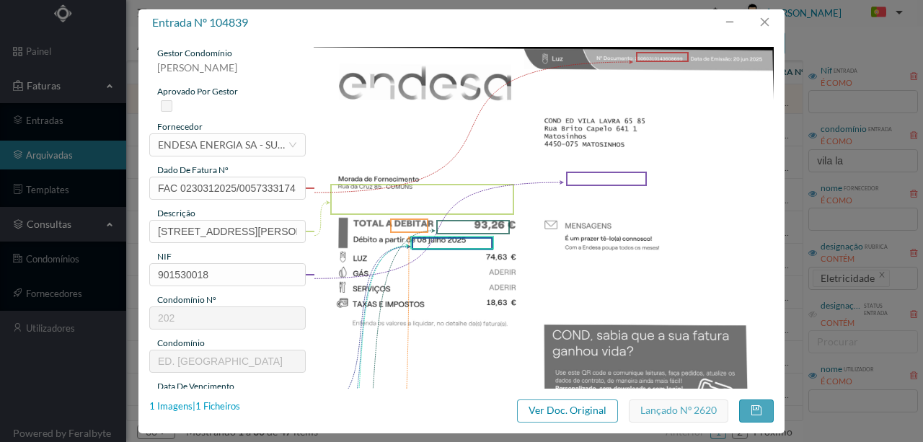
click at [235, 407] on div "1 Imagens | 1 Ficheiros" at bounding box center [194, 406] width 91 height 14
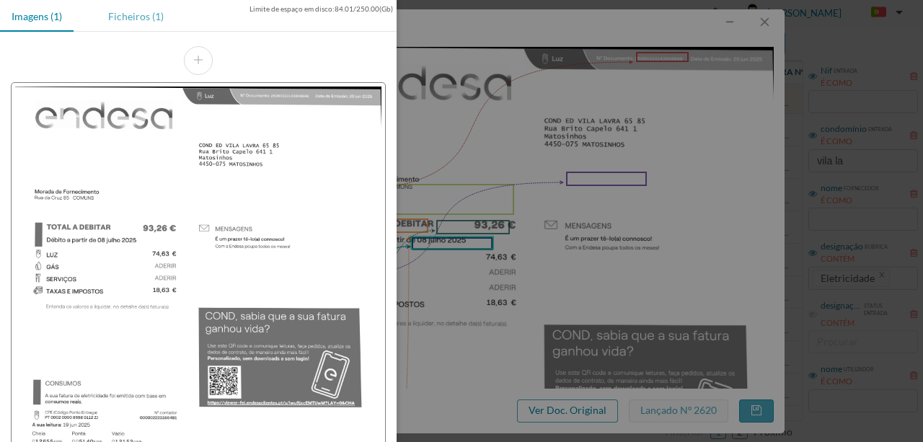
click at [126, 16] on div "Ficheiros (1)" at bounding box center [136, 16] width 79 height 32
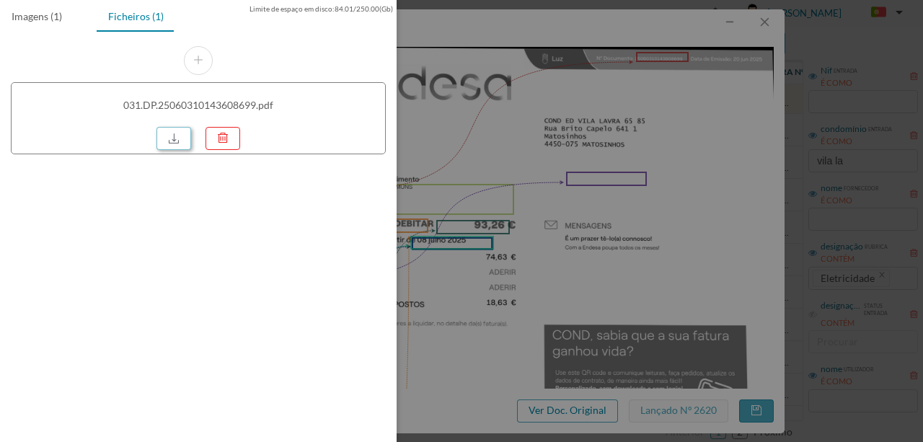
click at [170, 138] on link at bounding box center [173, 138] width 35 height 23
drag, startPoint x: 494, startPoint y: 131, endPoint x: 746, endPoint y: 9, distance: 279.9
click at [494, 129] on div at bounding box center [461, 221] width 923 height 442
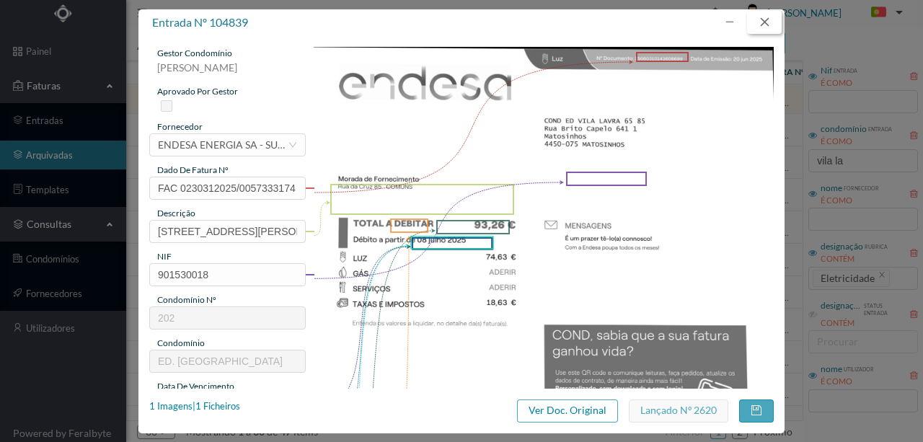
click at [761, 25] on button "button" at bounding box center [764, 22] width 35 height 23
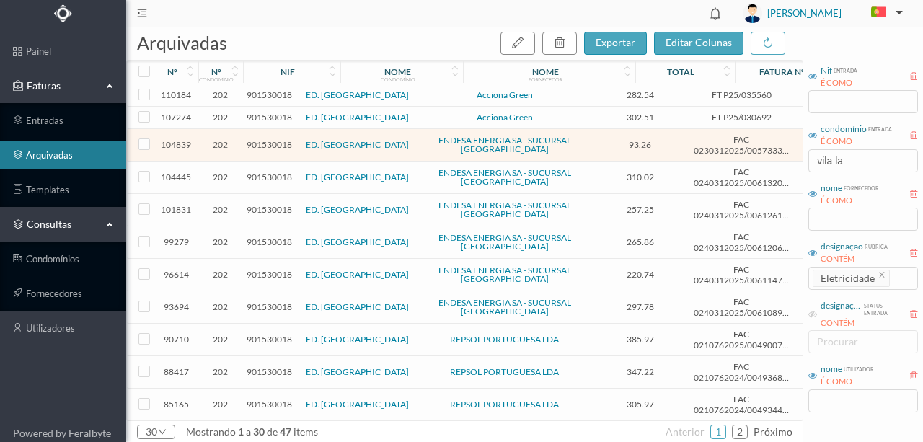
scroll to position [0, 0]
click at [262, 118] on span "901530018" at bounding box center [269, 117] width 45 height 11
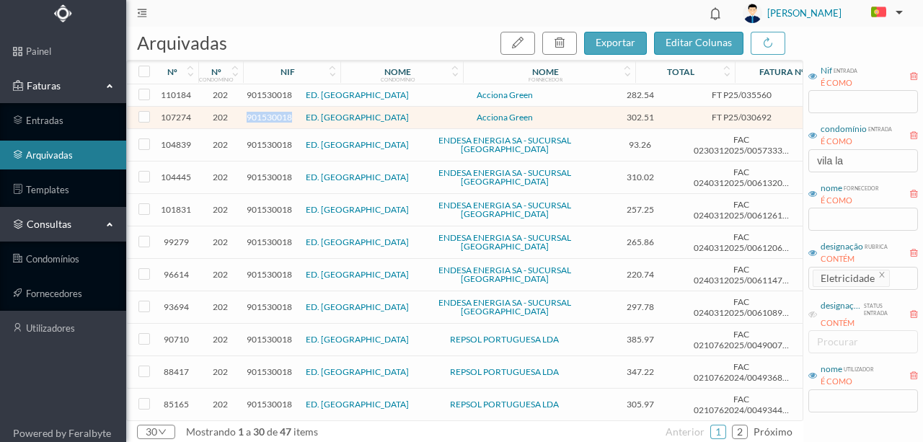
click at [262, 118] on span "901530018" at bounding box center [269, 117] width 45 height 11
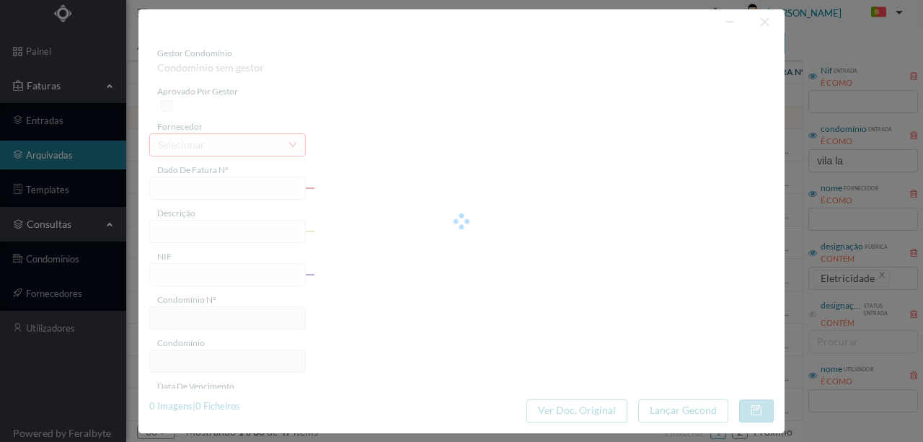
type input "FT P25/030692"
type input "85 ([DATE] / [DATE])"
type input "901530018"
type input "[DATE]"
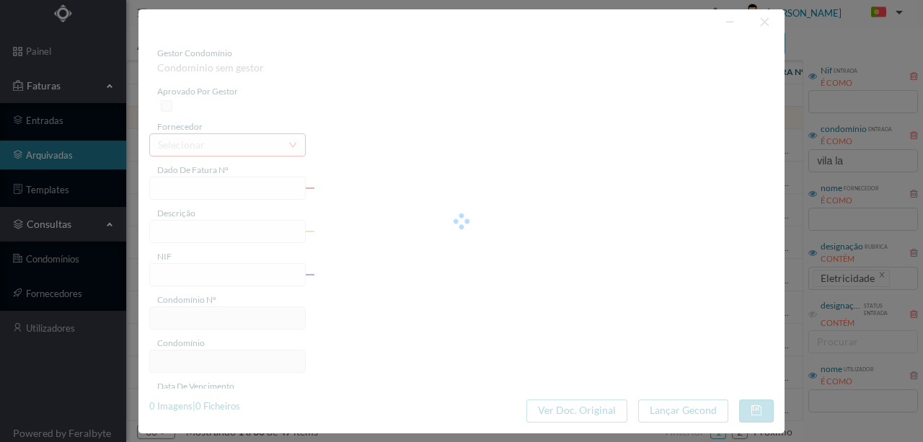
type input "[DATE]"
type input "302.51"
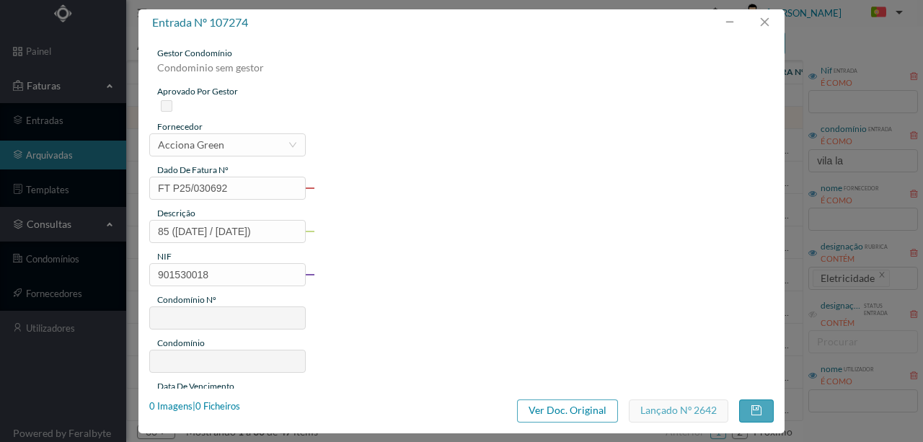
type input "202"
type input "ED. [GEOGRAPHIC_DATA]"
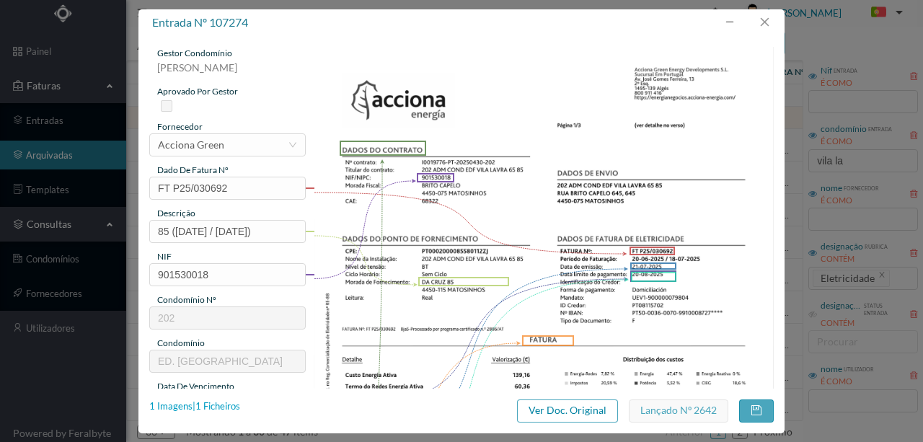
click at [230, 410] on div "1 Imagens | 1 Ficheiros" at bounding box center [194, 406] width 91 height 14
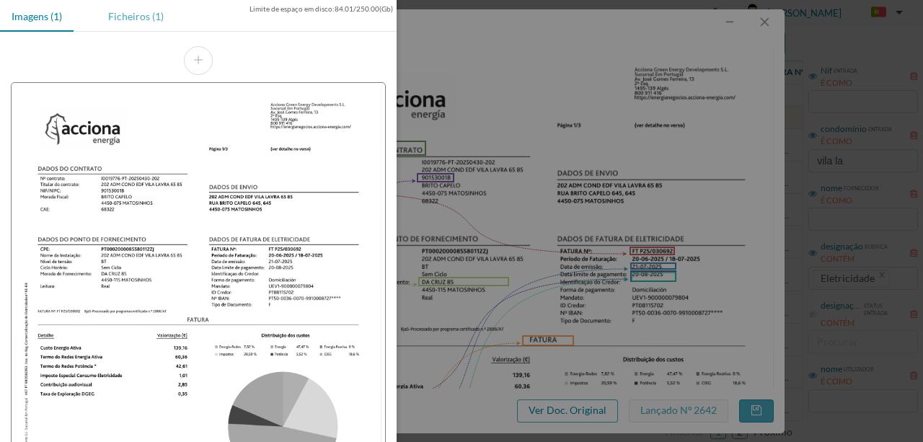
click at [140, 19] on div "Ficheiros (1)" at bounding box center [136, 16] width 79 height 32
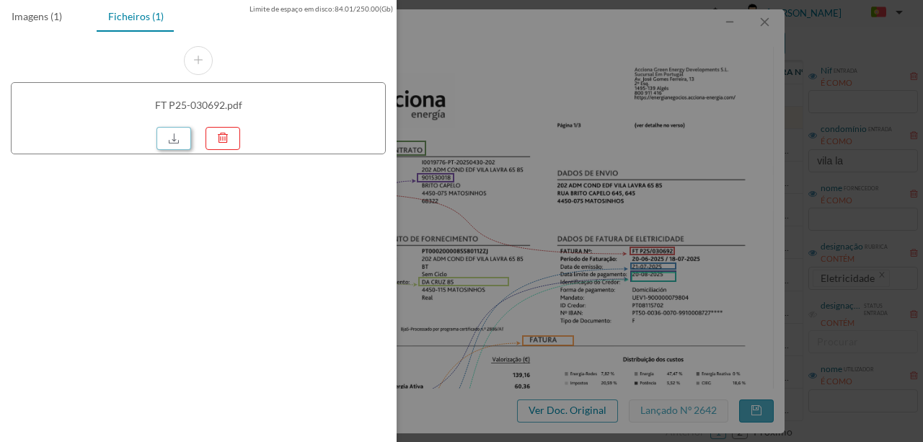
click at [172, 142] on link at bounding box center [173, 138] width 35 height 23
drag, startPoint x: 495, startPoint y: 121, endPoint x: 779, endPoint y: 20, distance: 301.5
click at [495, 121] on div at bounding box center [461, 221] width 923 height 442
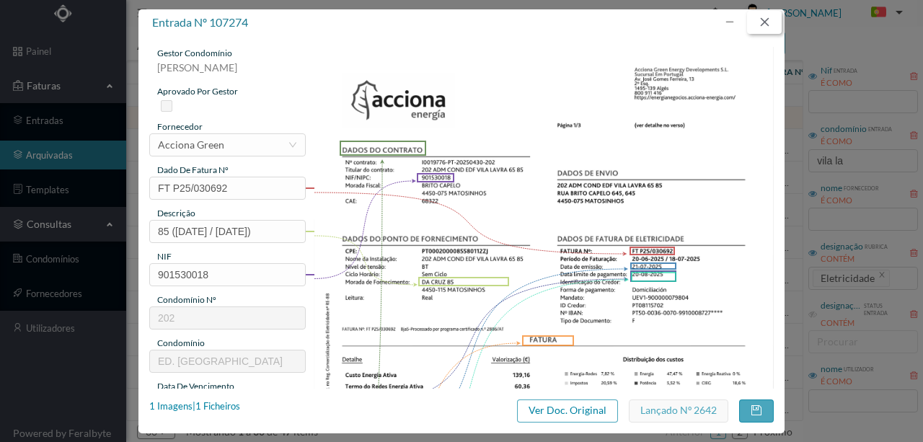
click at [766, 22] on button "button" at bounding box center [764, 22] width 35 height 23
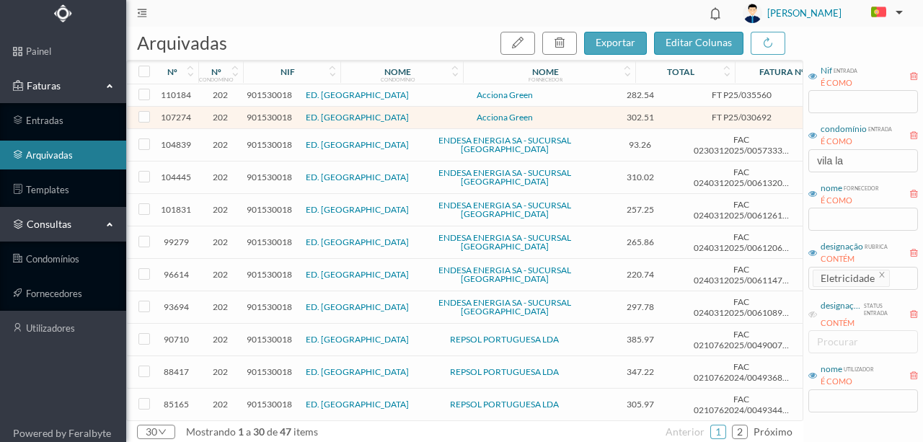
click at [264, 92] on span "901530018" at bounding box center [269, 94] width 45 height 11
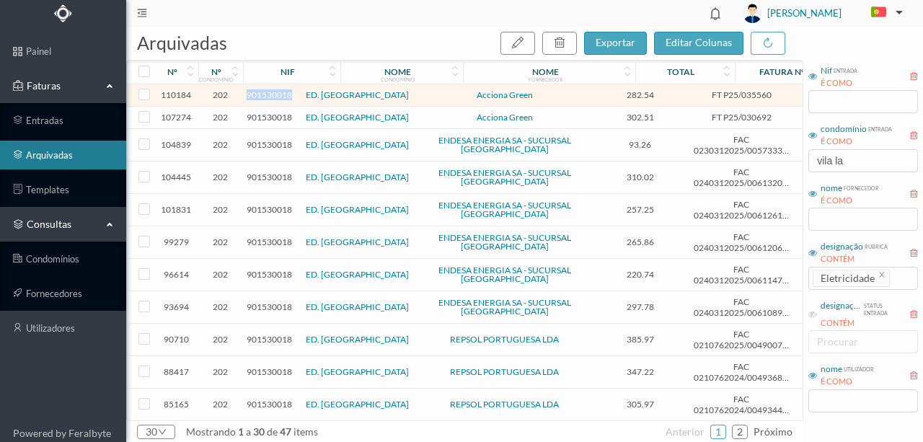
click at [264, 92] on span "901530018" at bounding box center [269, 94] width 45 height 11
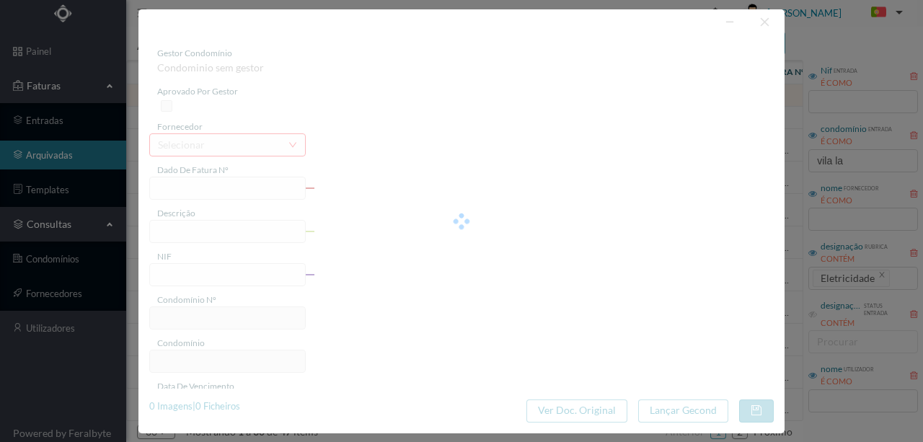
type input "FT P25/035560"
type input "[PERSON_NAME] 85 ([DATE] a [DATE])"
type input "901530018"
type input "[DATE]"
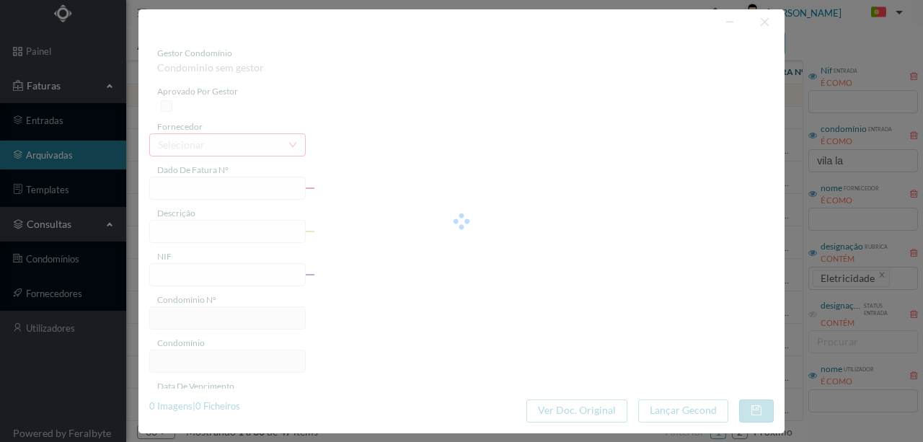
type input "[DATE]"
type input "282.54"
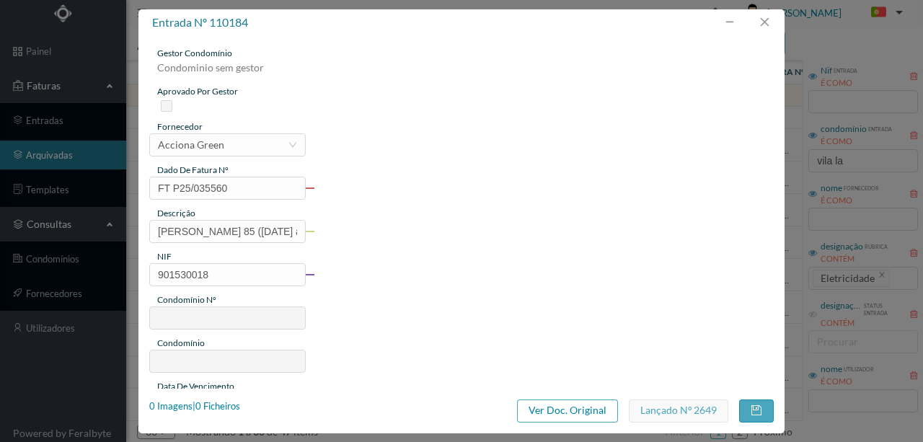
type input "202"
type input "ED. [GEOGRAPHIC_DATA]"
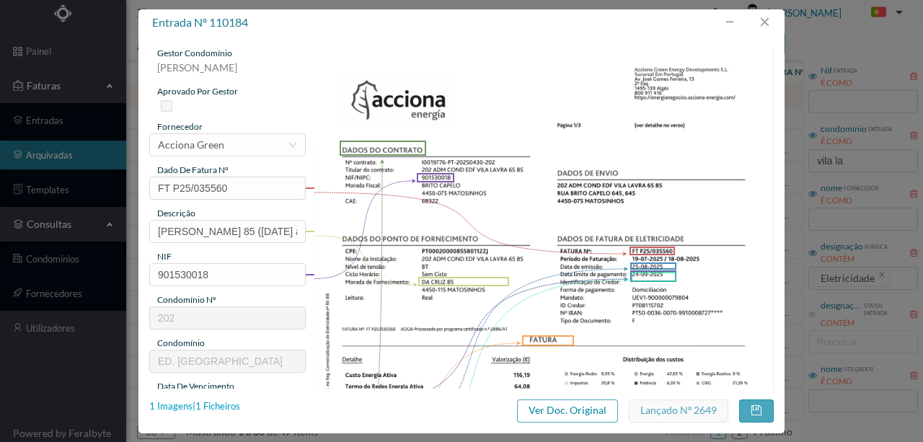
click at [230, 407] on div "1 Imagens | 1 Ficheiros" at bounding box center [194, 406] width 91 height 14
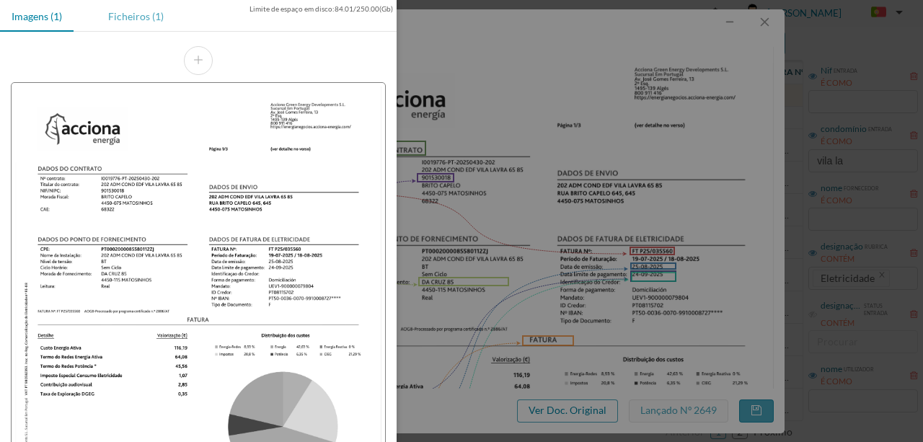
click at [136, 20] on div "Ficheiros (1)" at bounding box center [136, 16] width 79 height 32
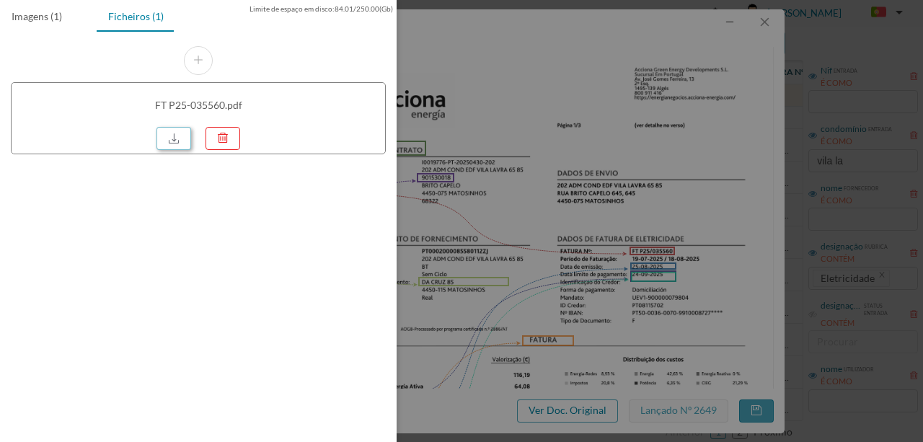
click at [180, 134] on link at bounding box center [173, 138] width 35 height 23
drag, startPoint x: 501, startPoint y: 108, endPoint x: 632, endPoint y: 74, distance: 135.0
click at [505, 102] on div at bounding box center [461, 221] width 923 height 442
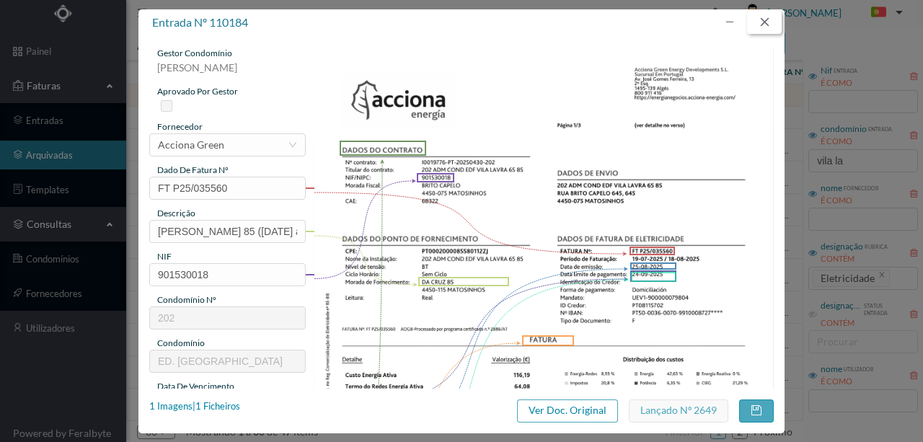
click at [761, 17] on button "button" at bounding box center [764, 22] width 35 height 23
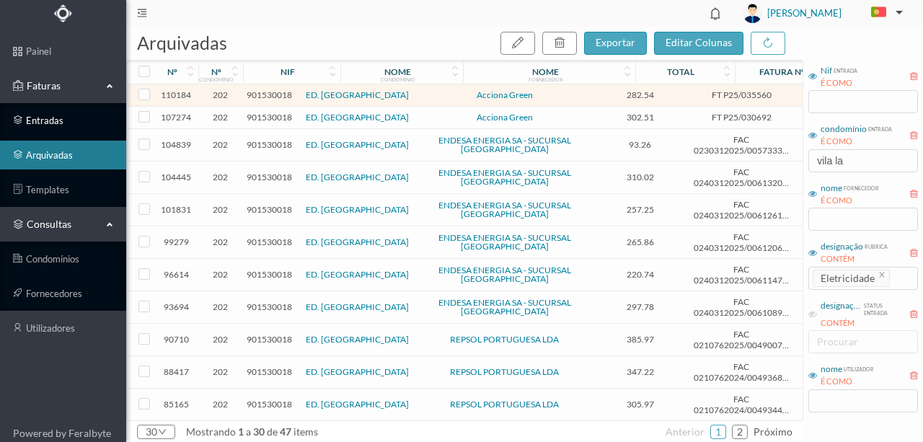
click at [61, 120] on link "entradas" at bounding box center [63, 120] width 126 height 29
